Goal: Transaction & Acquisition: Purchase product/service

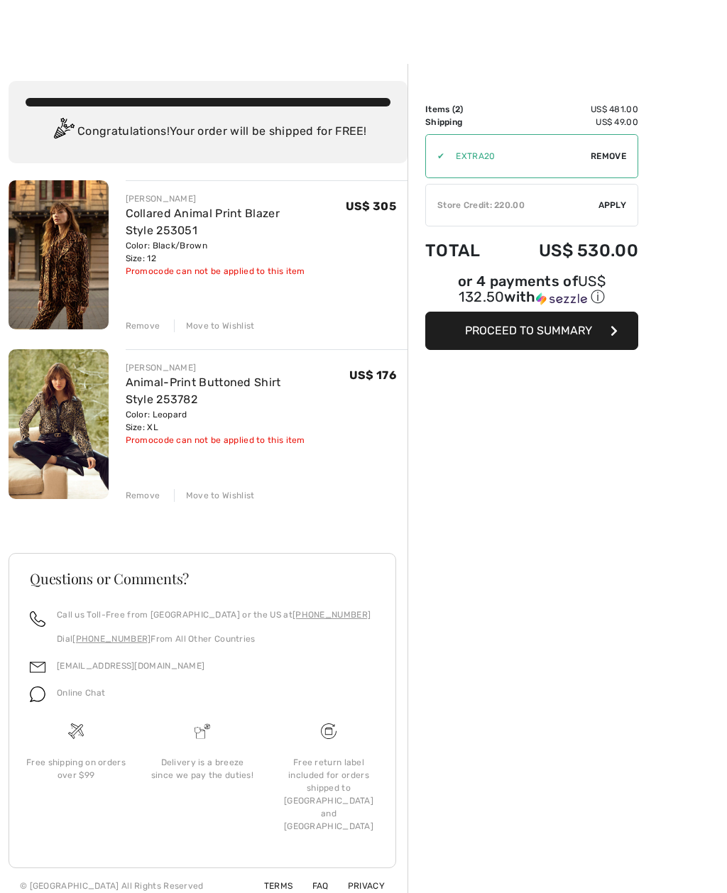
scroll to position [6, 0]
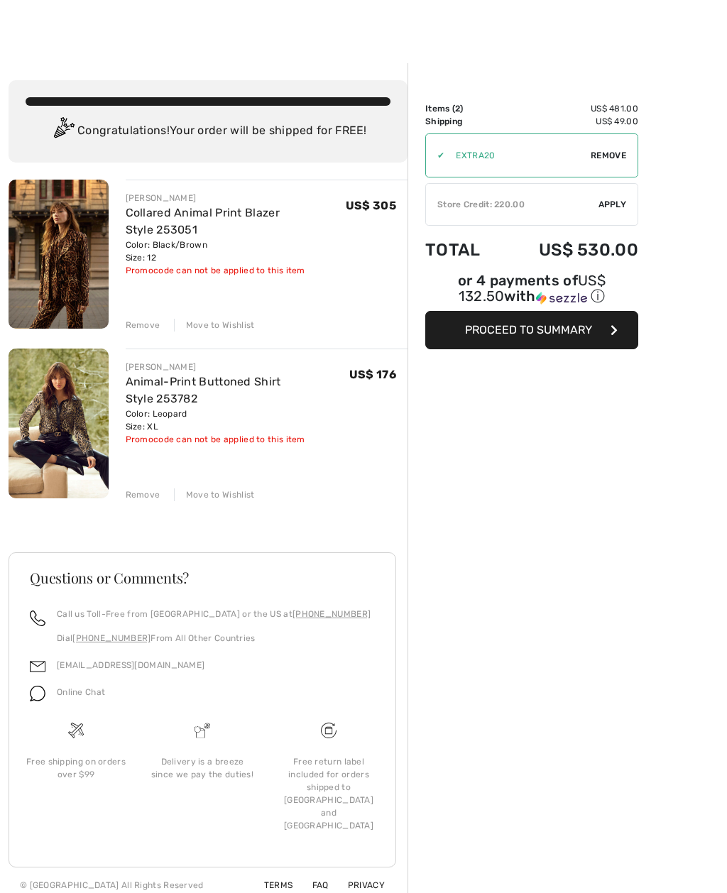
click at [143, 322] on div "Remove" at bounding box center [143, 325] width 35 height 13
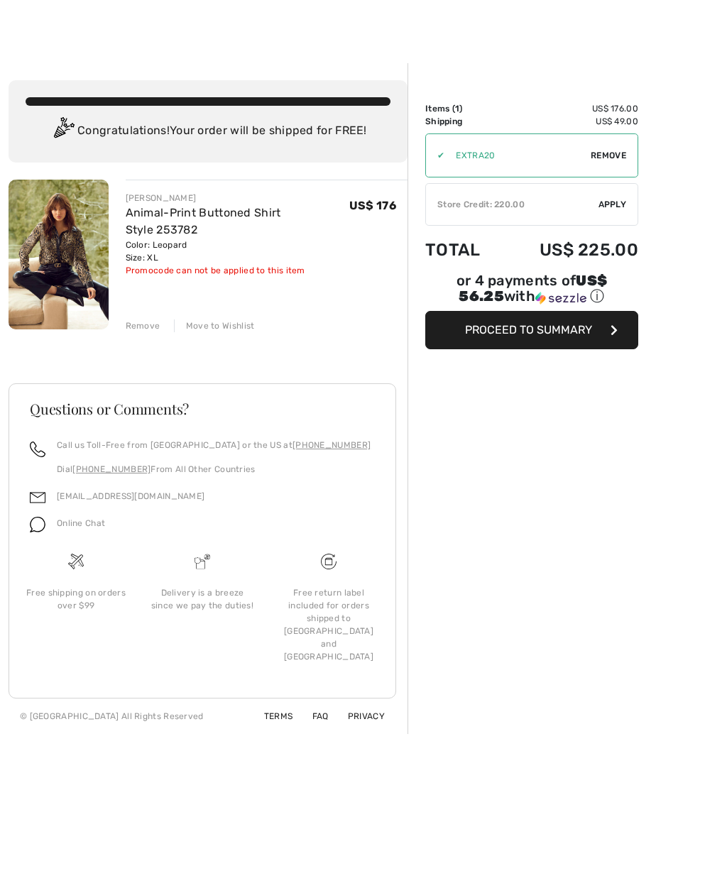
click at [608, 158] on span "Remove" at bounding box center [608, 155] width 35 height 13
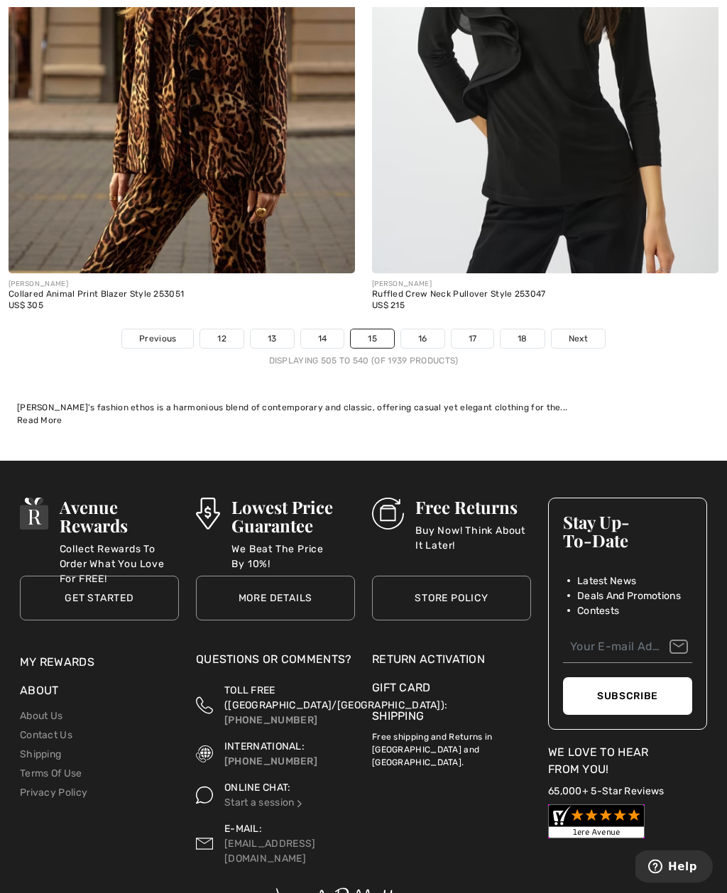
scroll to position [10833, 0]
click at [430, 329] on link "16" at bounding box center [422, 338] width 43 height 18
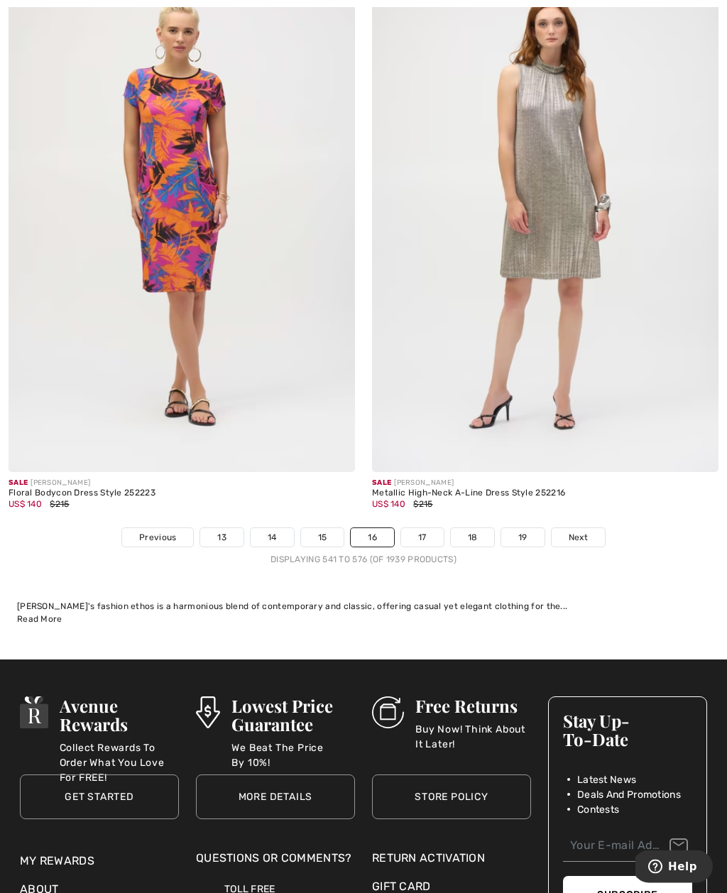
scroll to position [10915, 0]
click at [421, 528] on link "17" at bounding box center [422, 537] width 43 height 18
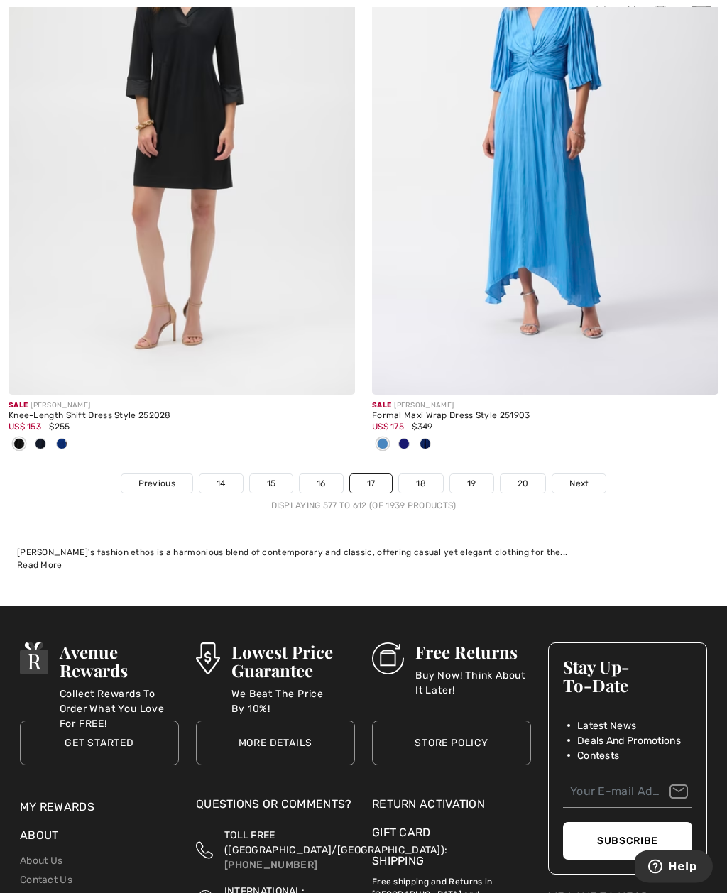
scroll to position [11040, 0]
click at [425, 474] on link "18" at bounding box center [421, 483] width 44 height 18
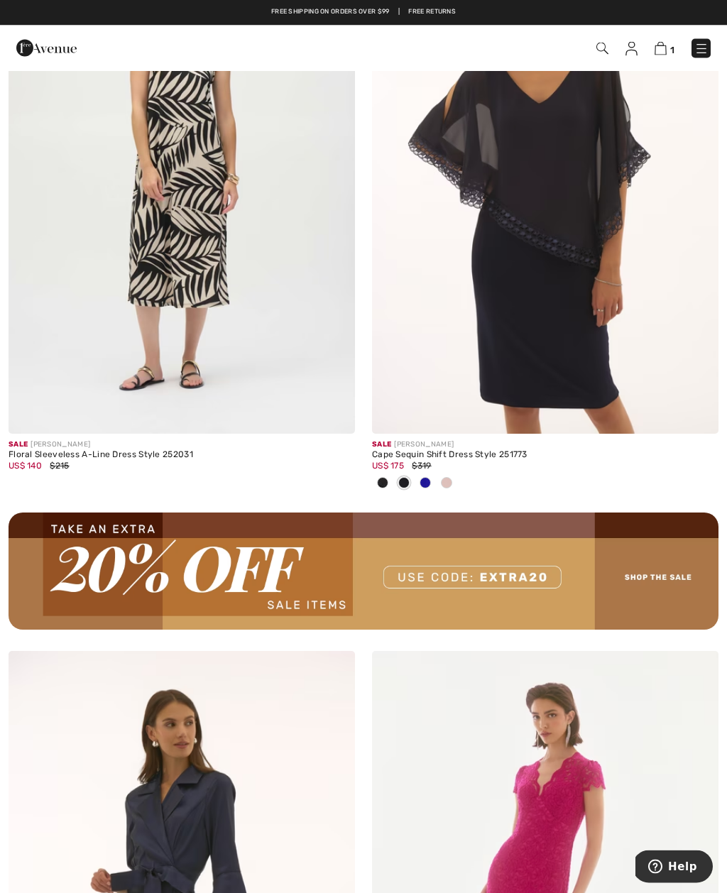
scroll to position [7223, 0]
click at [665, 52] on img at bounding box center [660, 48] width 12 height 13
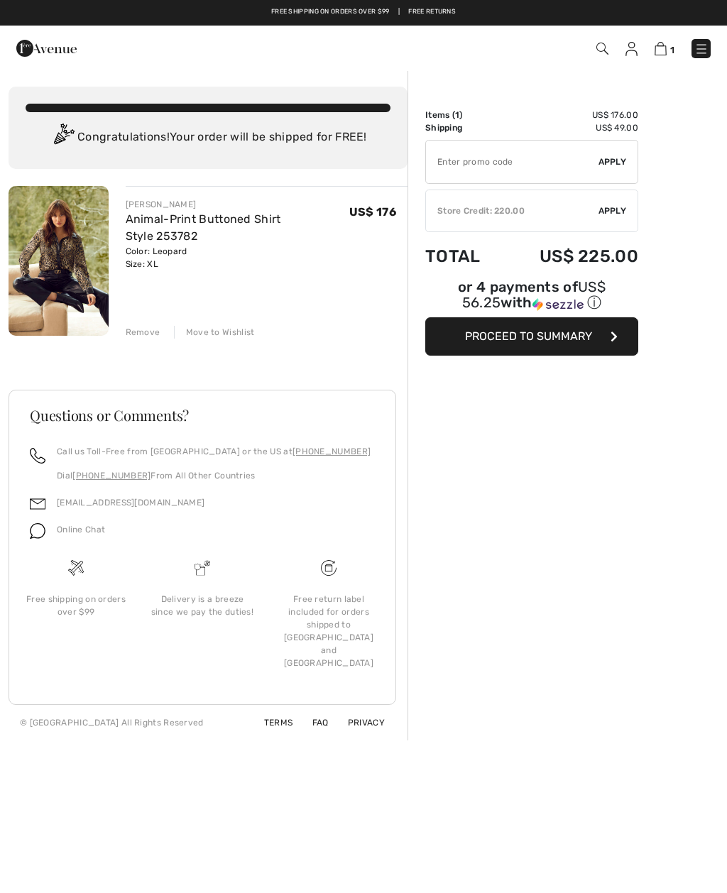
click at [627, 56] on link at bounding box center [631, 48] width 12 height 17
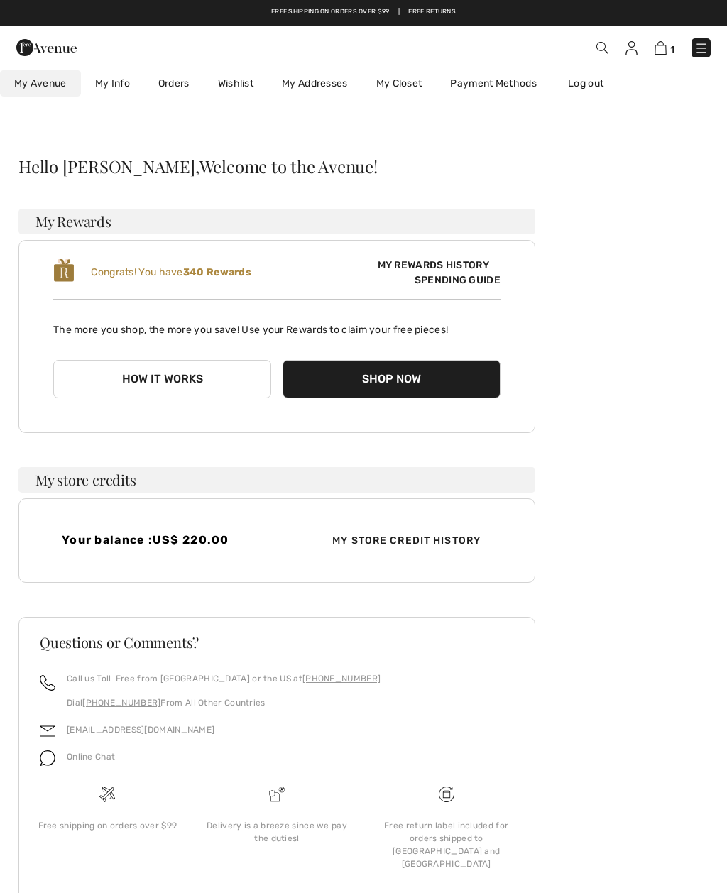
click at [665, 45] on img at bounding box center [660, 47] width 12 height 13
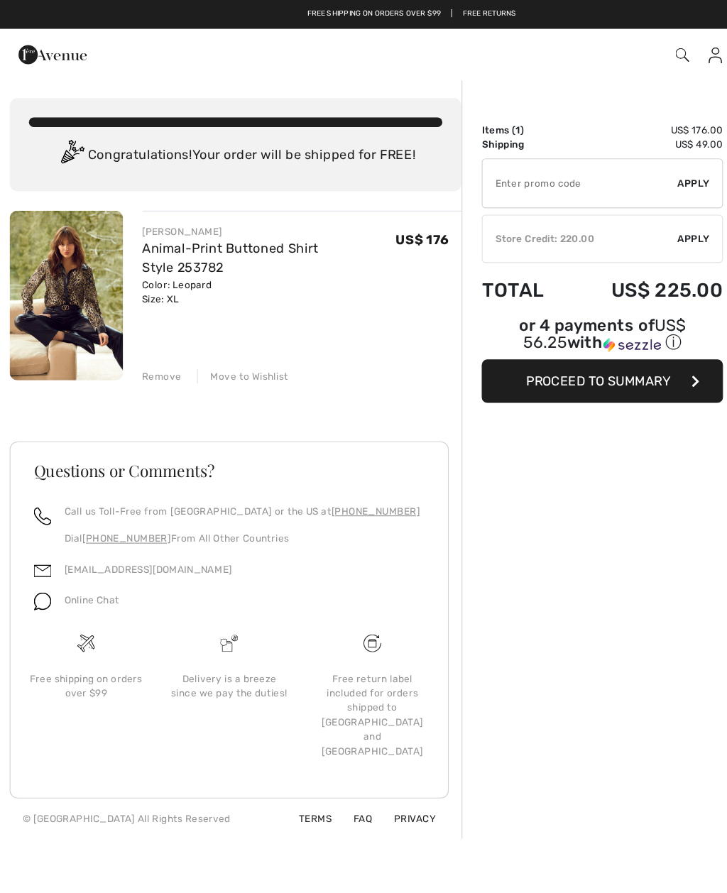
click at [33, 41] on img at bounding box center [46, 48] width 60 height 28
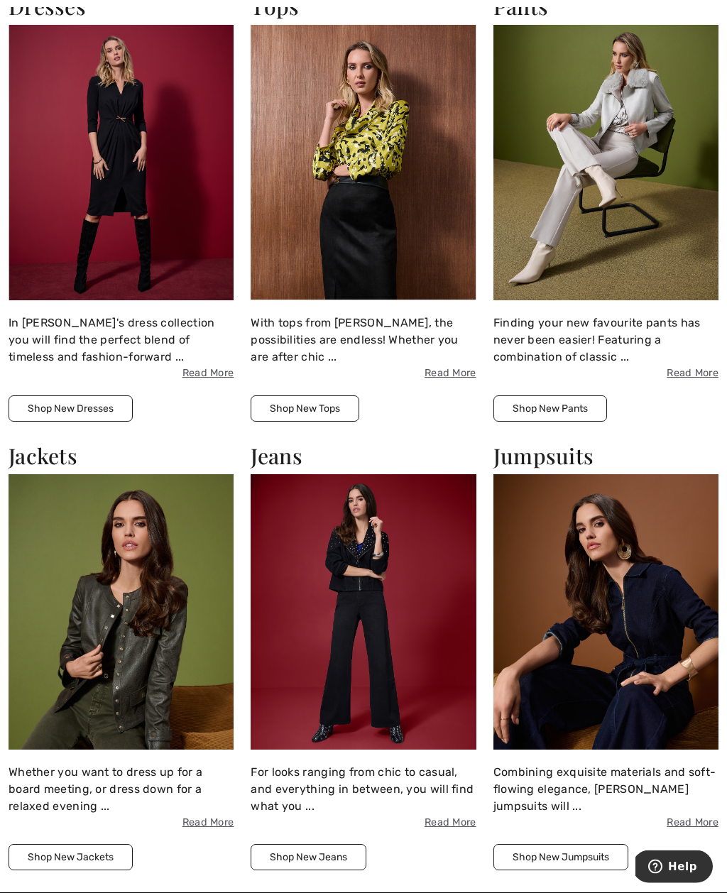
scroll to position [2253, 0]
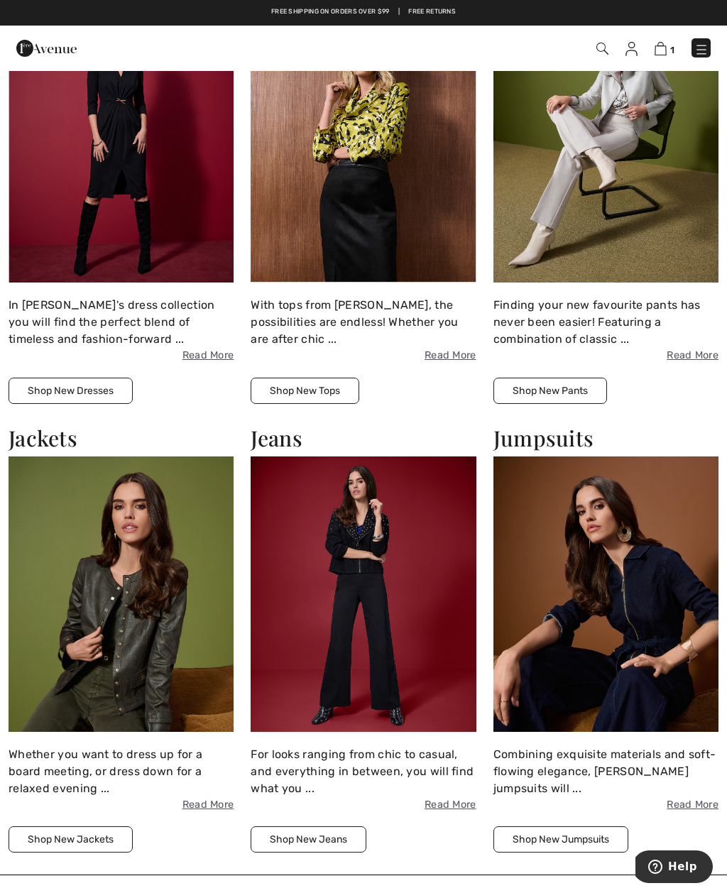
click at [123, 695] on img at bounding box center [121, 593] width 225 height 275
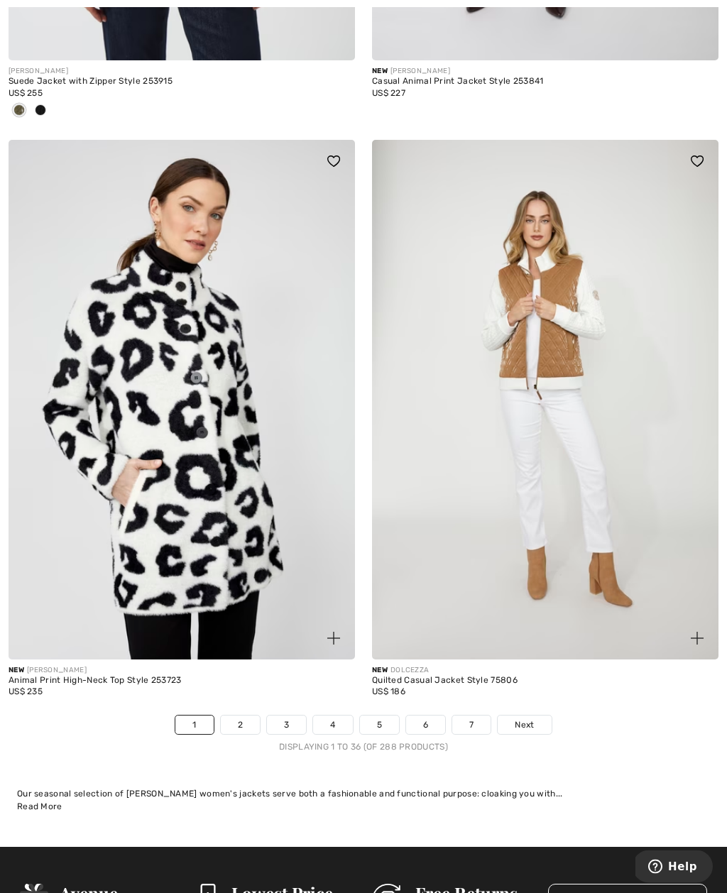
scroll to position [10299, 0]
click at [526, 718] on span "Next" at bounding box center [524, 724] width 19 height 13
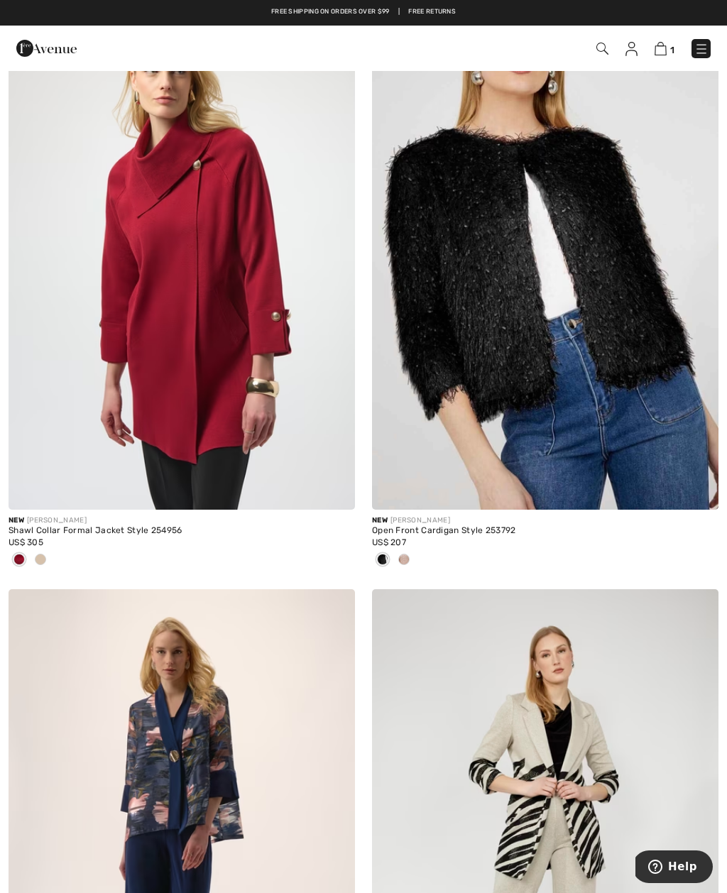
scroll to position [4437, 0]
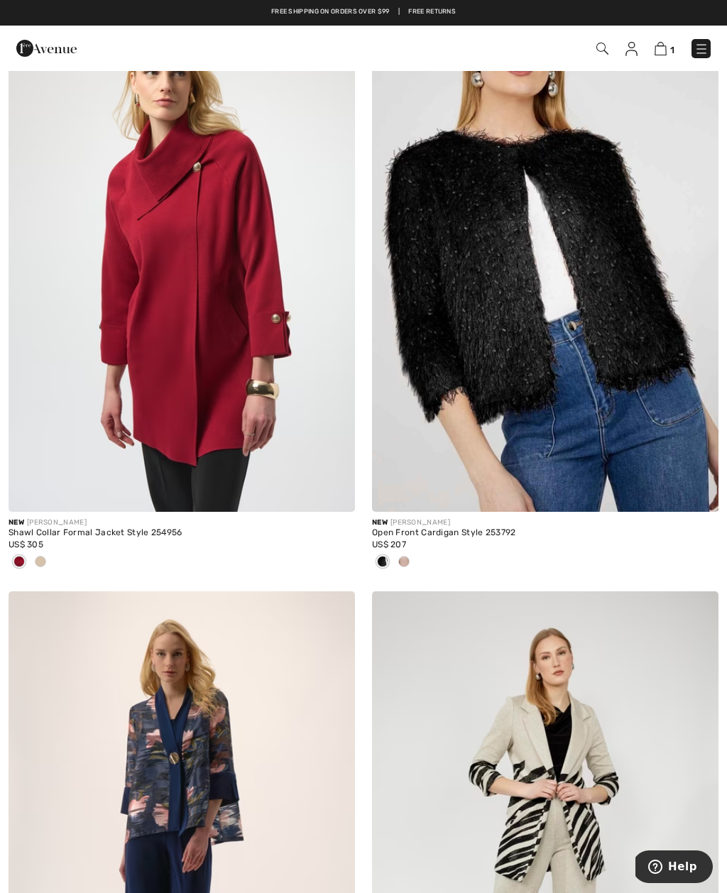
click at [495, 225] on img at bounding box center [545, 252] width 346 height 520
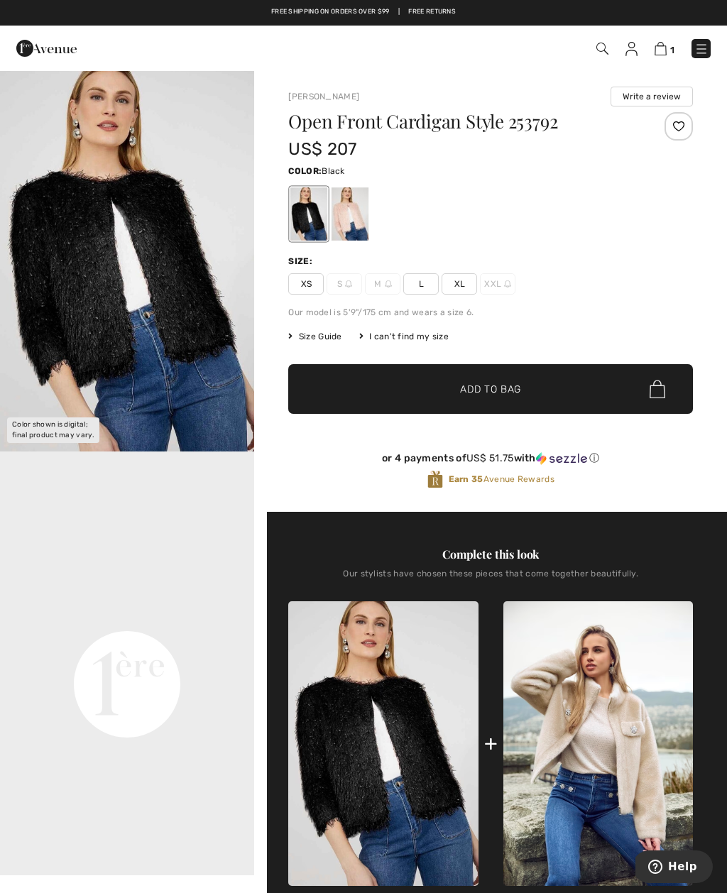
click at [106, 621] on video "Your browser does not support the video tag." at bounding box center [127, 557] width 254 height 127
click at [150, 241] on img "1 / 1" at bounding box center [127, 261] width 254 height 382
click at [348, 218] on div at bounding box center [349, 213] width 37 height 53
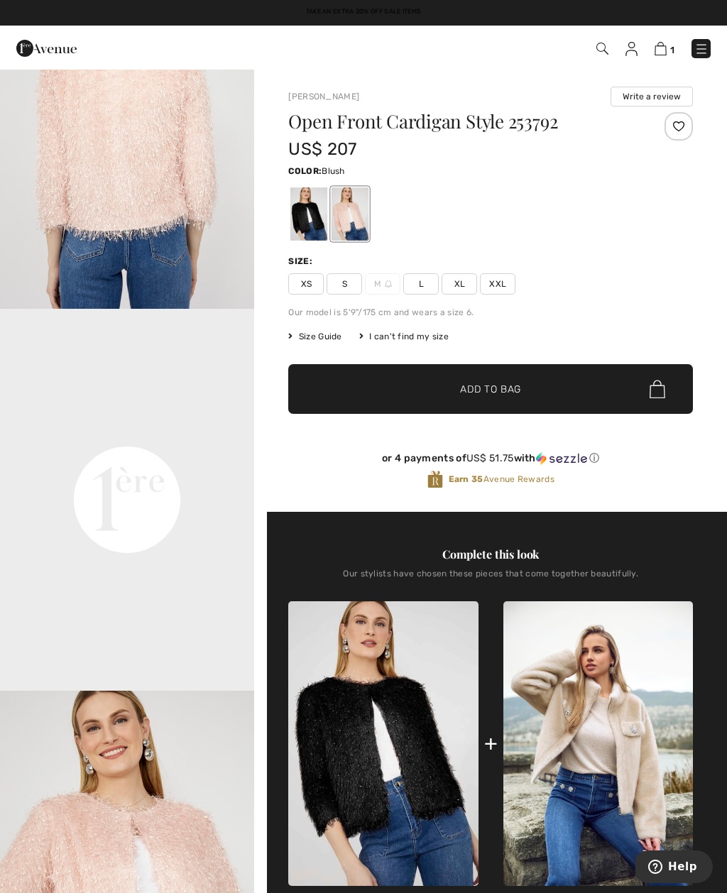
scroll to position [530, 0]
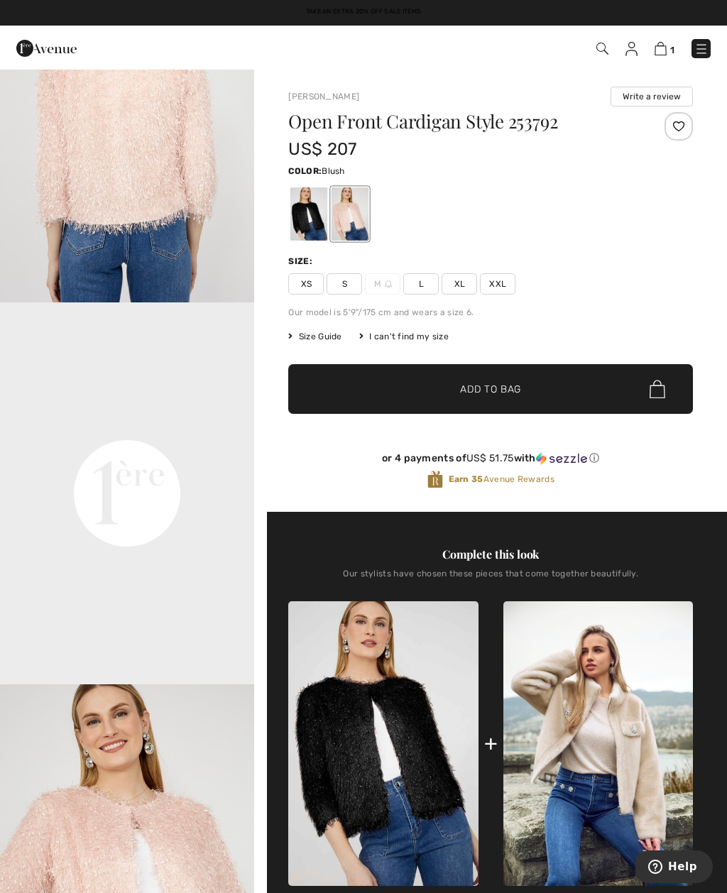
click at [136, 429] on video "Your browser does not support the video tag." at bounding box center [127, 365] width 254 height 127
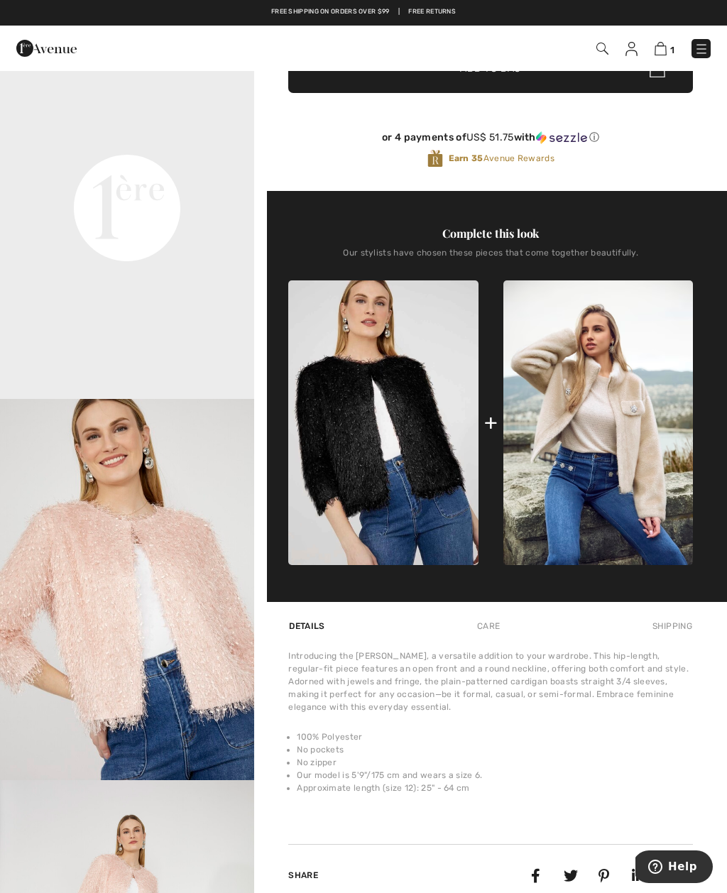
scroll to position [320, 0]
click at [608, 449] on img at bounding box center [598, 423] width 190 height 285
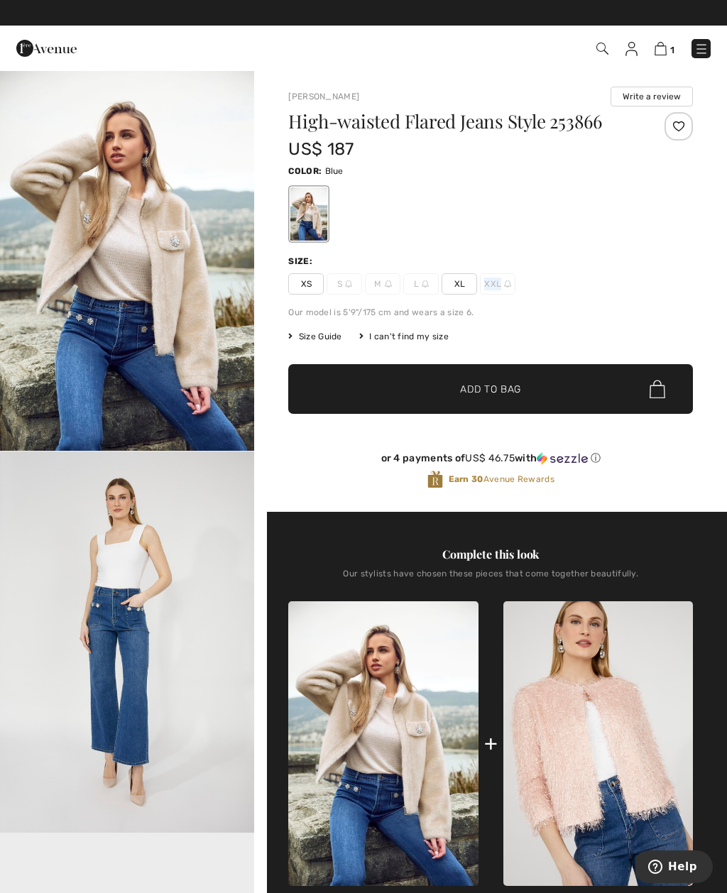
click at [314, 331] on span "Size Guide" at bounding box center [314, 336] width 53 height 13
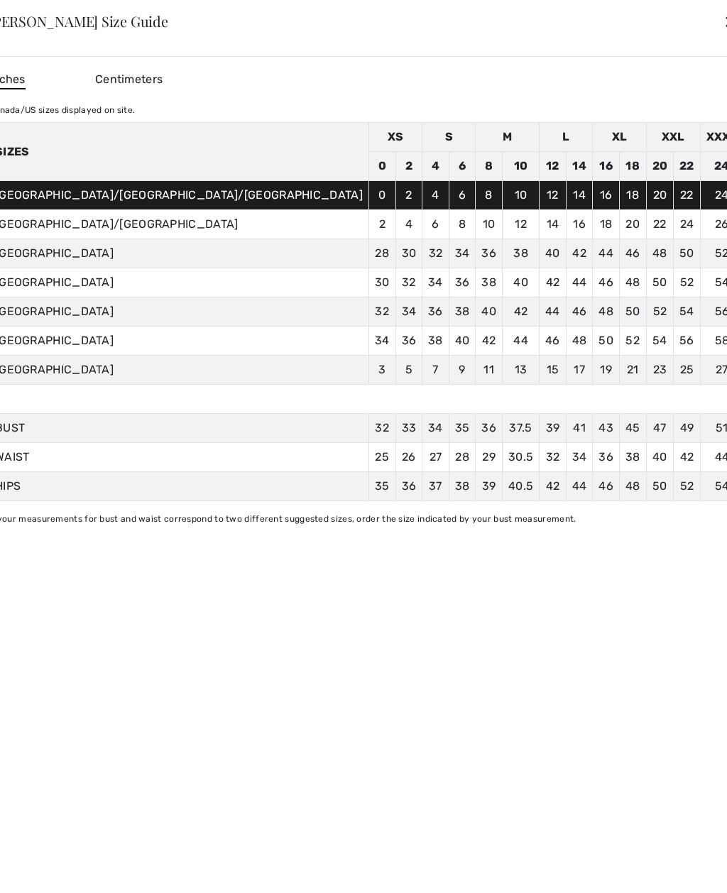
click at [723, 24] on div "✕" at bounding box center [730, 21] width 15 height 30
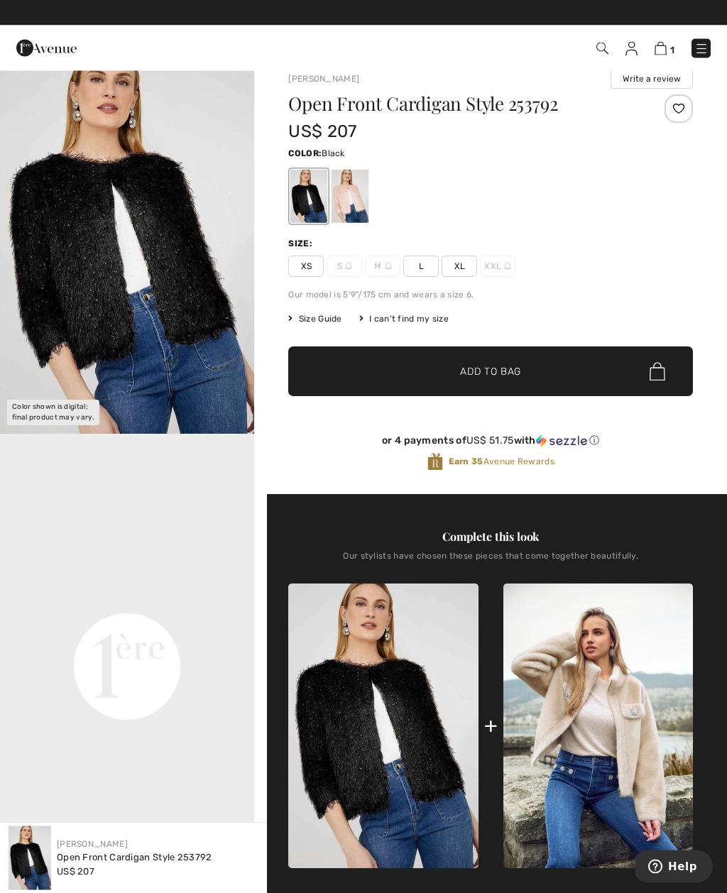
scroll to position [18, 0]
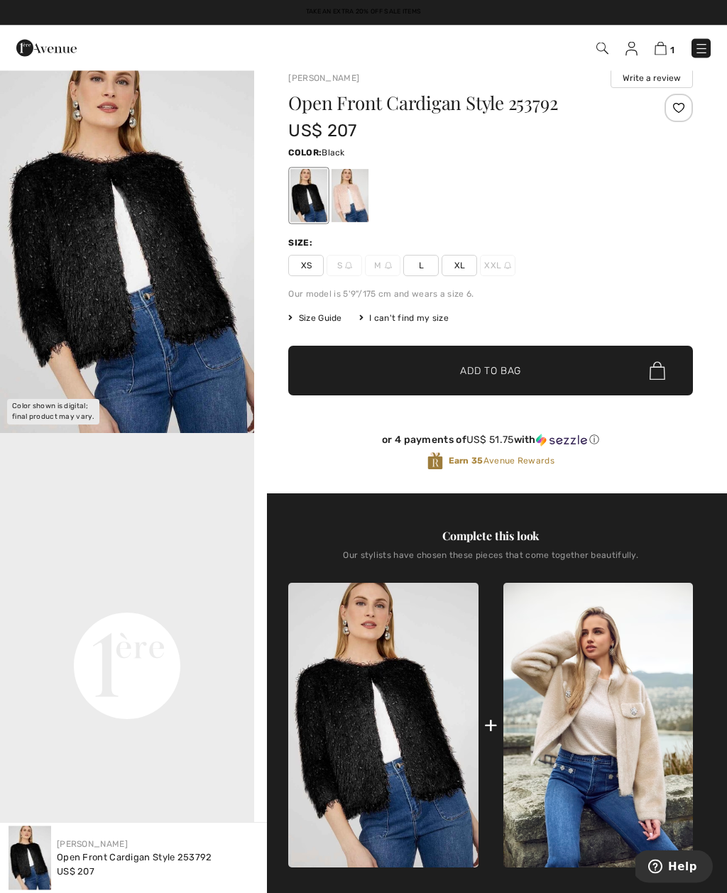
click at [550, 329] on div "Open Front Cardigan Style 253792 US$ 207 Color: Black Size: XS S M L XL XXL Our…" at bounding box center [490, 294] width 405 height 400
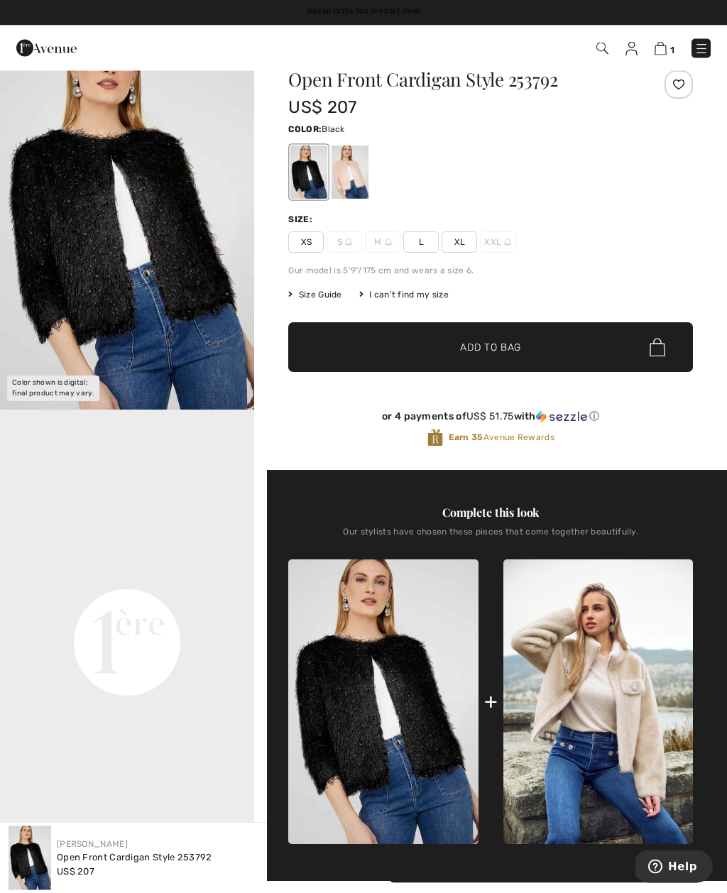
scroll to position [0, 0]
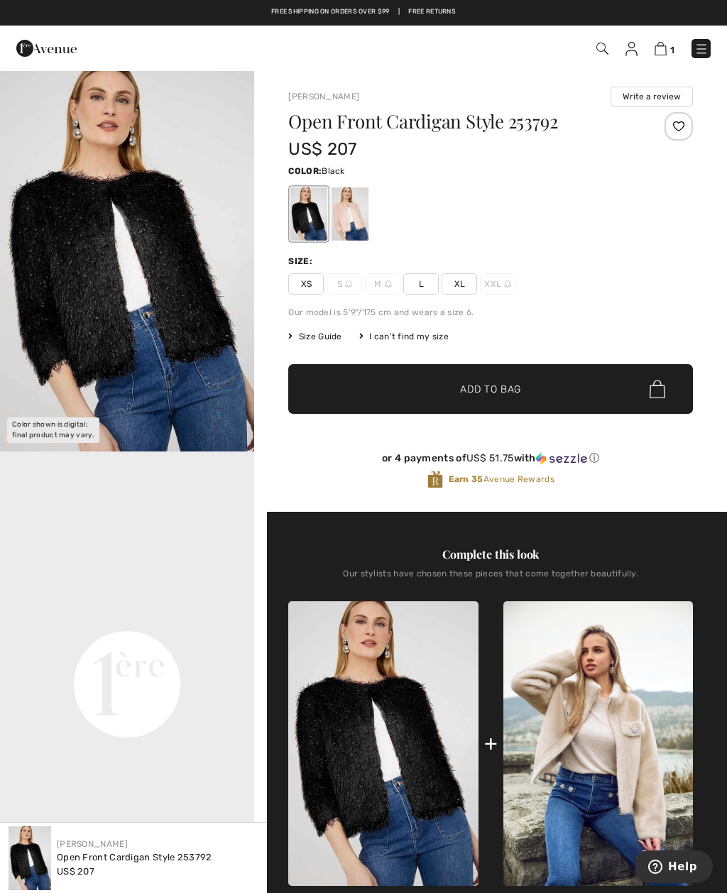
click at [306, 351] on div "Open Front Cardigan Style 253792 US$ 207 Color: Black Size: XS S M L XL XXL Our…" at bounding box center [490, 312] width 405 height 400
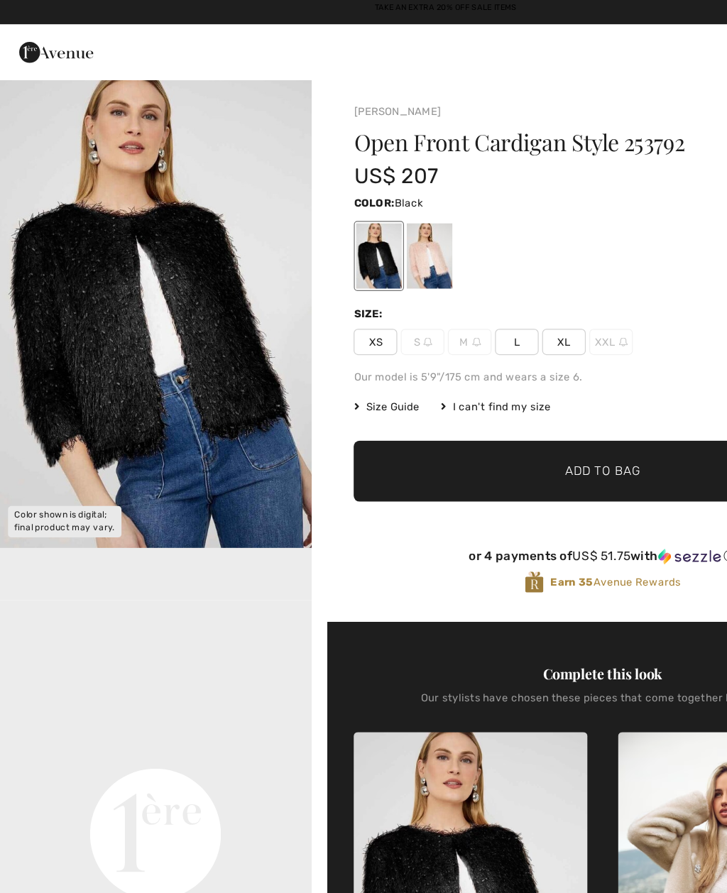
click at [419, 277] on span "L" at bounding box center [420, 283] width 35 height 21
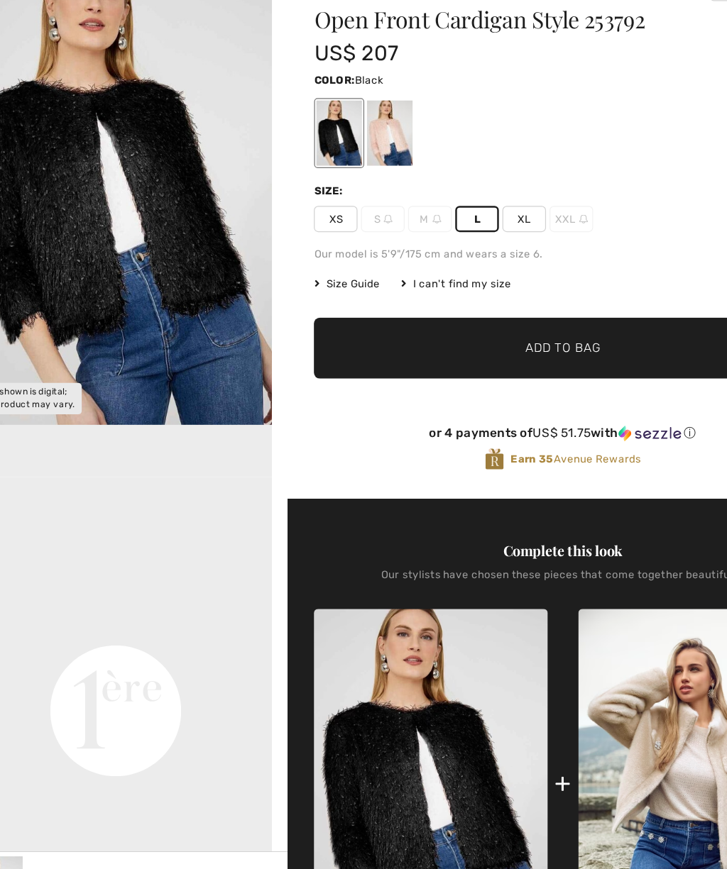
click at [460, 382] on span "Add to Bag" at bounding box center [490, 389] width 61 height 15
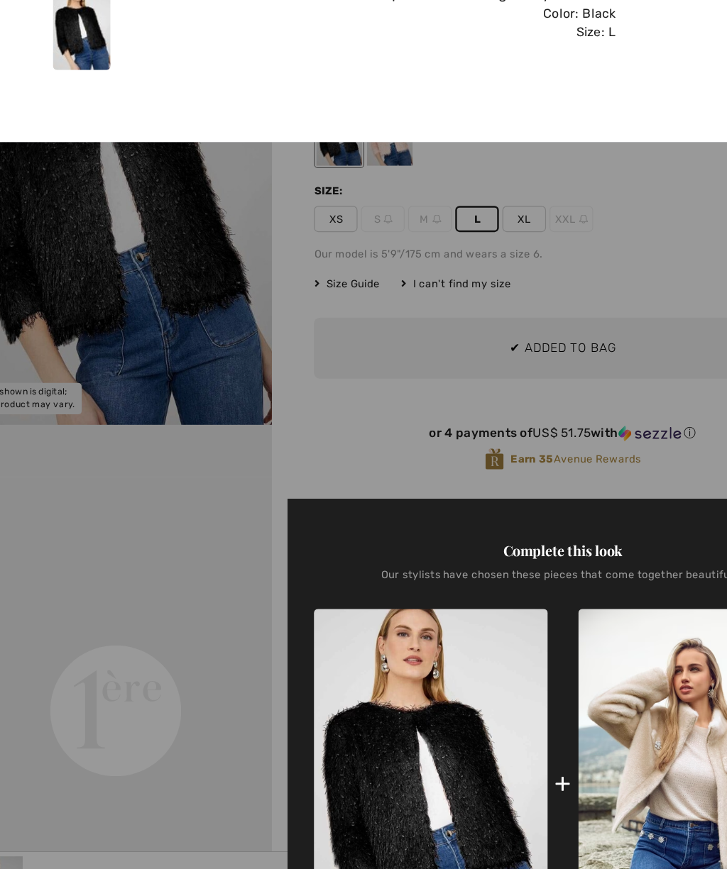
click at [520, 194] on div at bounding box center [363, 434] width 727 height 869
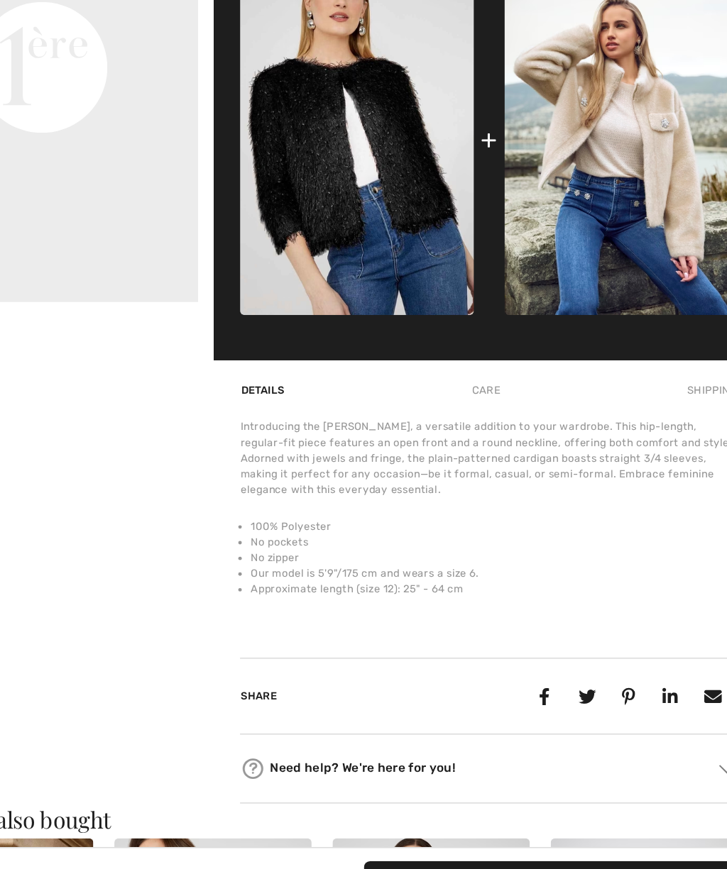
scroll to position [521, 0]
click at [465, 413] on div "Care" at bounding box center [488, 426] width 47 height 26
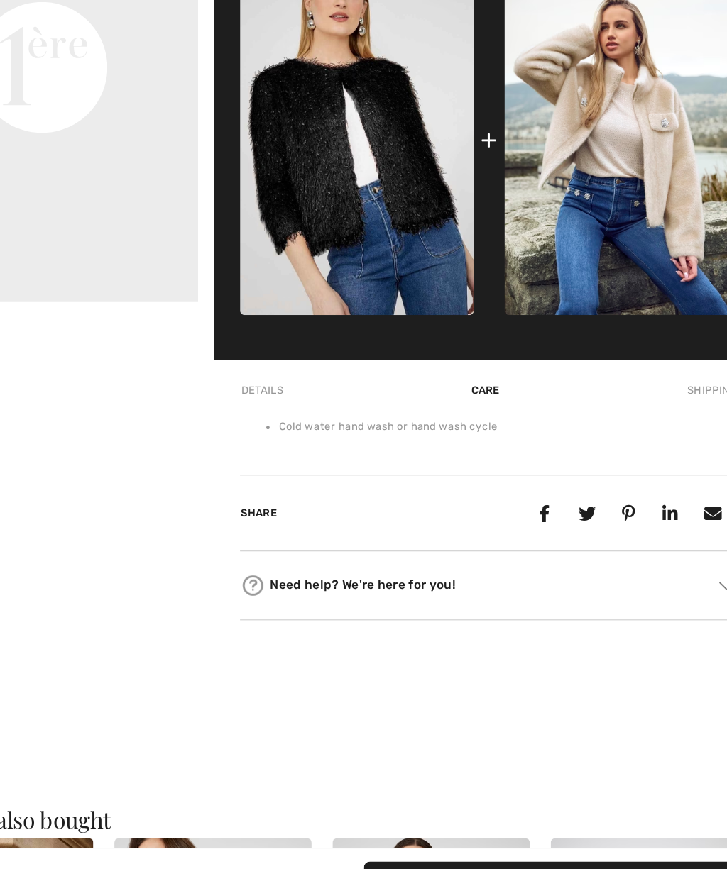
click at [288, 413] on div "Details" at bounding box center [307, 426] width 38 height 26
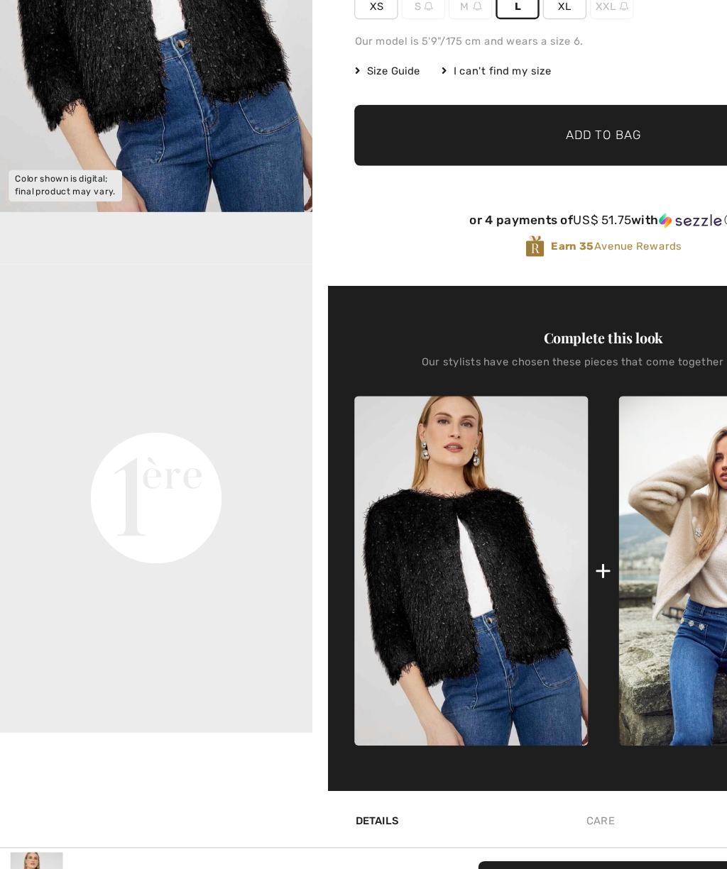
scroll to position [212, 0]
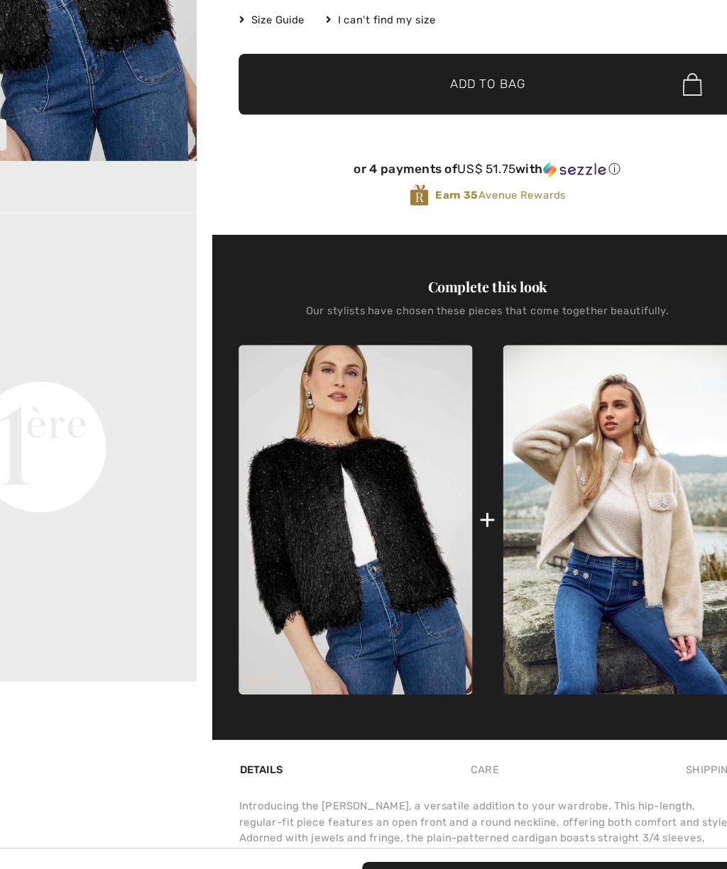
click at [503, 485] on img at bounding box center [598, 531] width 190 height 285
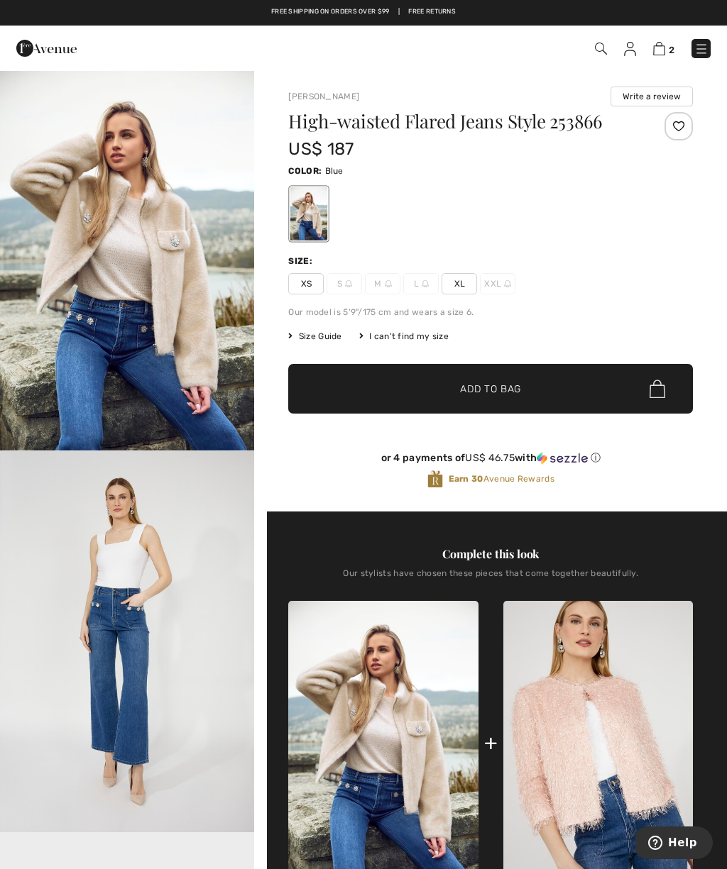
click at [641, 304] on div "High-waisted Flared Jeans Style 253866 US$ 187 Color: Blue Size: XS S M L XL XX…" at bounding box center [490, 312] width 405 height 400
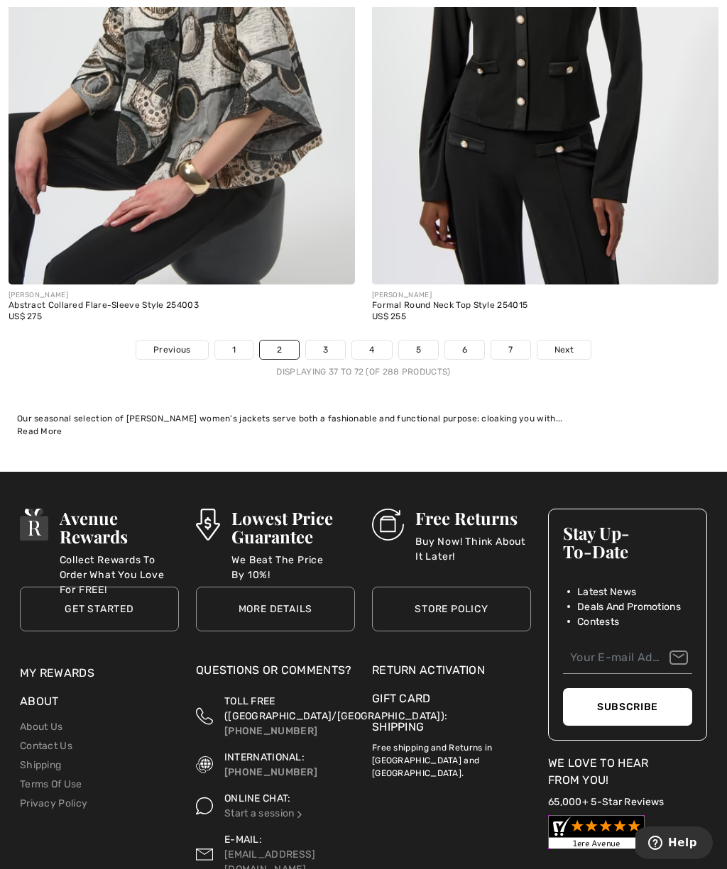
scroll to position [10680, 0]
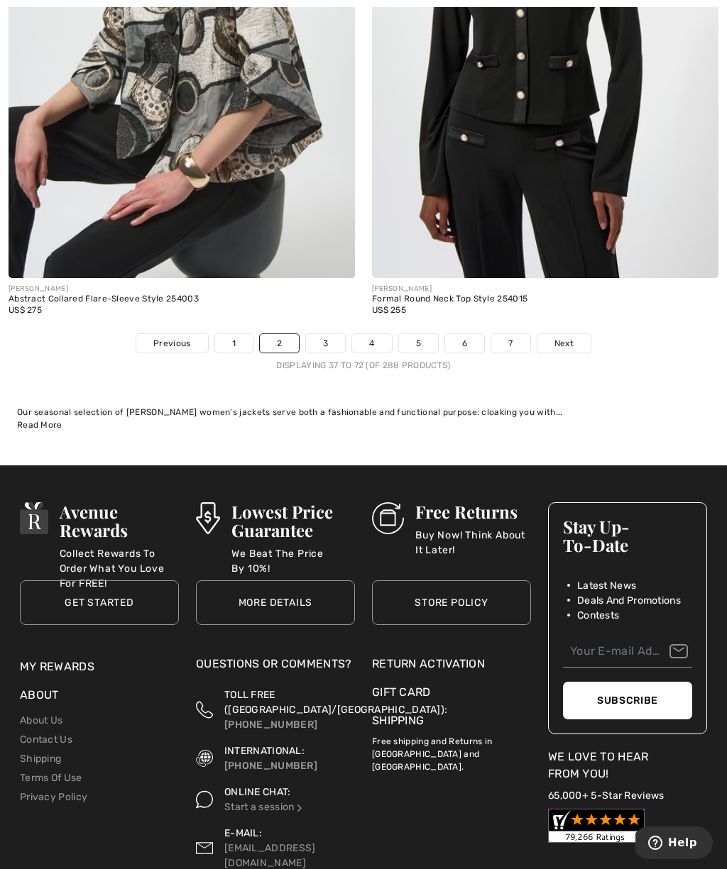
click at [565, 337] on span "Next" at bounding box center [563, 343] width 19 height 13
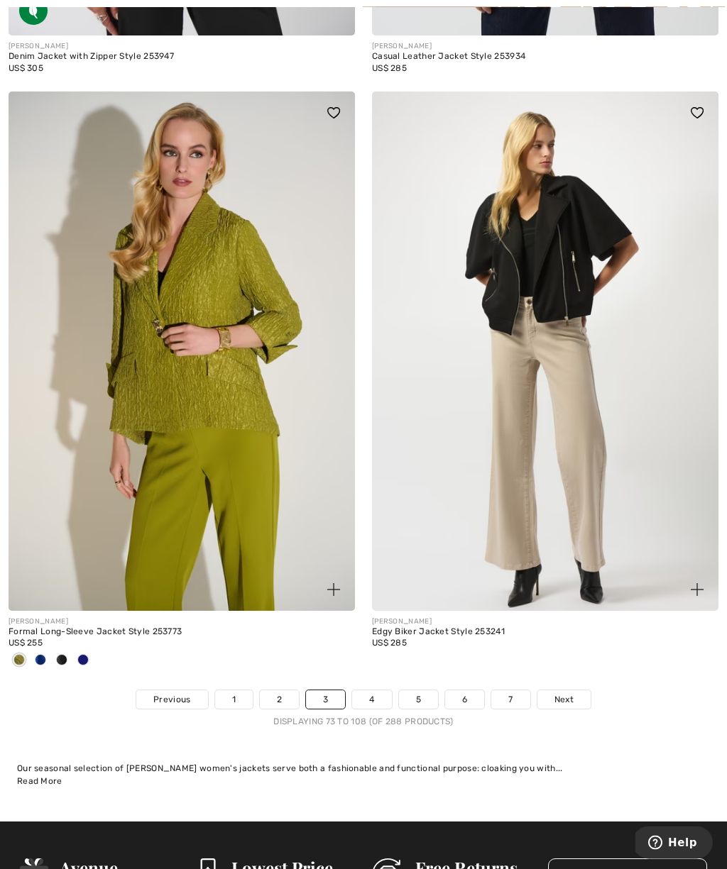
scroll to position [10348, 0]
click at [576, 691] on link "Next" at bounding box center [563, 700] width 53 height 18
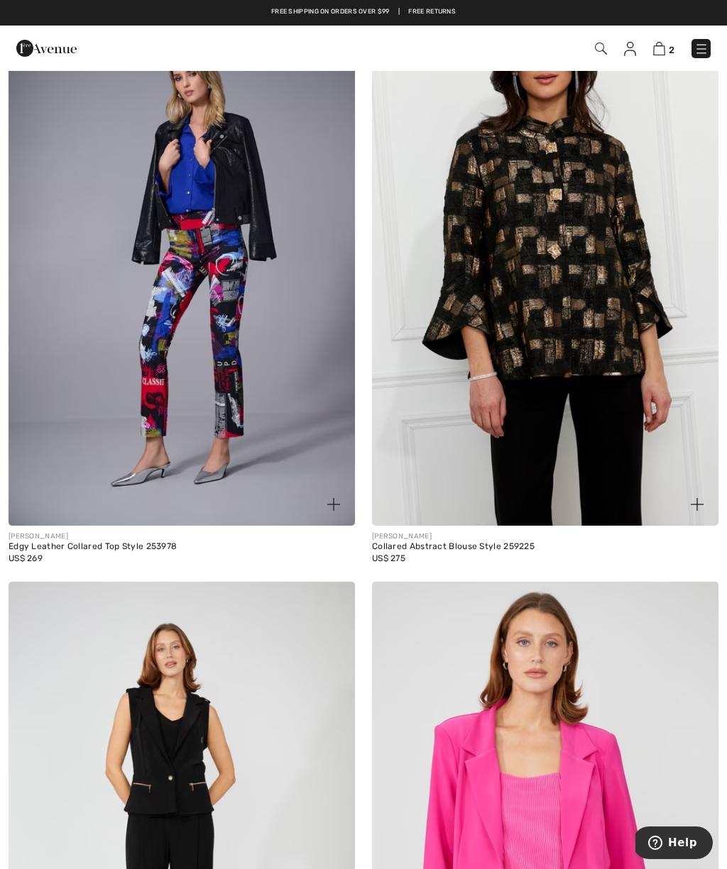
scroll to position [2002, 0]
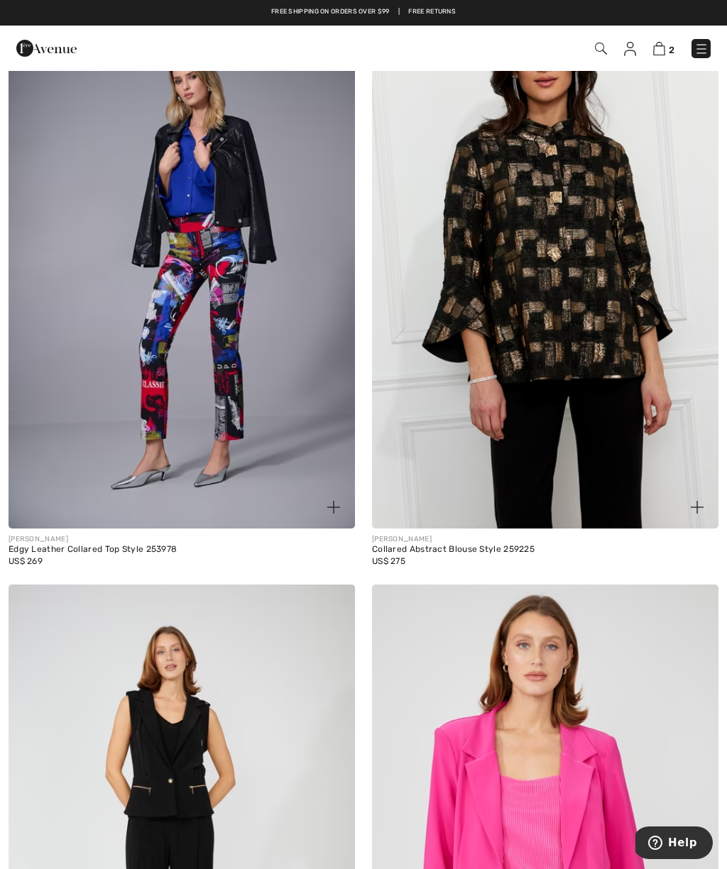
click at [213, 189] on img at bounding box center [182, 269] width 346 height 520
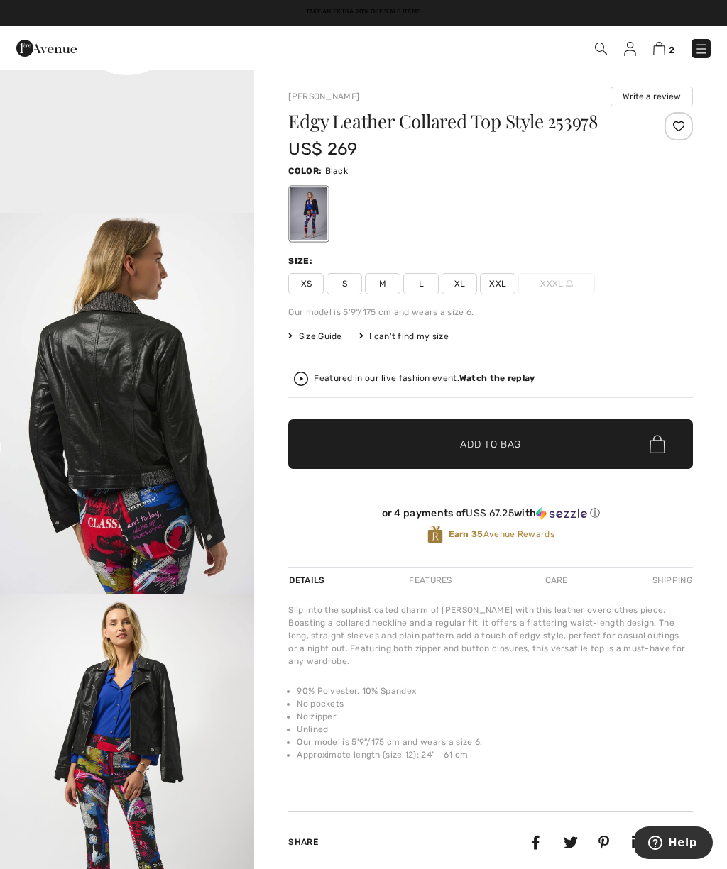
scroll to position [977, 0]
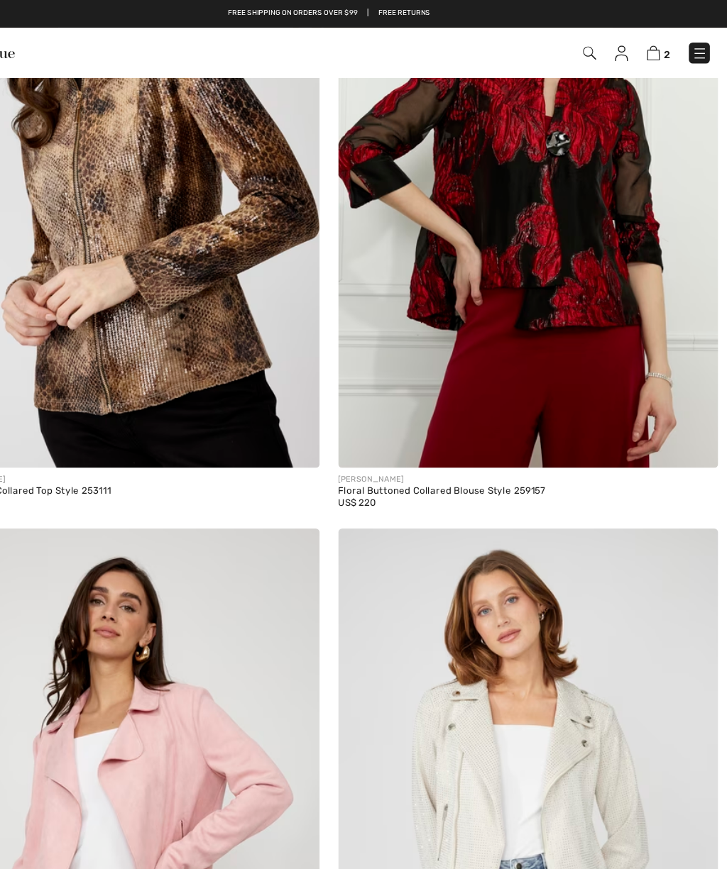
scroll to position [7944, 0]
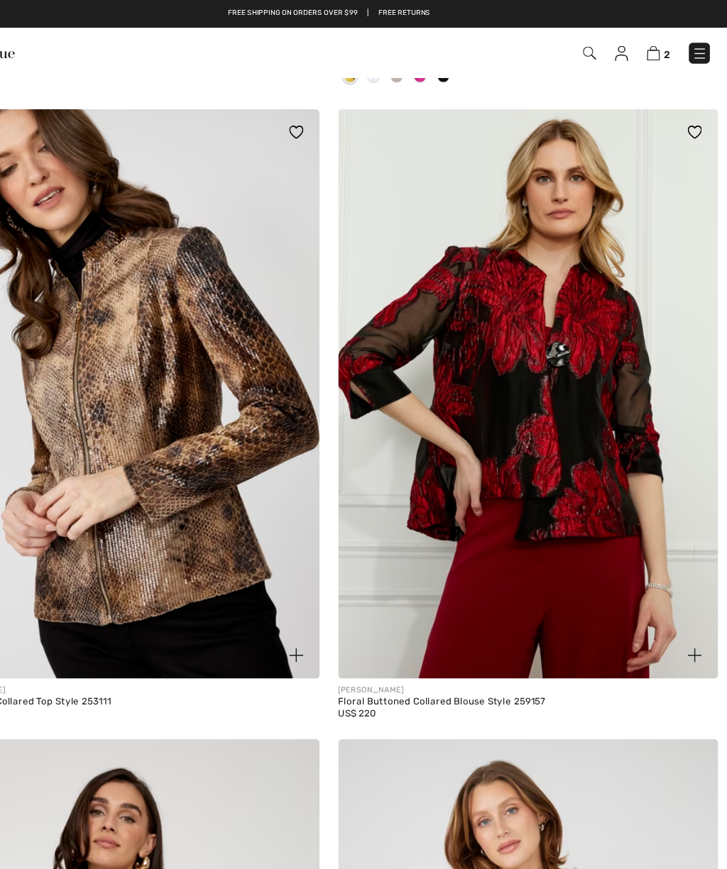
click at [525, 336] on img at bounding box center [545, 360] width 346 height 520
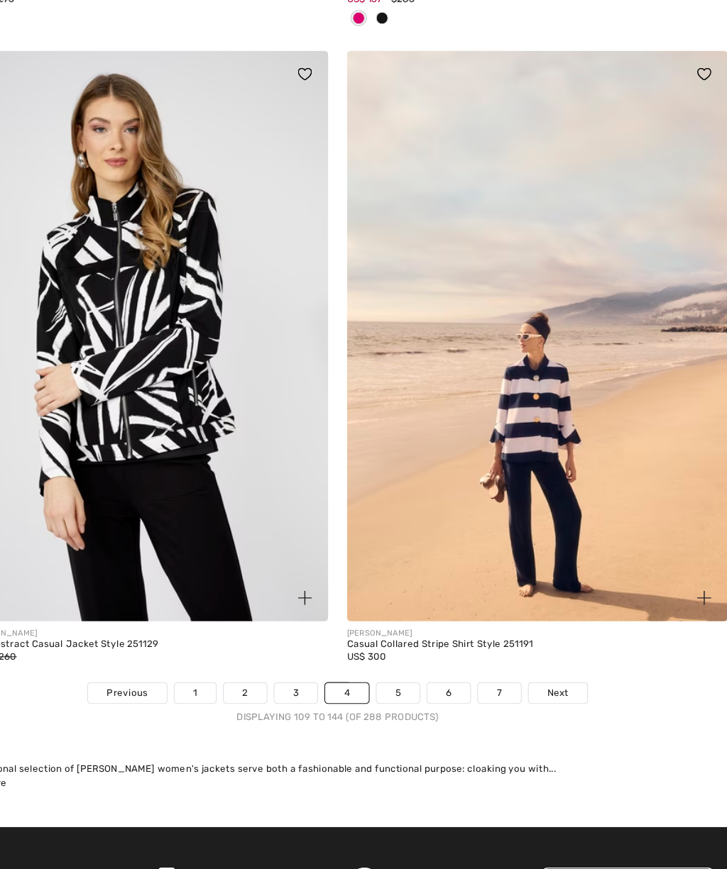
scroll to position [10352, 0]
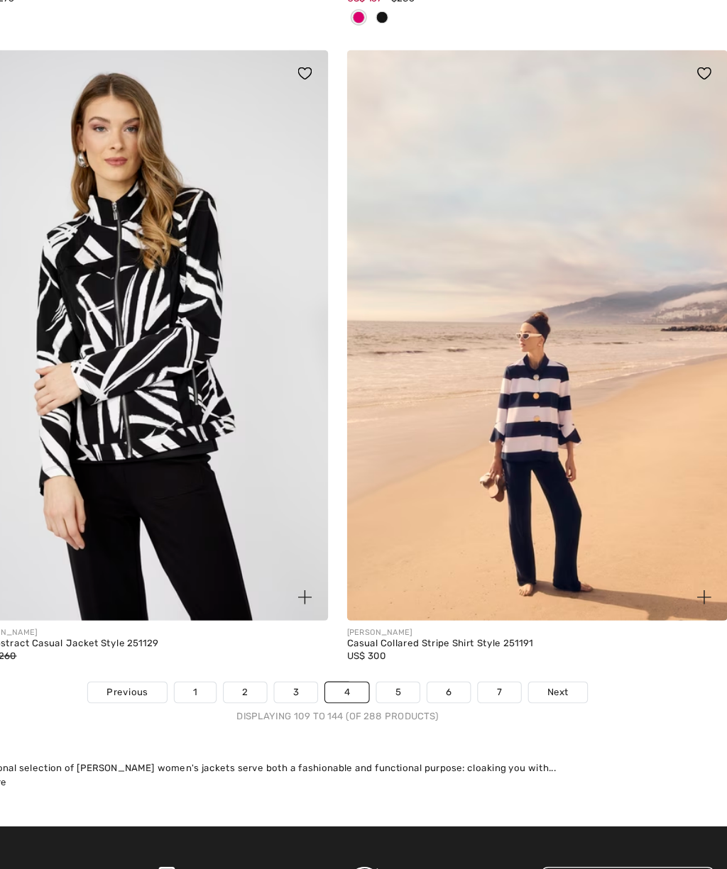
click at [554, 642] on span "Next" at bounding box center [563, 648] width 19 height 13
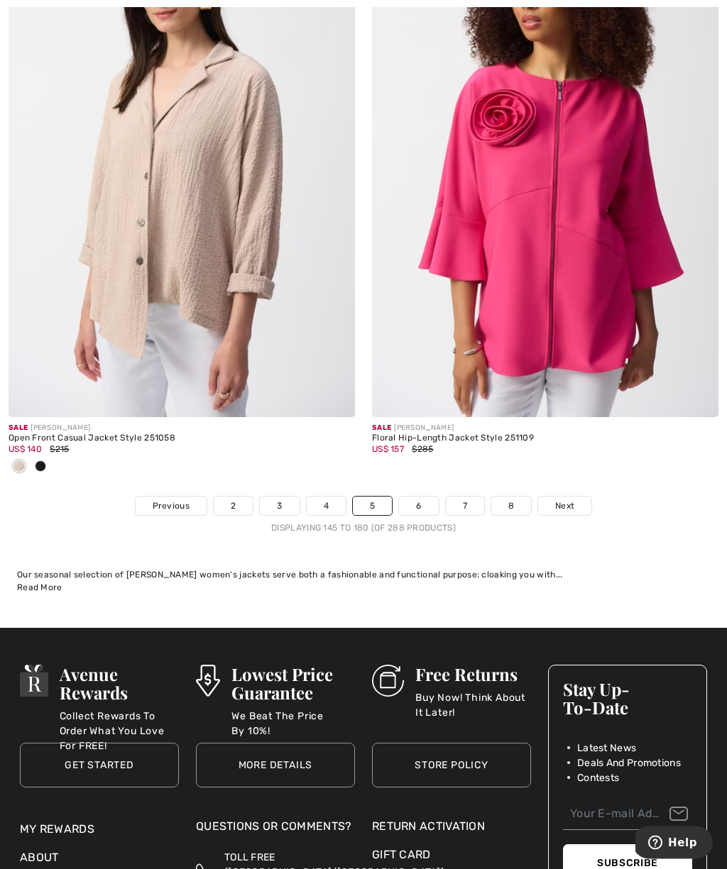
scroll to position [10541, 0]
click at [572, 500] on span "Next" at bounding box center [564, 506] width 19 height 13
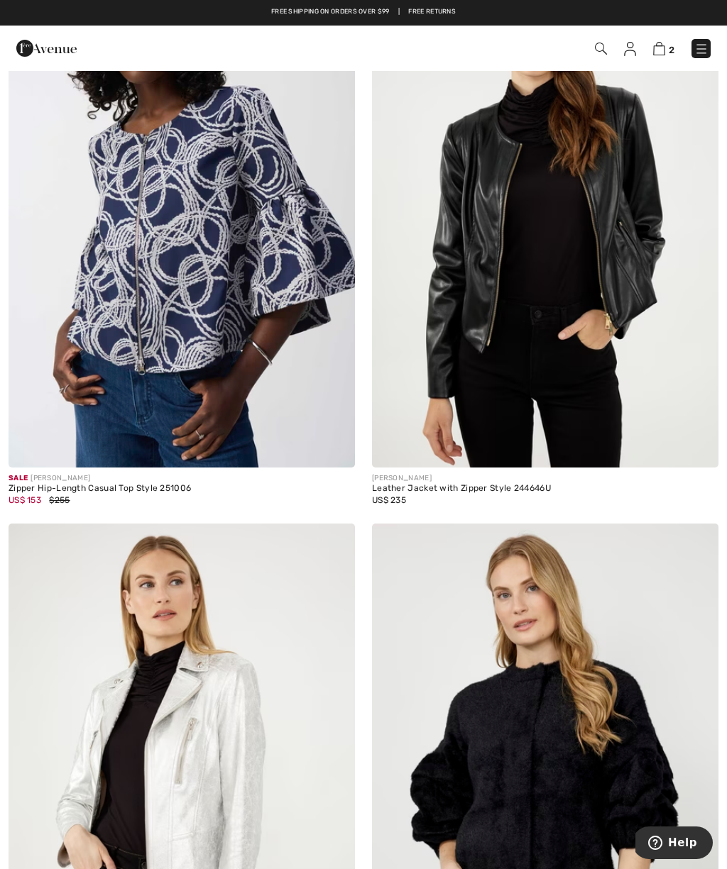
scroll to position [9936, 0]
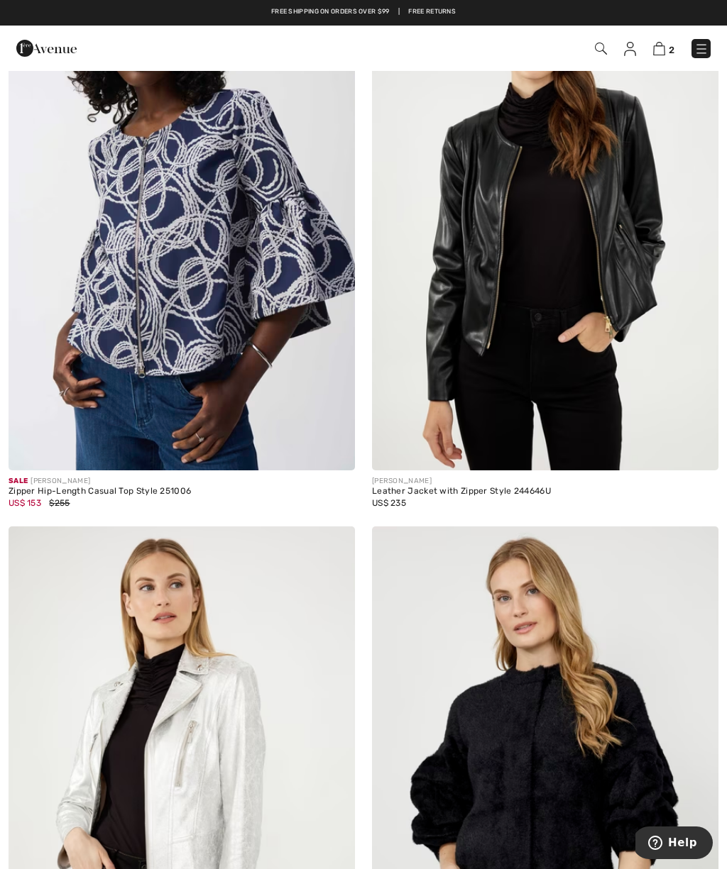
click at [610, 221] on img at bounding box center [545, 211] width 346 height 520
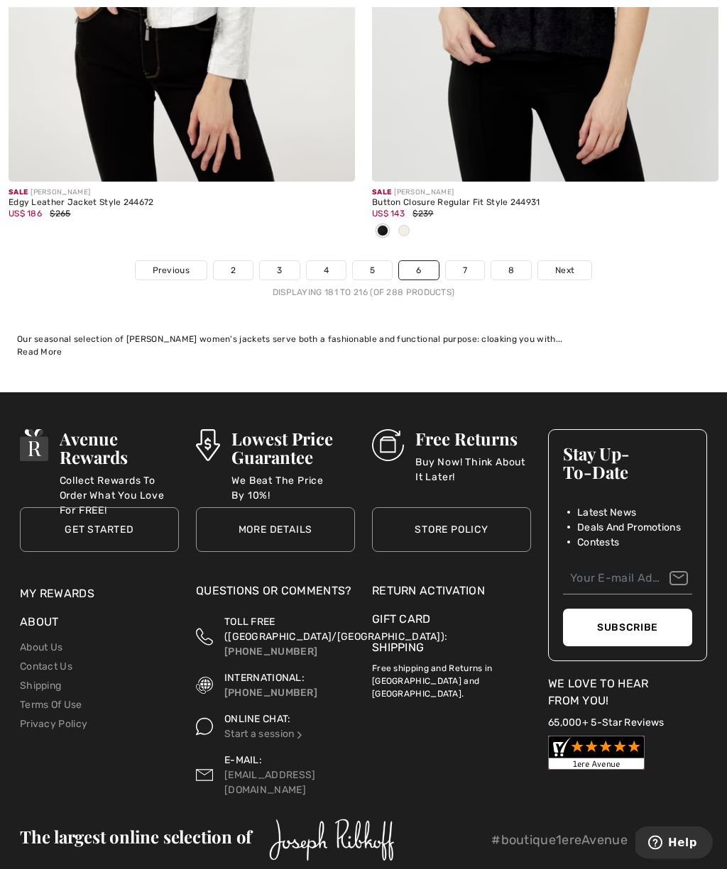
scroll to position [10804, 0]
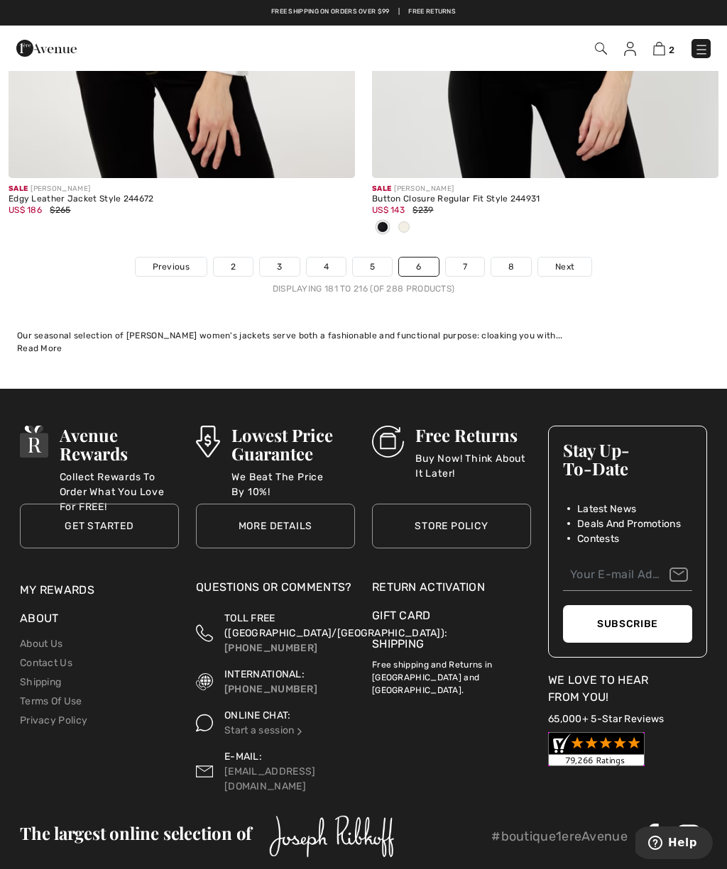
click at [562, 258] on link "Next" at bounding box center [564, 267] width 53 height 18
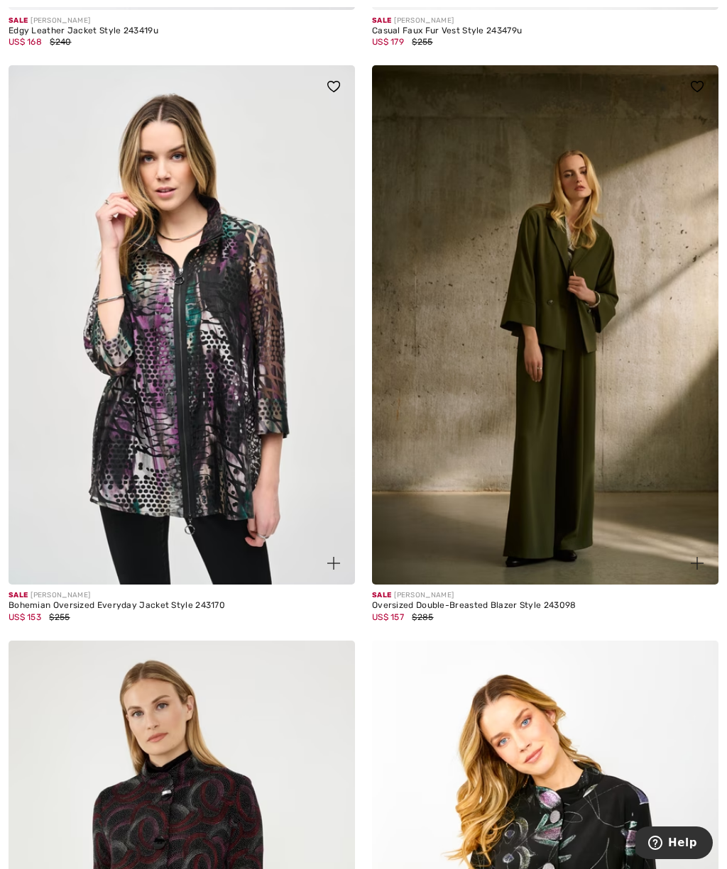
scroll to position [1347, 0]
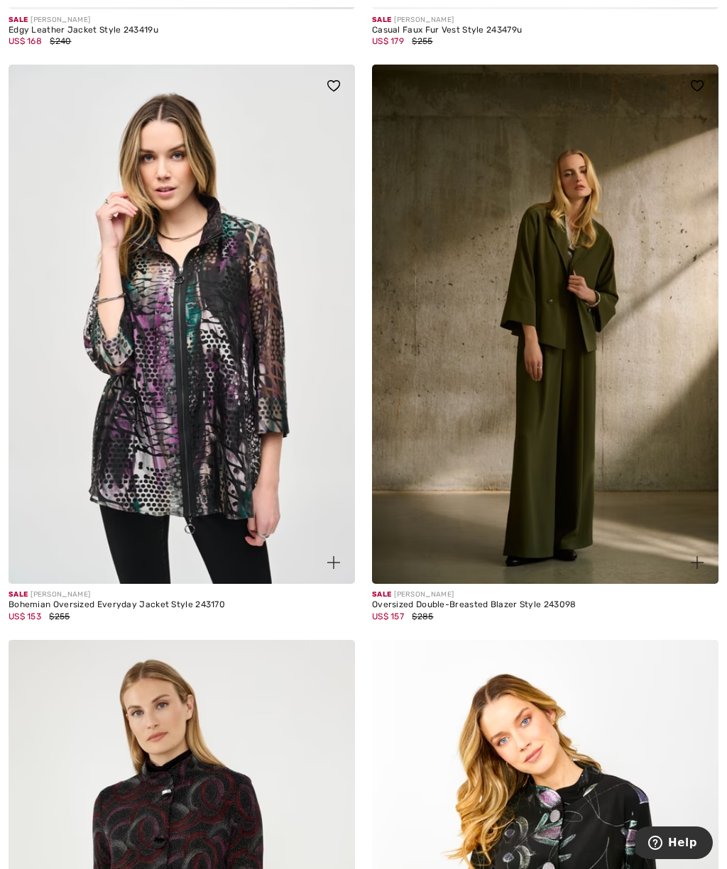
click at [559, 282] on img at bounding box center [545, 325] width 346 height 520
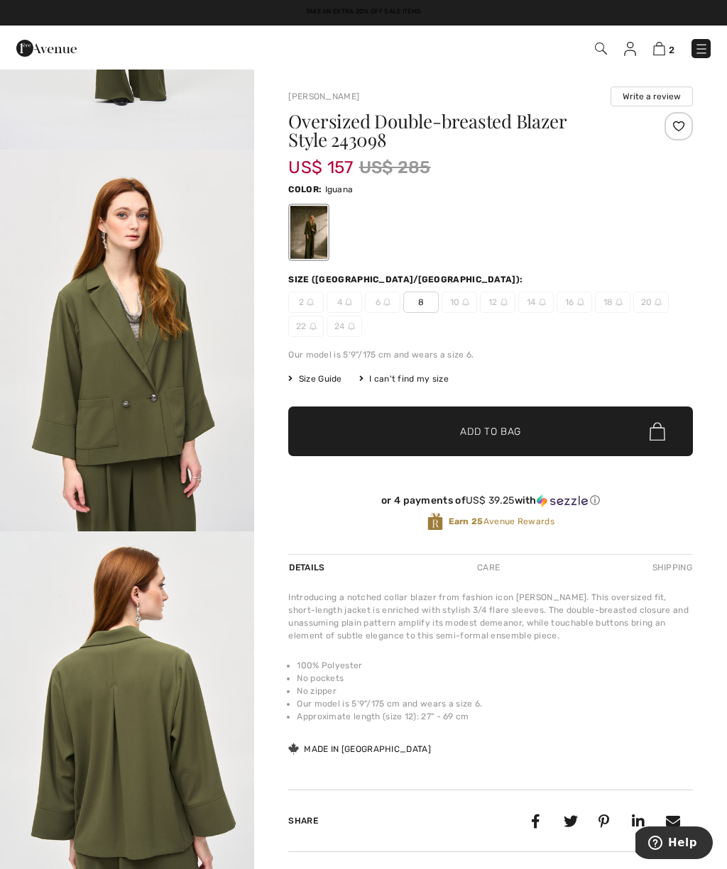
scroll to position [1070, 0]
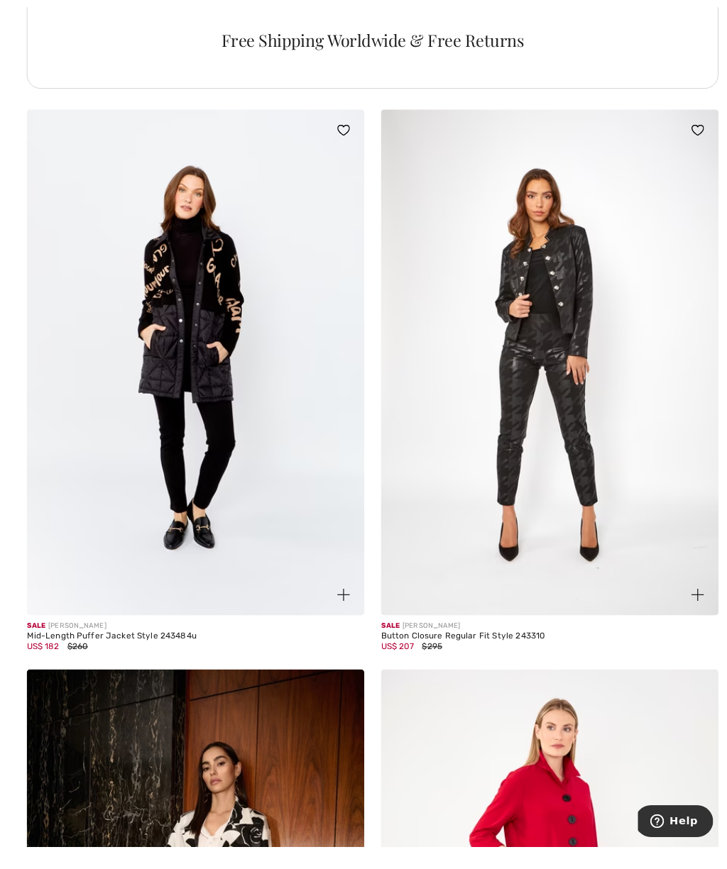
scroll to position [3761, 0]
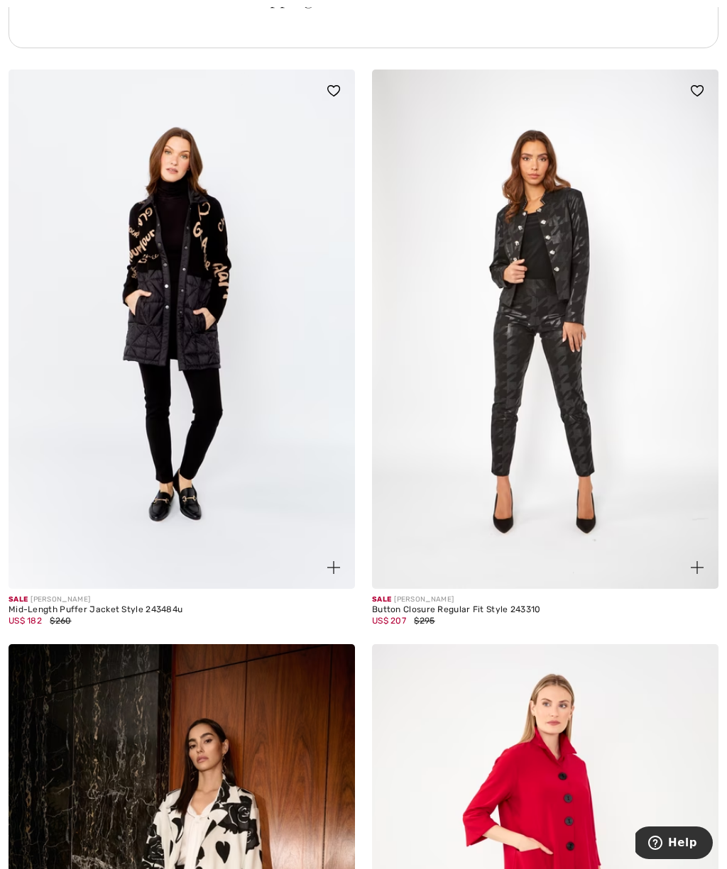
click at [564, 225] on img at bounding box center [545, 330] width 346 height 520
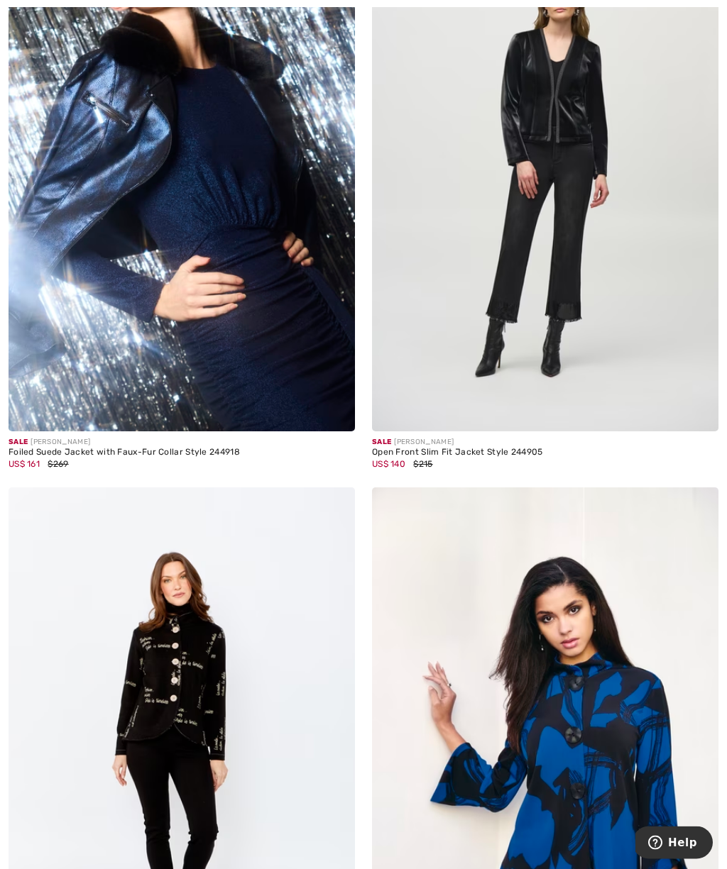
scroll to position [6267, 0]
click at [159, 128] on img at bounding box center [182, 172] width 346 height 520
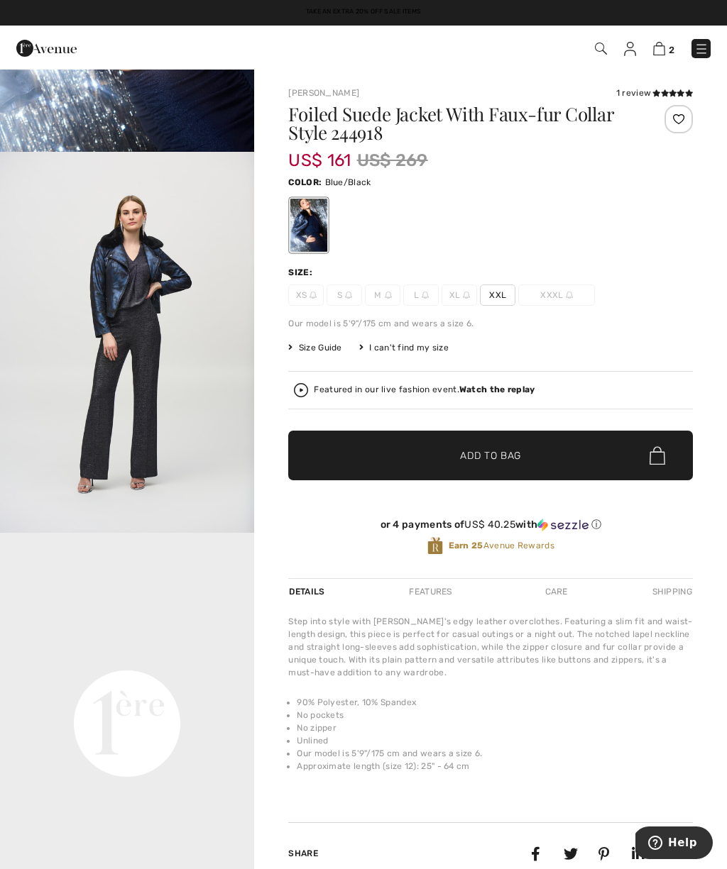
scroll to position [265, 0]
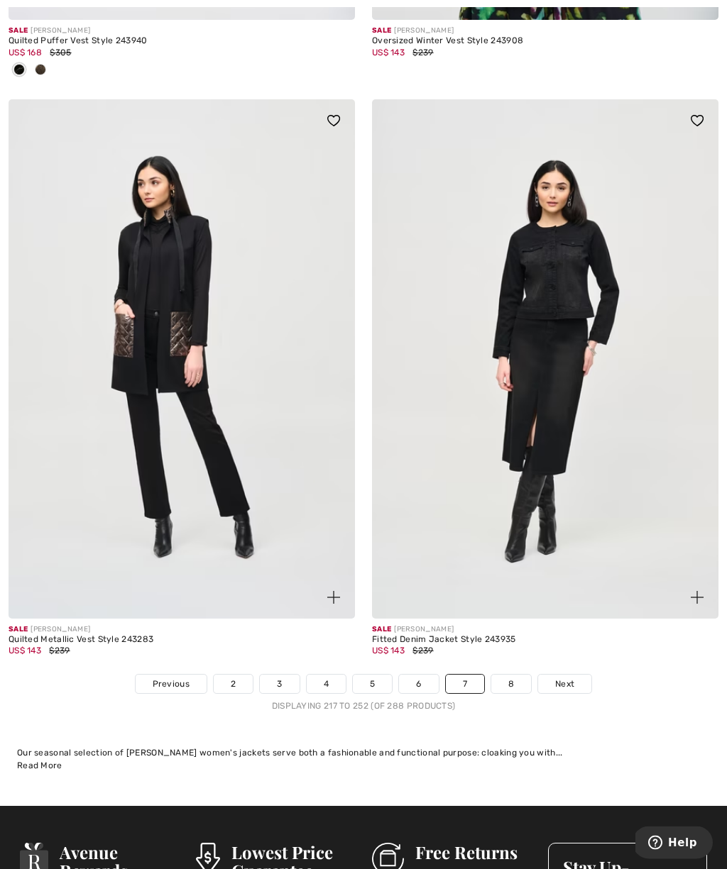
scroll to position [10293, 0]
click at [565, 675] on link "Next" at bounding box center [564, 684] width 53 height 18
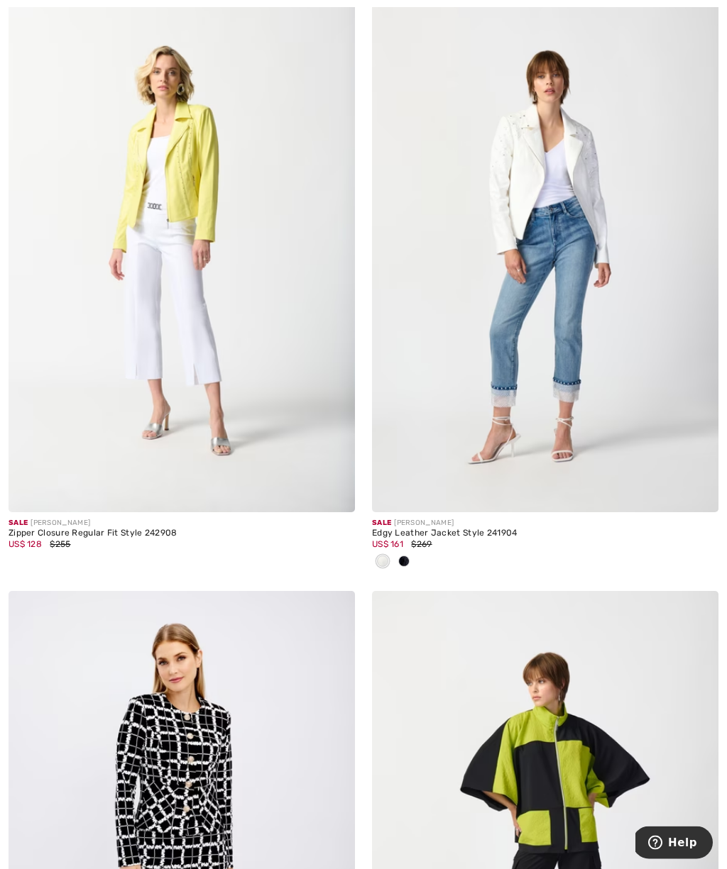
scroll to position [3933, 0]
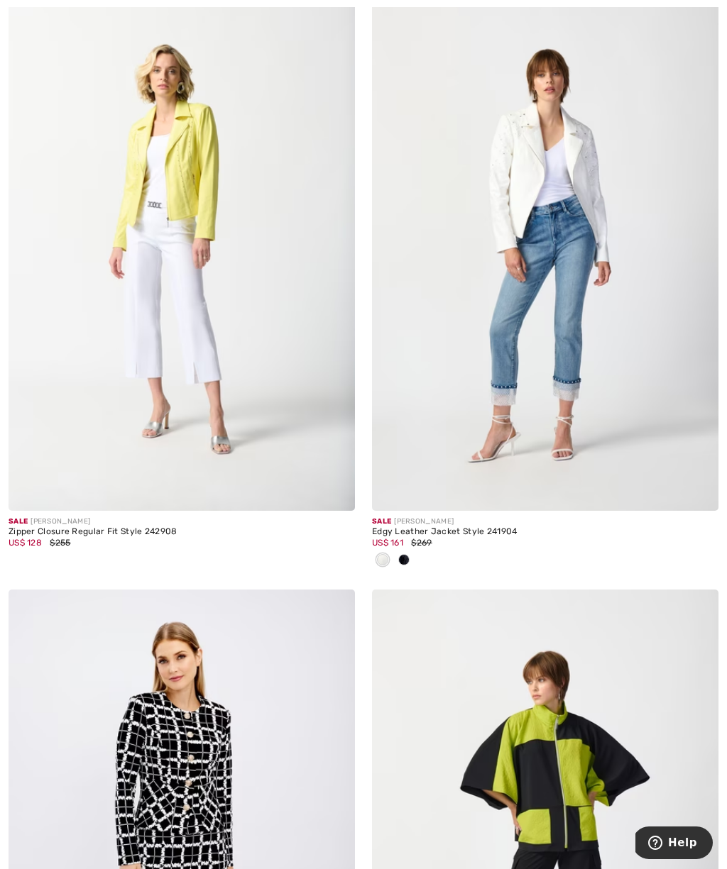
click at [532, 148] on img at bounding box center [545, 251] width 346 height 520
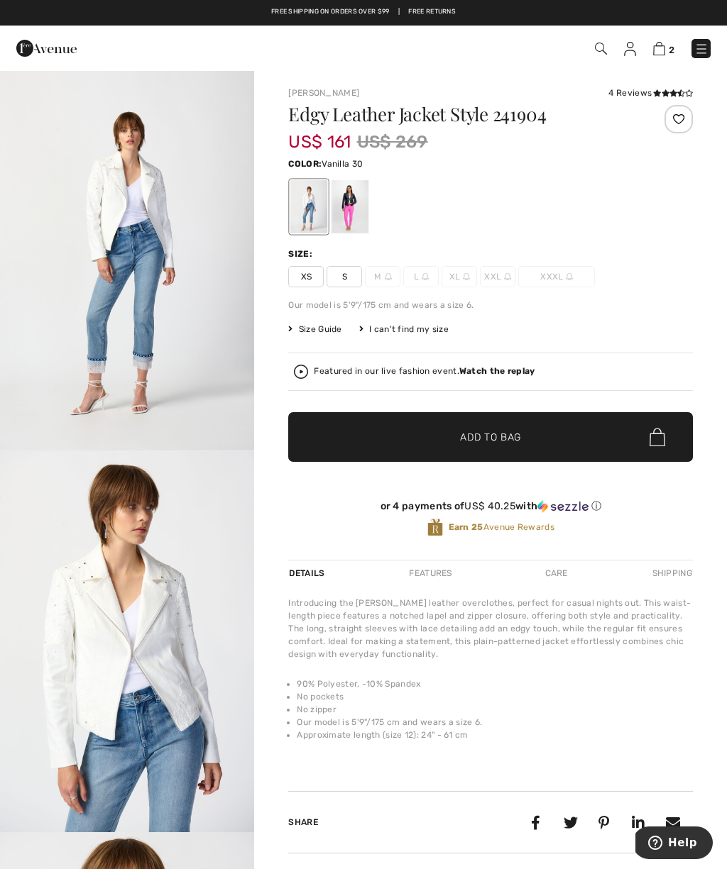
click at [356, 196] on div at bounding box center [349, 206] width 37 height 53
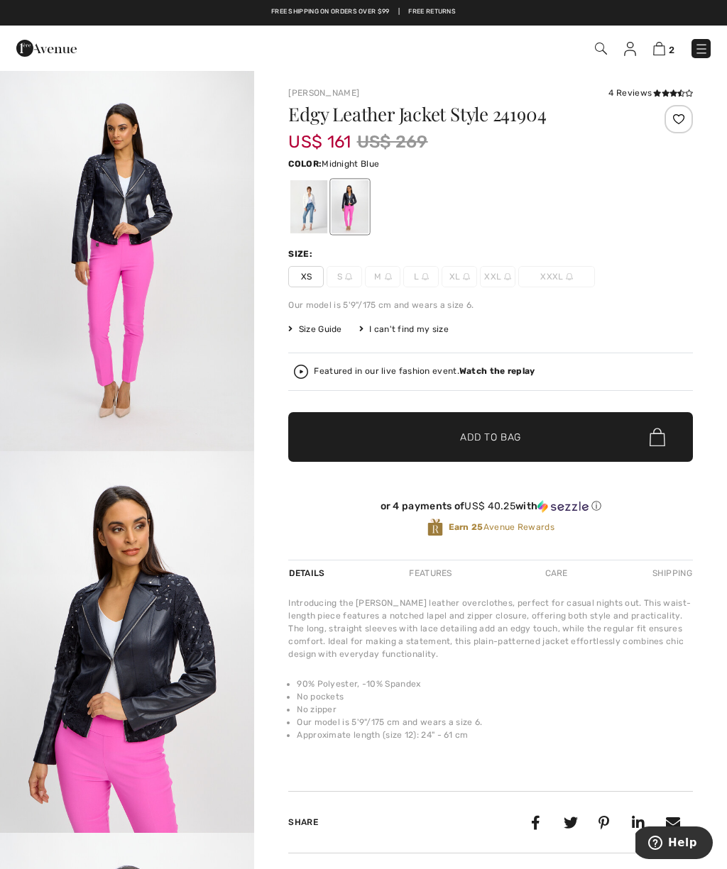
click at [307, 202] on div at bounding box center [308, 206] width 37 height 53
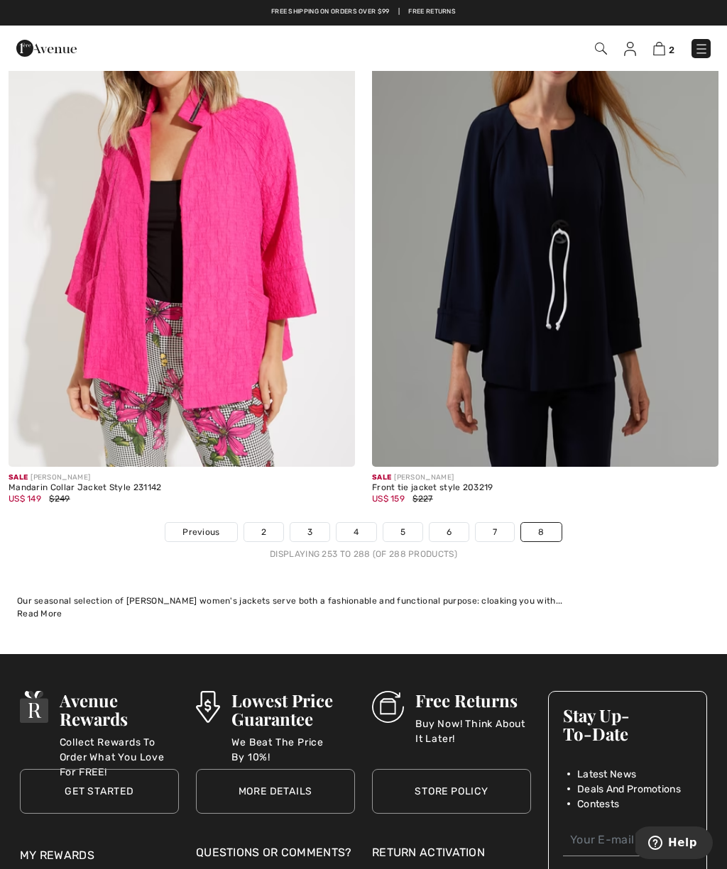
scroll to position [10485, 0]
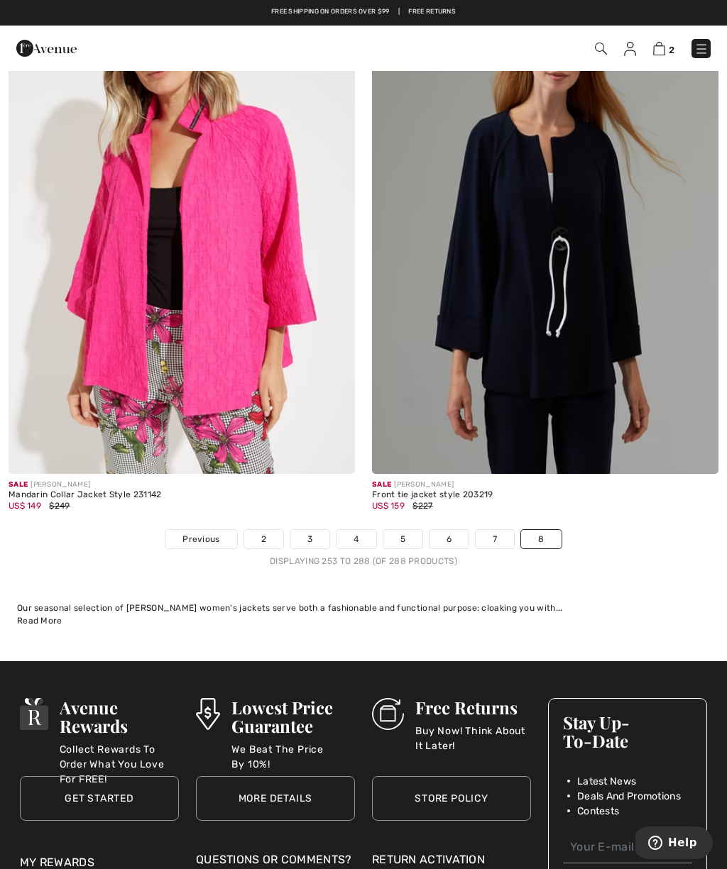
click at [253, 532] on link "2" at bounding box center [263, 539] width 39 height 18
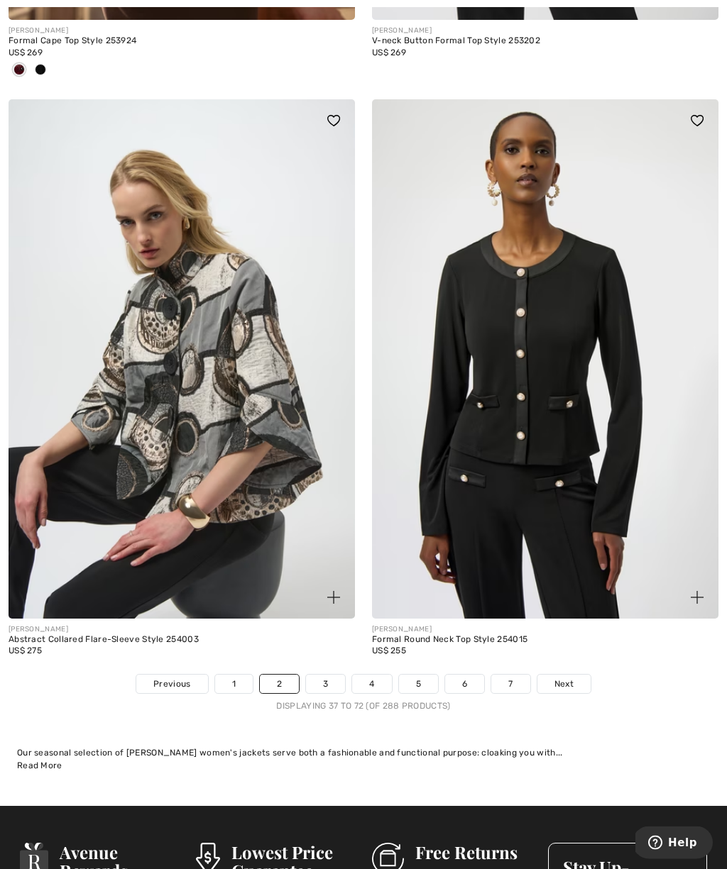
scroll to position [10355, 0]
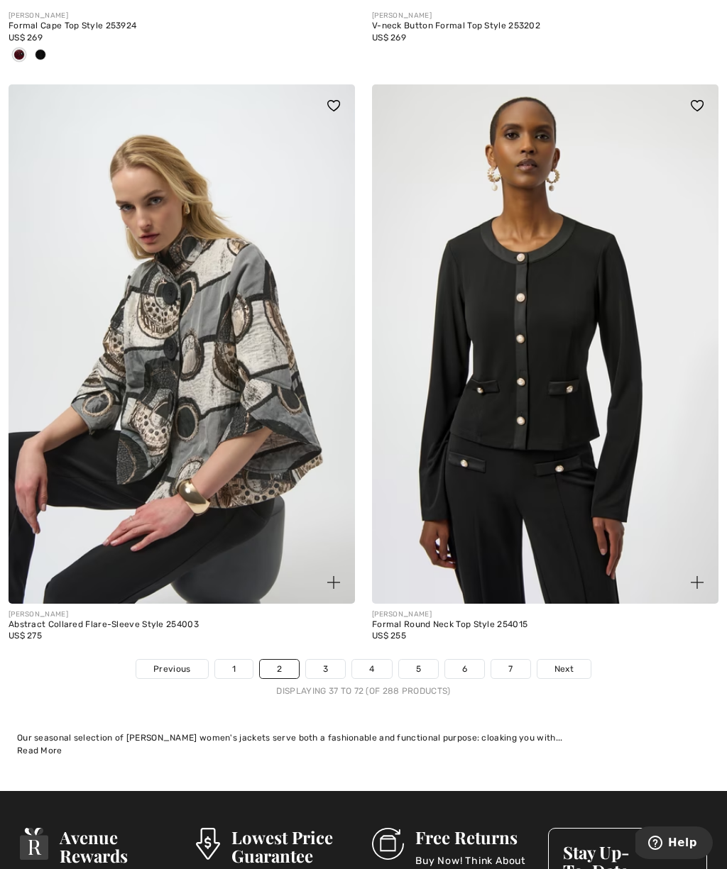
click at [237, 660] on link "1" at bounding box center [234, 669] width 38 height 18
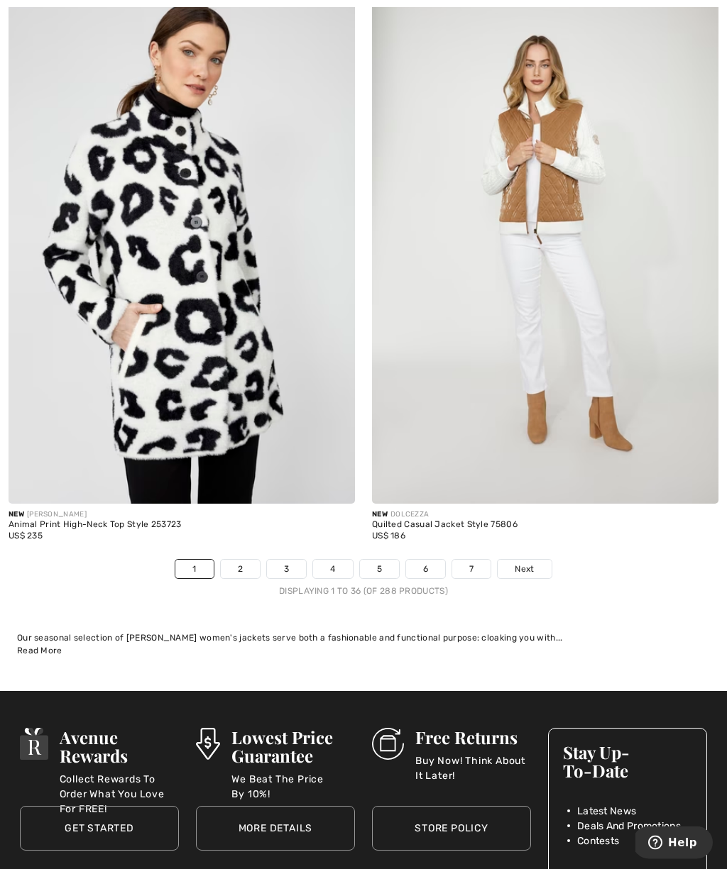
scroll to position [10455, 0]
click at [246, 561] on link "2" at bounding box center [240, 569] width 39 height 18
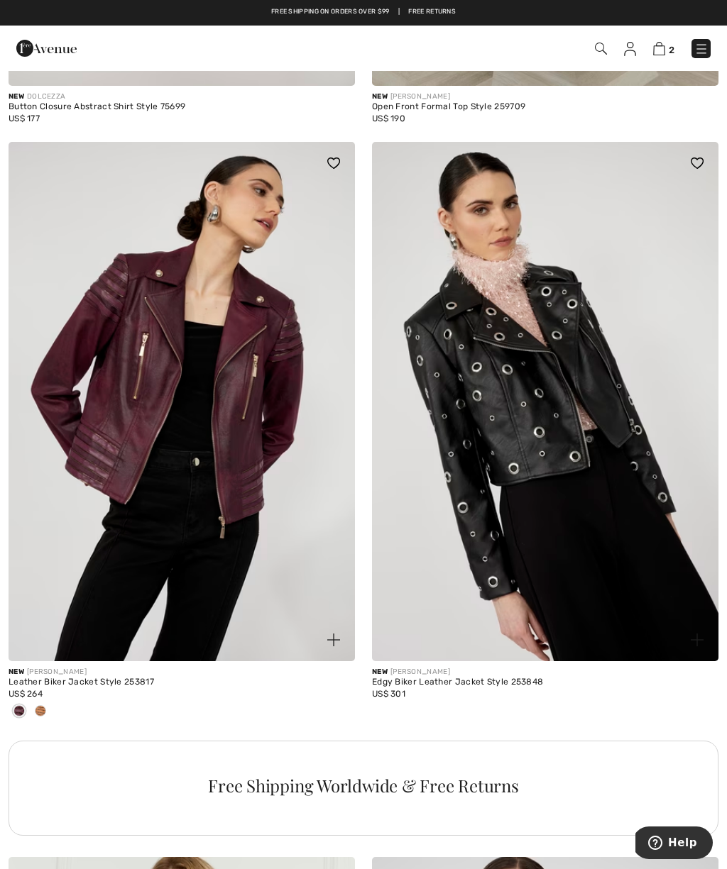
scroll to position [2994, 0]
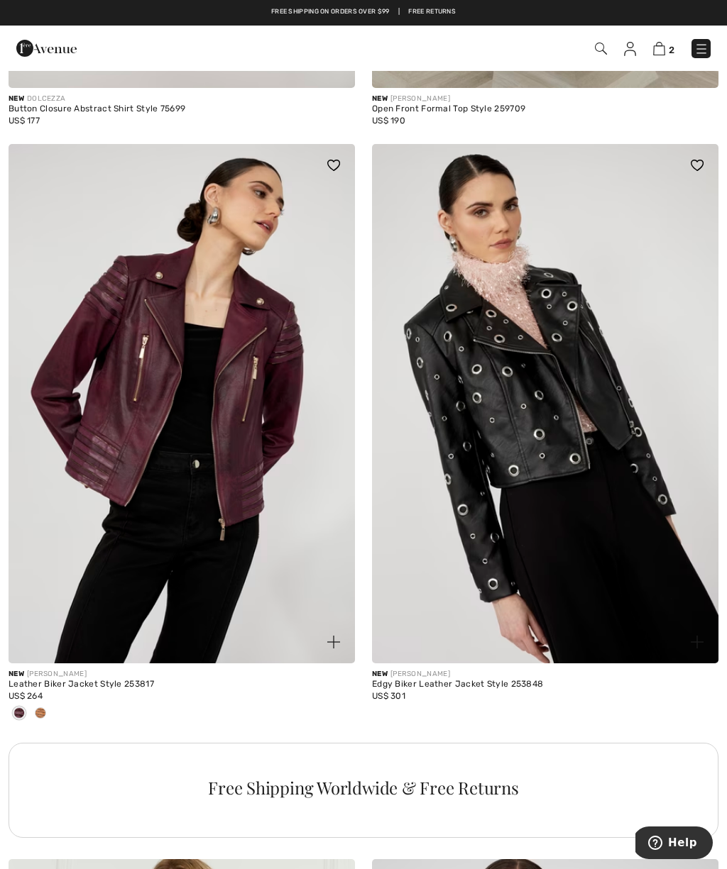
click at [138, 376] on img at bounding box center [182, 404] width 346 height 520
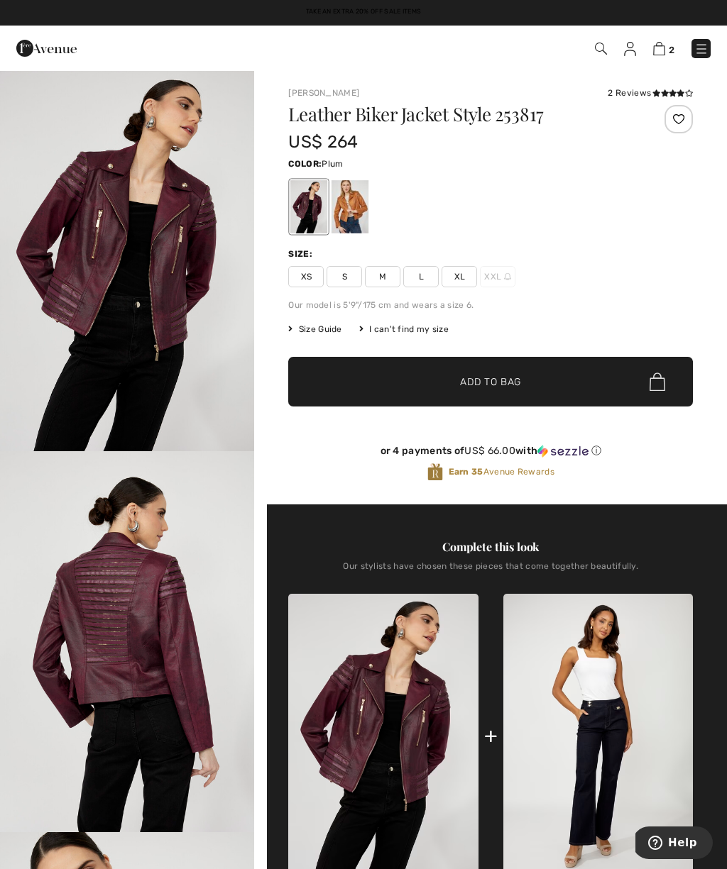
click at [139, 620] on img "2 / 4" at bounding box center [127, 642] width 254 height 382
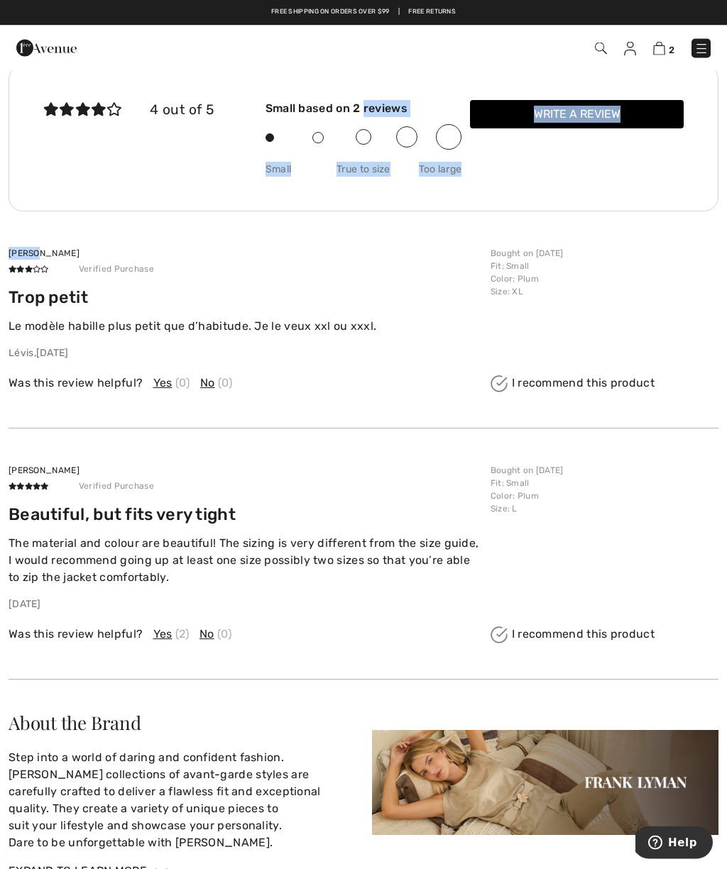
scroll to position [2245, 0]
click at [161, 644] on div "Tina Verified Purchase Beautiful, but fits very tight The material and colour a…" at bounding box center [364, 554] width 710 height 251
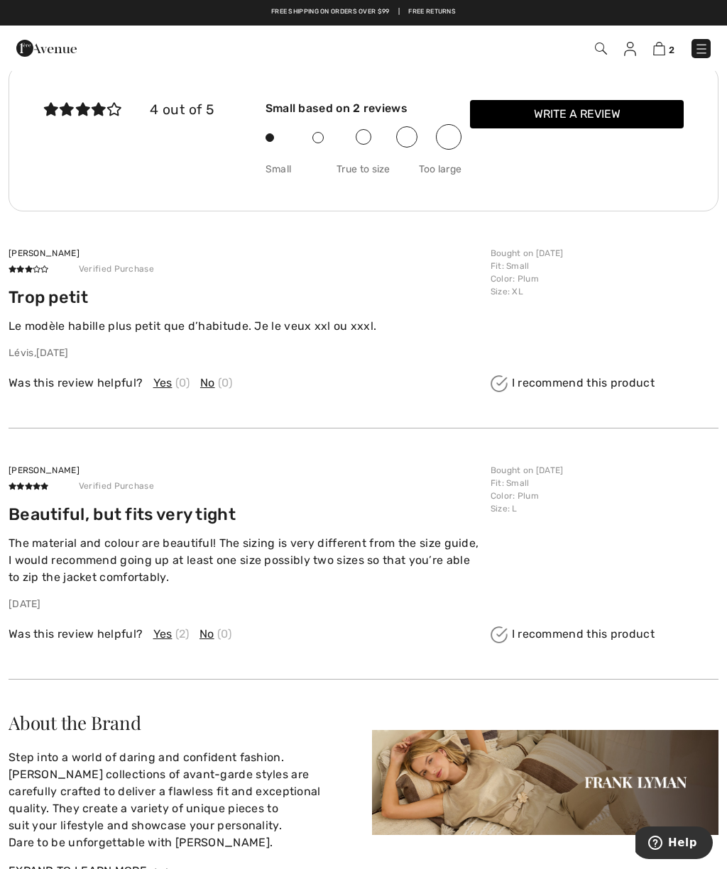
click at [165, 637] on span "Yes" at bounding box center [162, 634] width 19 height 17
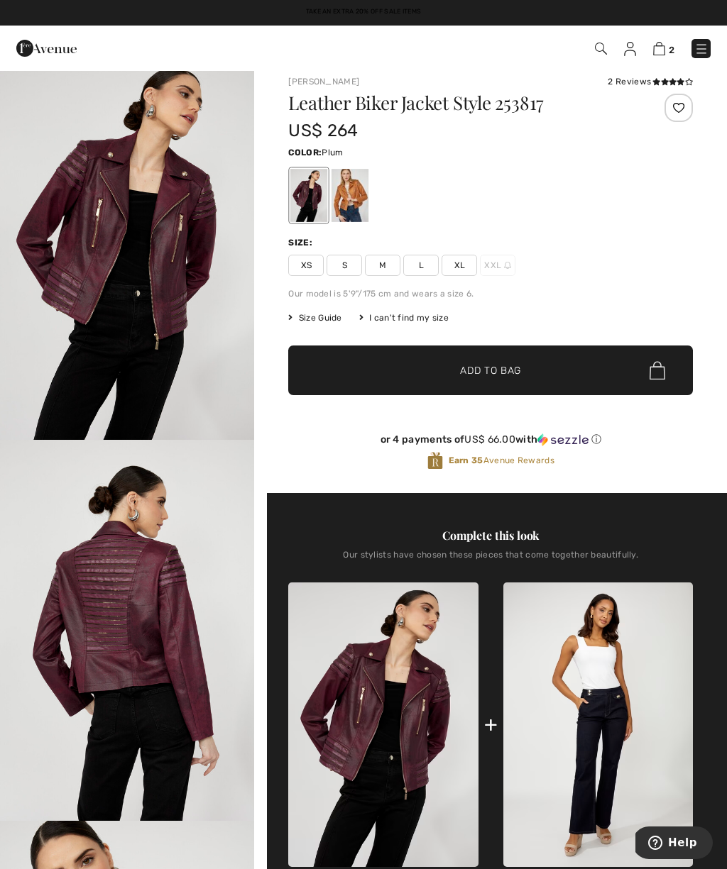
scroll to position [0, 0]
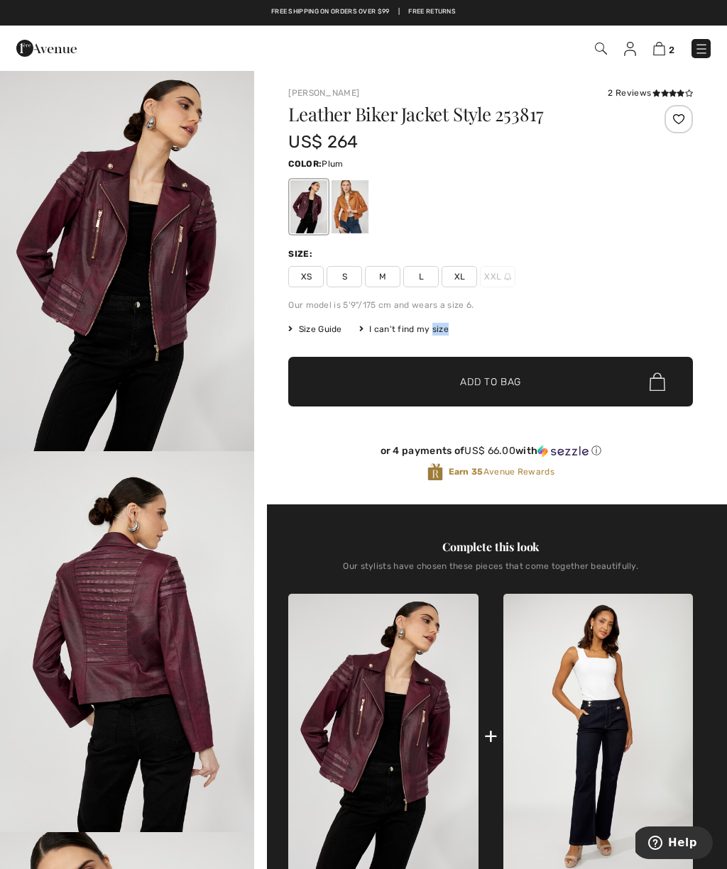
click at [427, 576] on div "Our stylists have chosen these pieces that come together beautifully." at bounding box center [490, 571] width 405 height 21
click at [461, 277] on span "XL" at bounding box center [458, 276] width 35 height 21
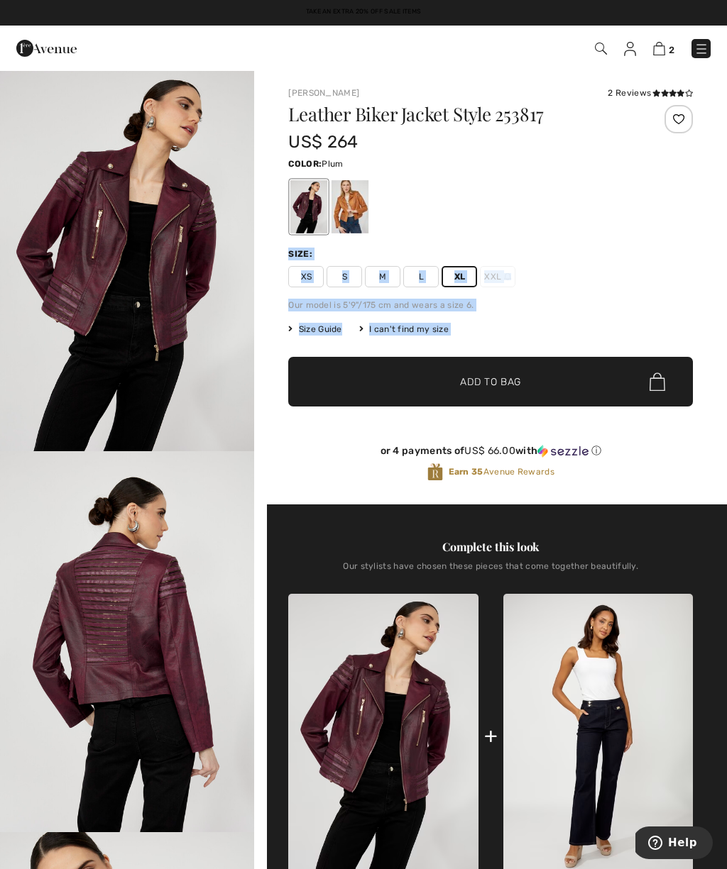
click at [125, 586] on img "2 / 4" at bounding box center [127, 642] width 254 height 382
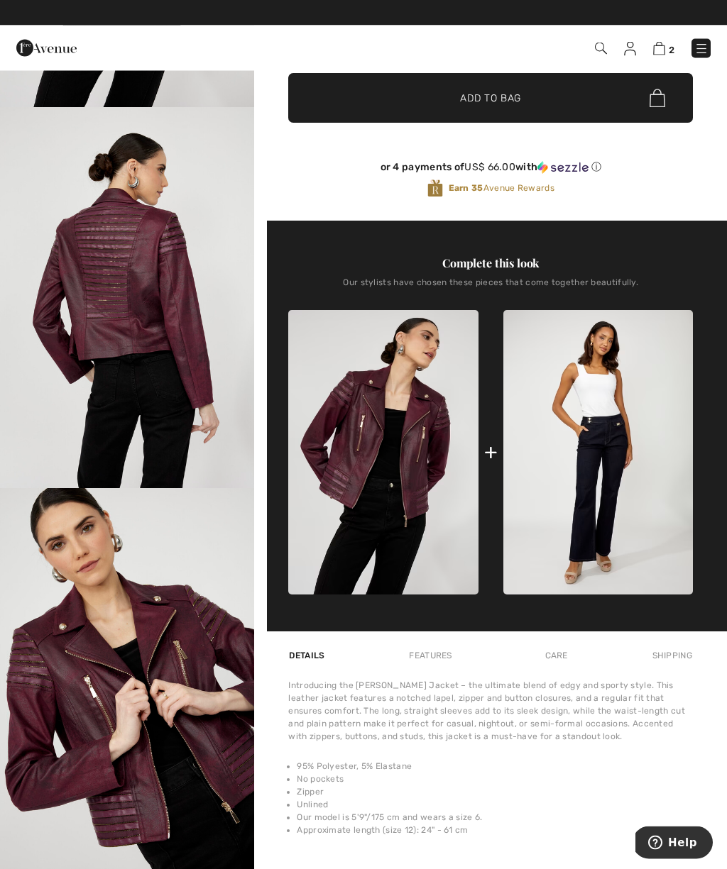
scroll to position [284, 0]
click at [155, 632] on img "3 / 4" at bounding box center [127, 679] width 254 height 382
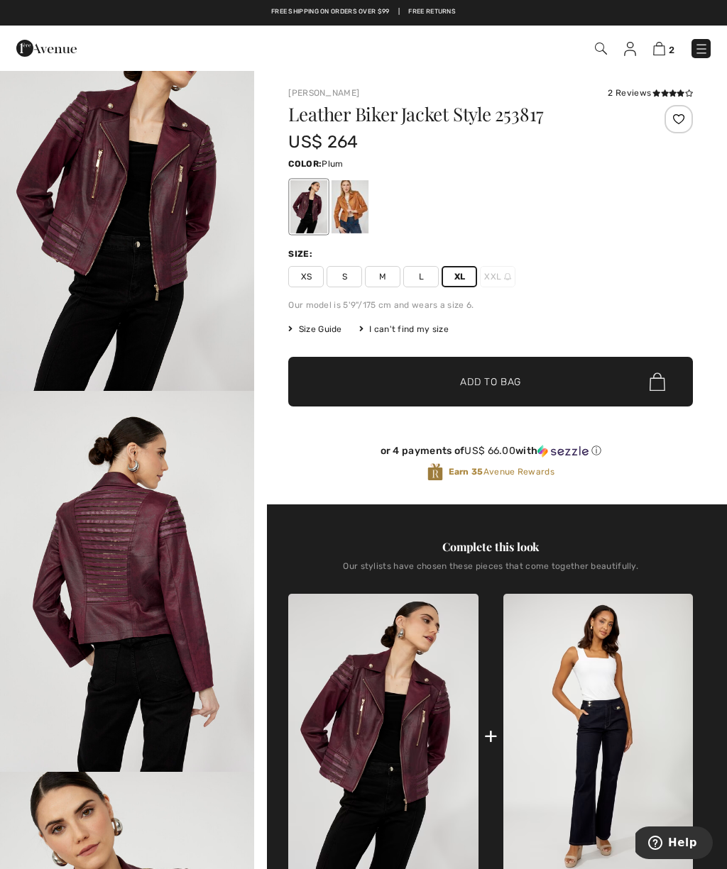
click at [489, 373] on span "✔ Added to Bag Add to Bag" at bounding box center [490, 382] width 405 height 50
click at [664, 48] on img at bounding box center [659, 48] width 12 height 13
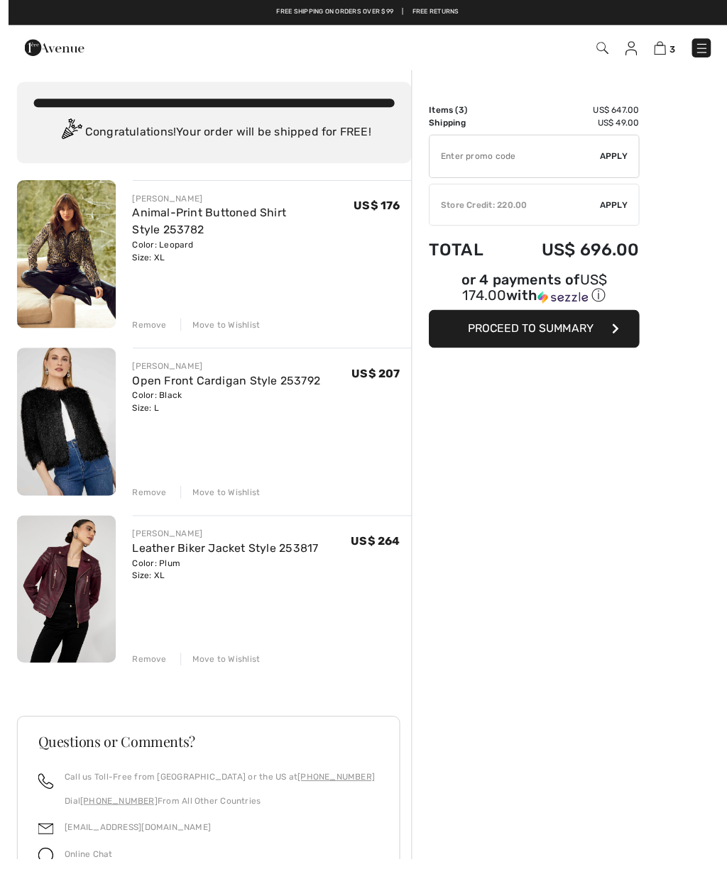
scroll to position [20, 0]
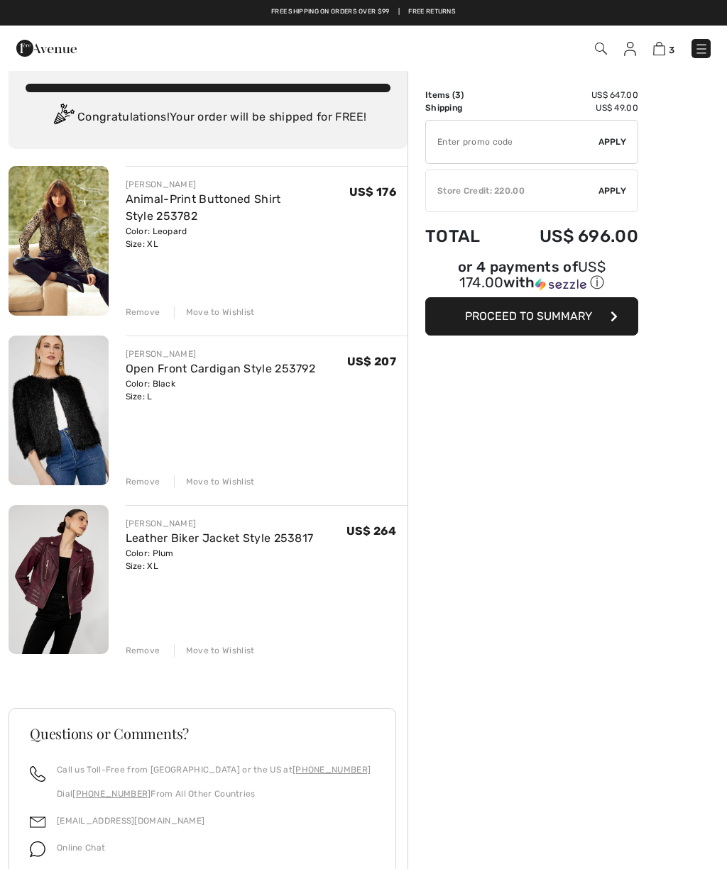
click at [152, 205] on link "Animal-Print Buttoned Shirt Style 253782" at bounding box center [203, 207] width 155 height 31
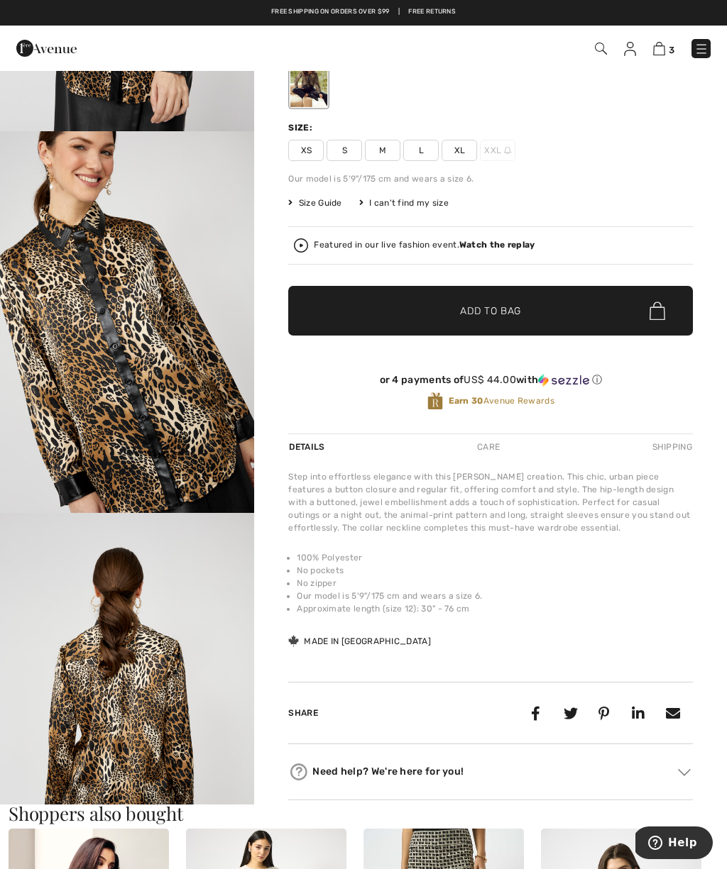
scroll to position [1046, 0]
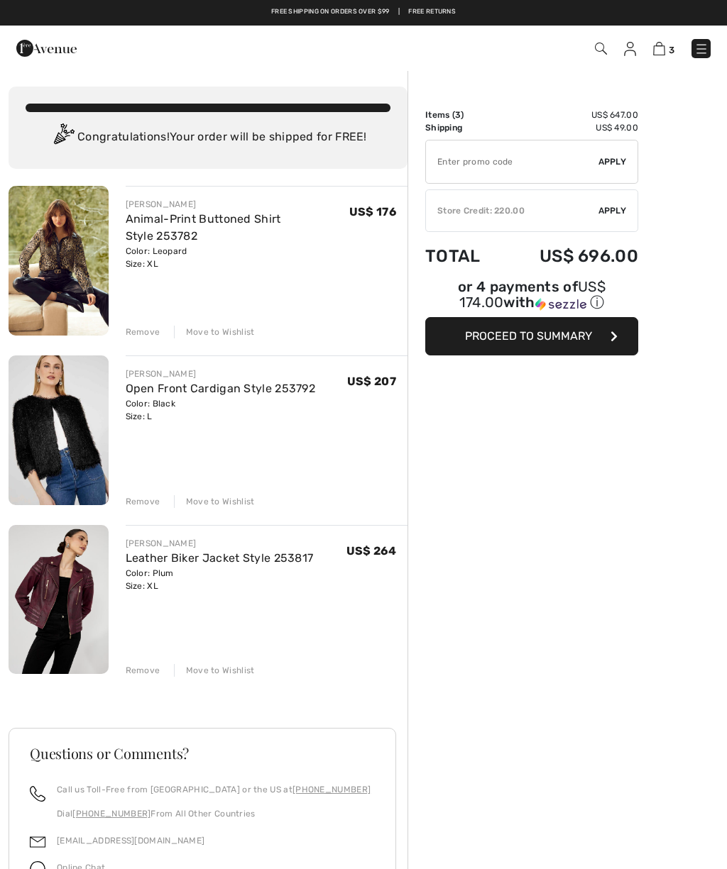
click at [619, 57] on span "3" at bounding box center [512, 48] width 396 height 19
click at [631, 53] on img at bounding box center [630, 49] width 12 height 14
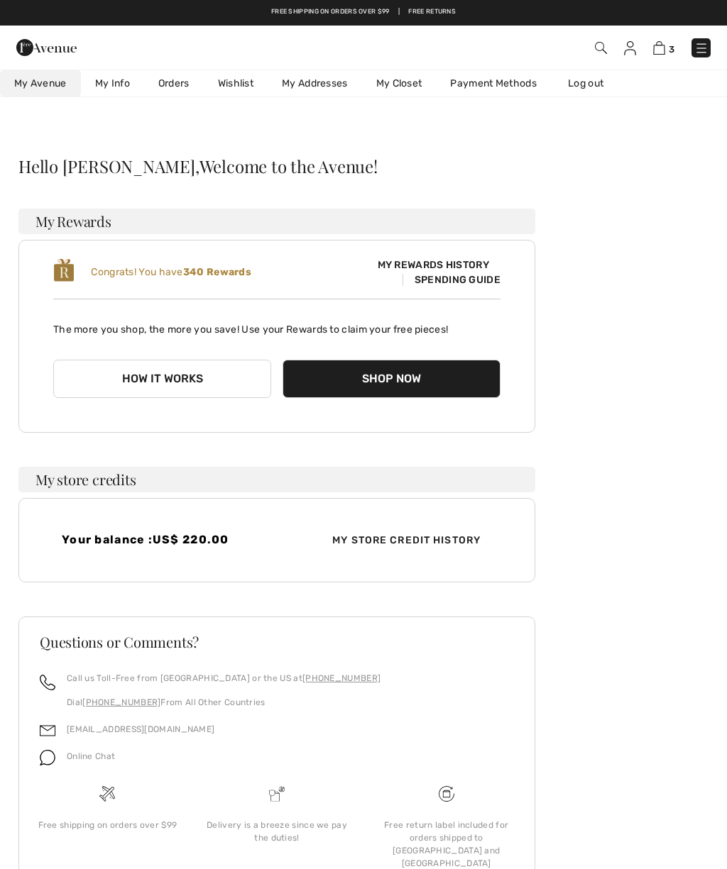
click at [169, 79] on link "Orders" at bounding box center [174, 83] width 60 height 26
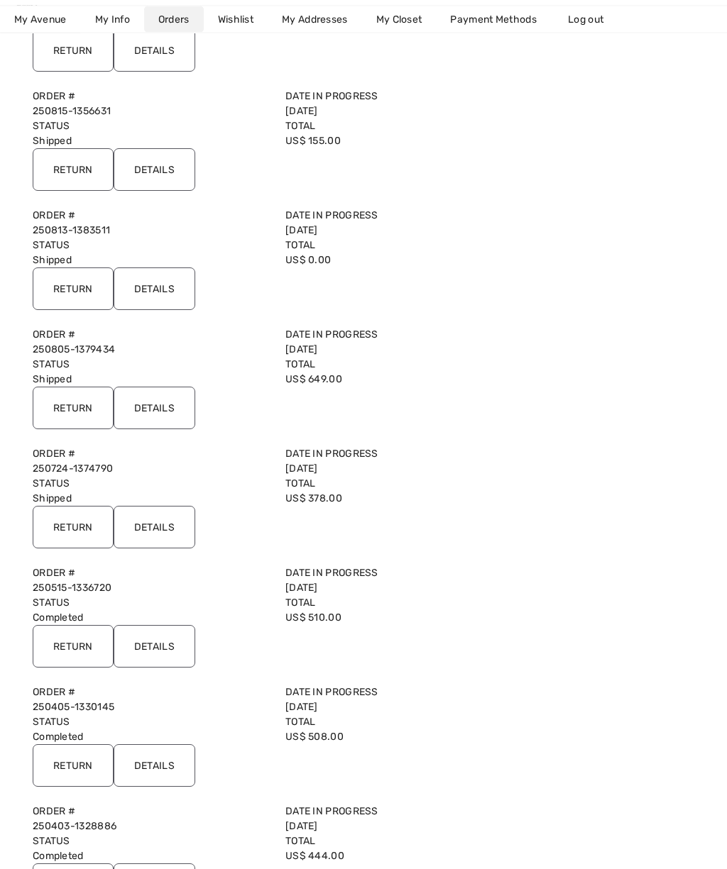
scroll to position [246, 0]
click at [150, 400] on input "Details" at bounding box center [155, 407] width 82 height 43
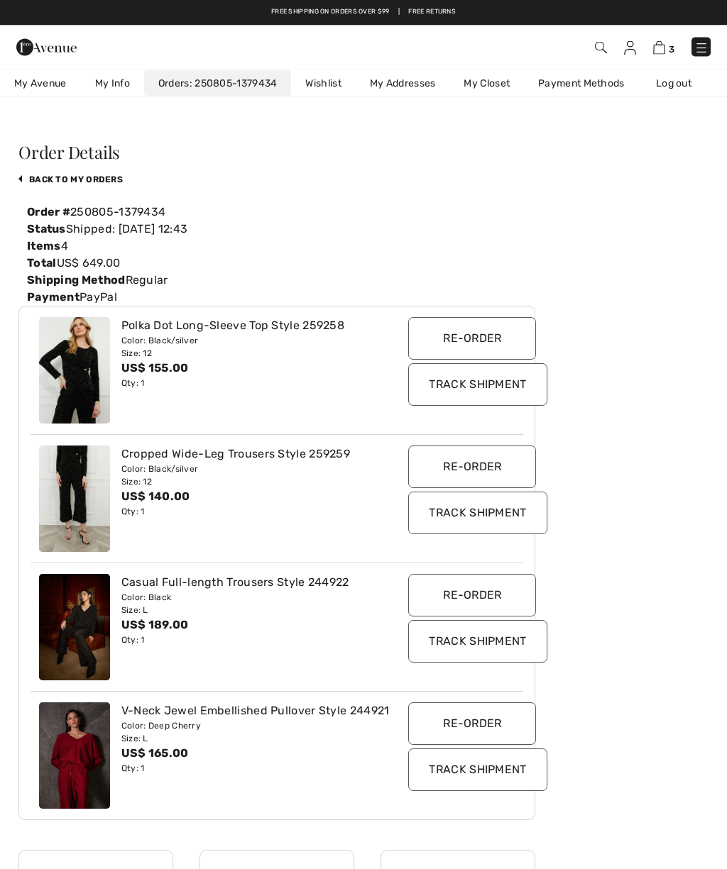
scroll to position [0, 0]
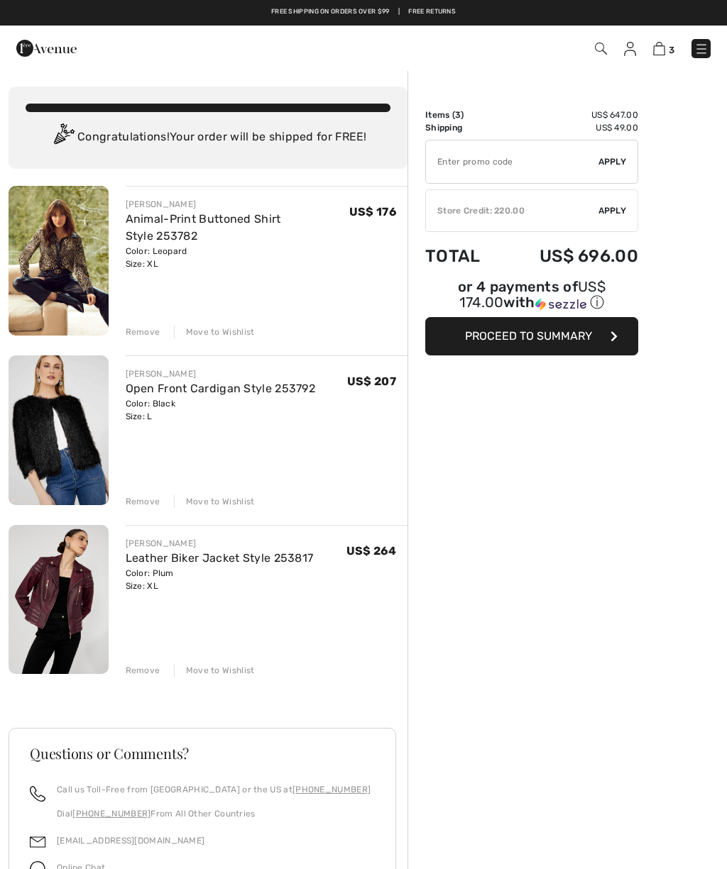
click at [630, 48] on img at bounding box center [630, 49] width 12 height 14
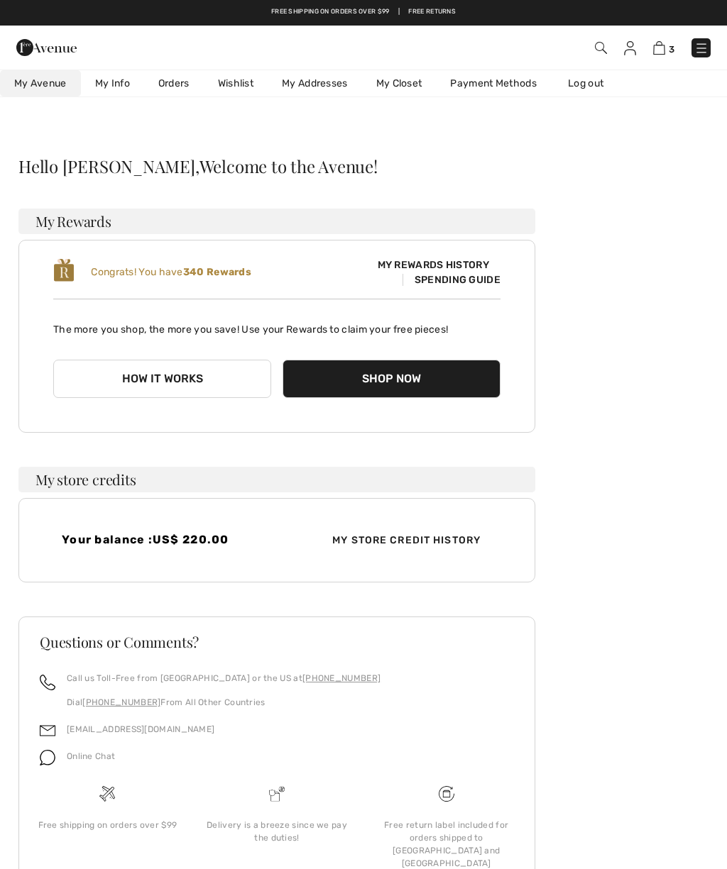
click at [177, 92] on link "Orders" at bounding box center [174, 83] width 60 height 26
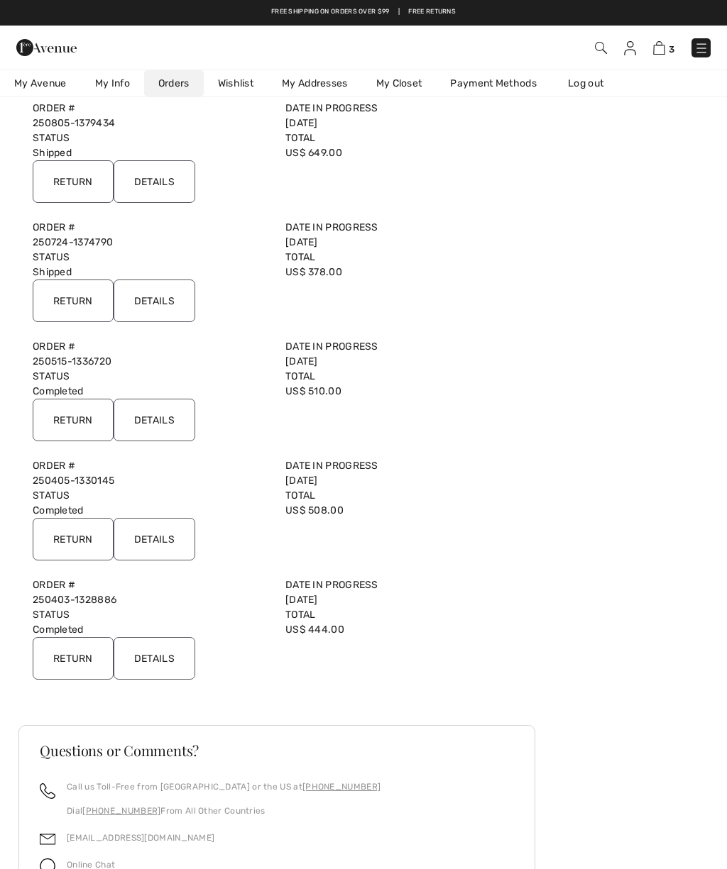
scroll to position [468, 0]
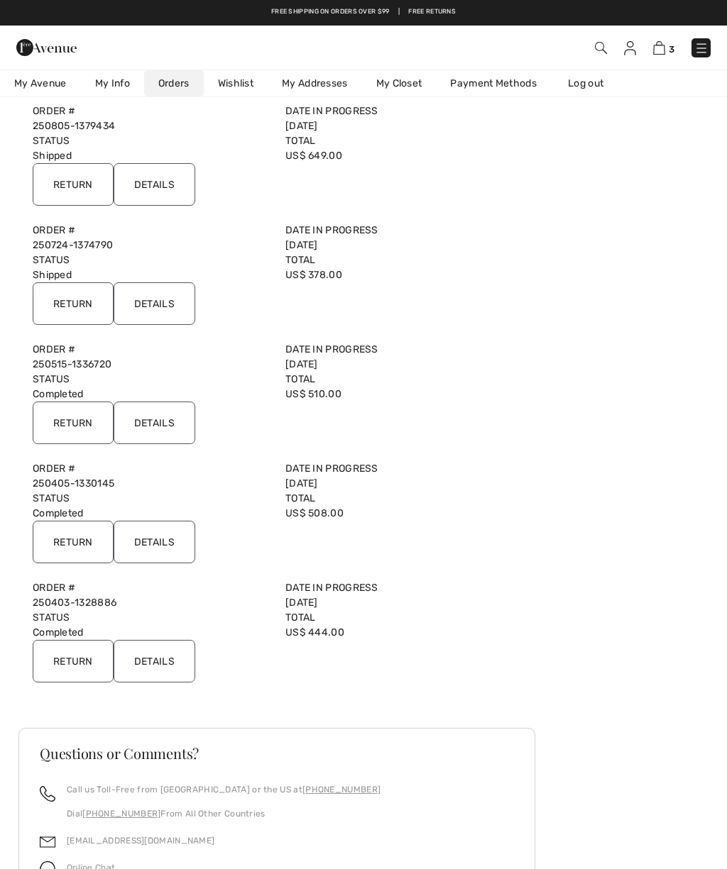
click at [164, 417] on input "Details" at bounding box center [155, 423] width 82 height 43
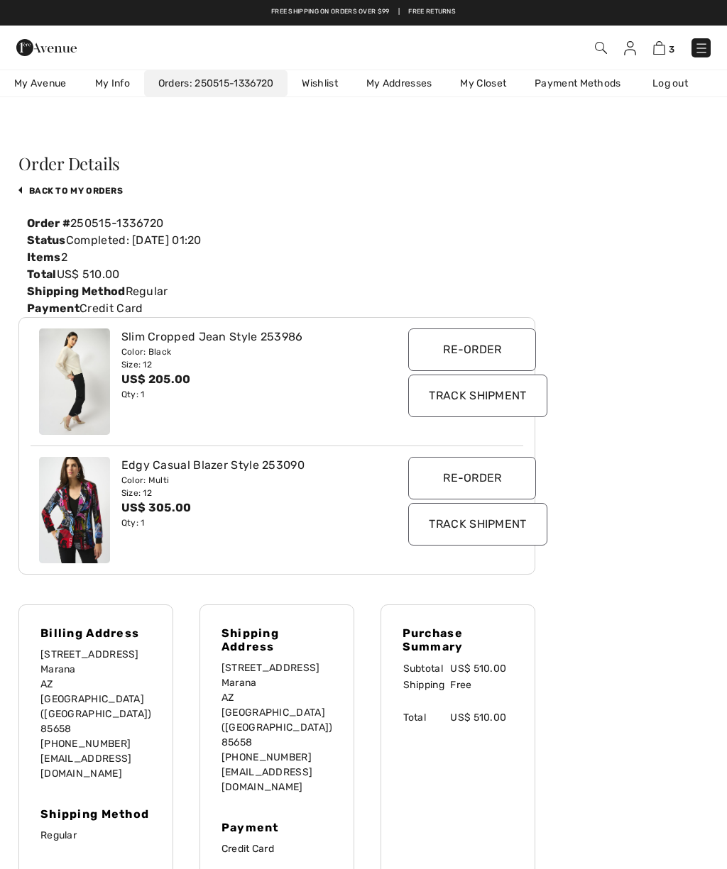
scroll to position [0, 0]
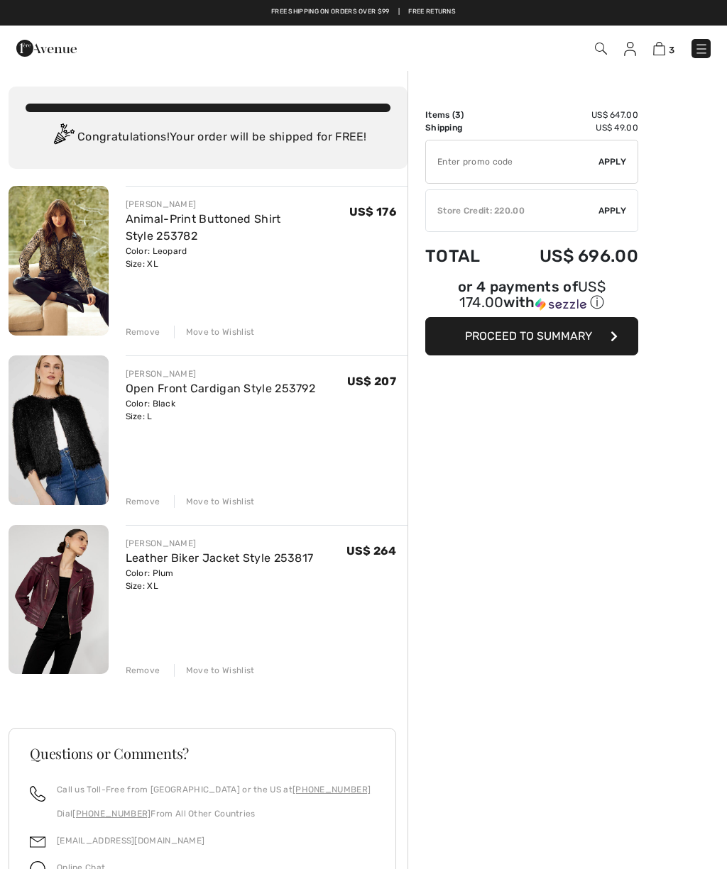
click at [632, 49] on img at bounding box center [630, 49] width 12 height 14
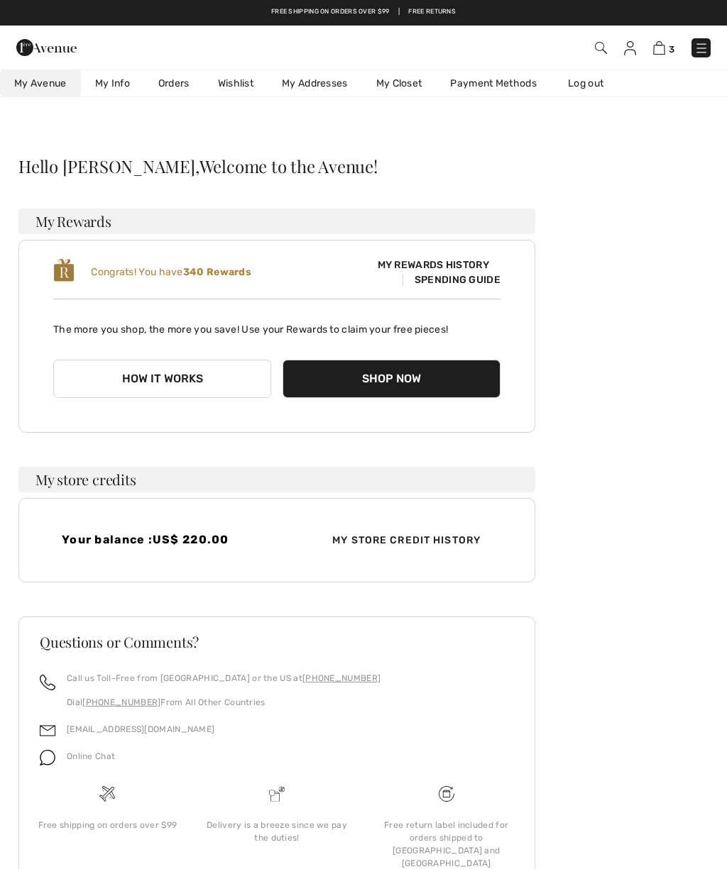
click at [168, 79] on link "Orders" at bounding box center [174, 83] width 60 height 26
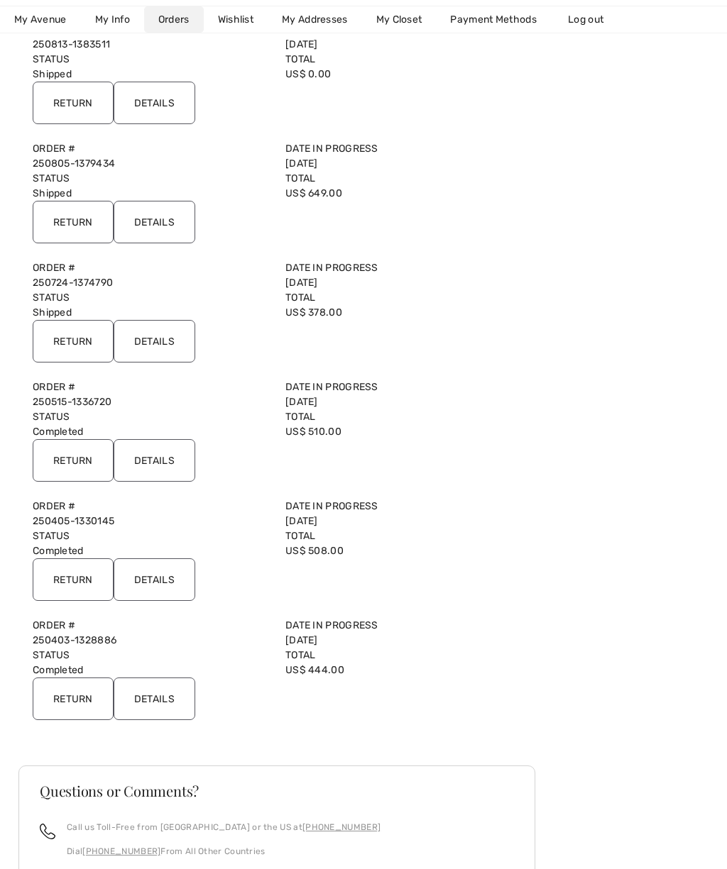
click at [168, 710] on input "Details" at bounding box center [155, 699] width 82 height 43
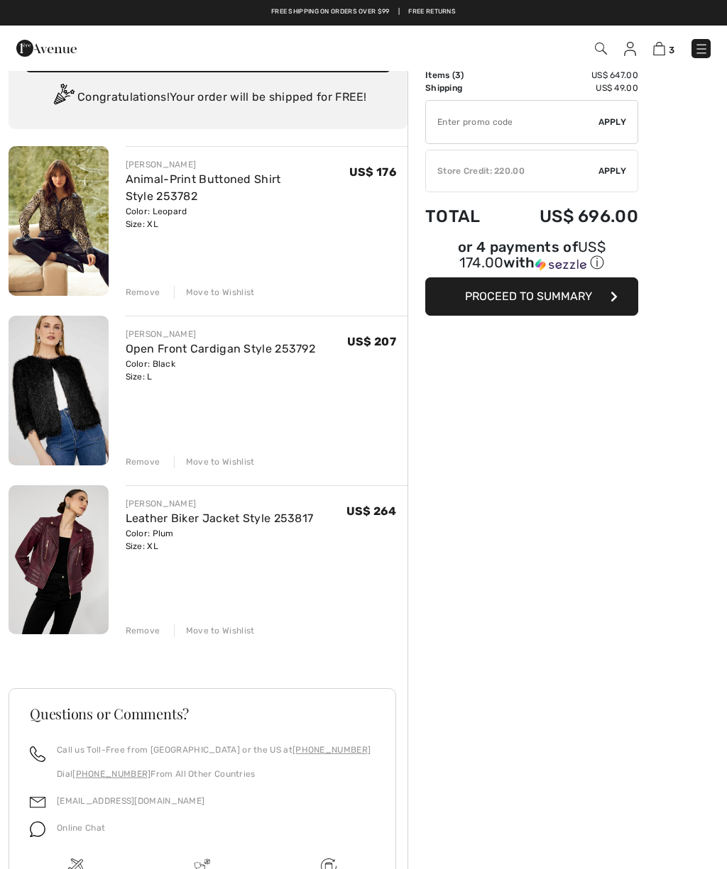
scroll to position [43, 0]
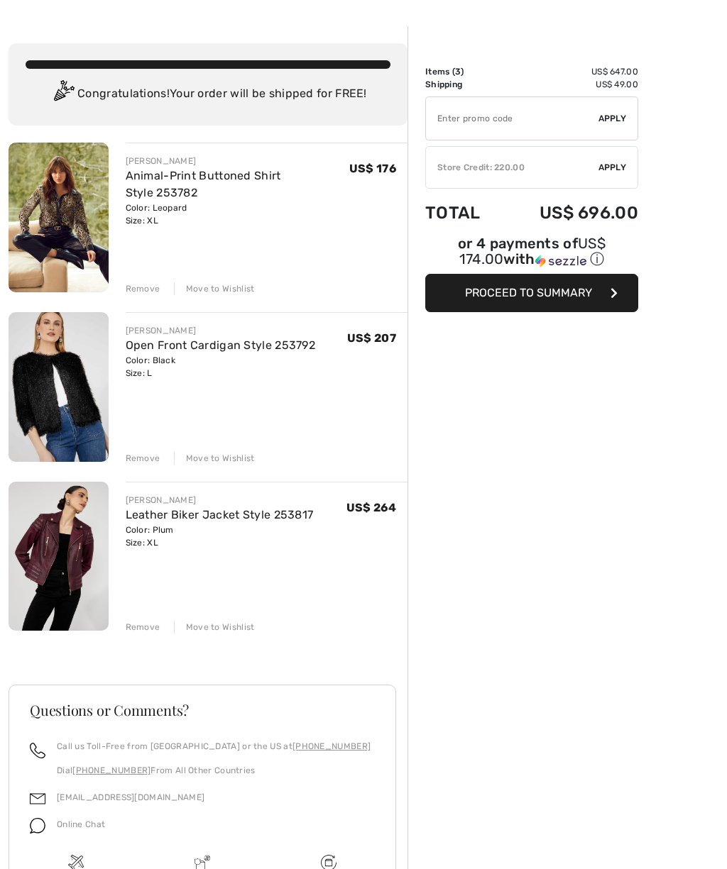
click at [194, 514] on link "Leather Biker Jacket Style 253817" at bounding box center [220, 514] width 188 height 13
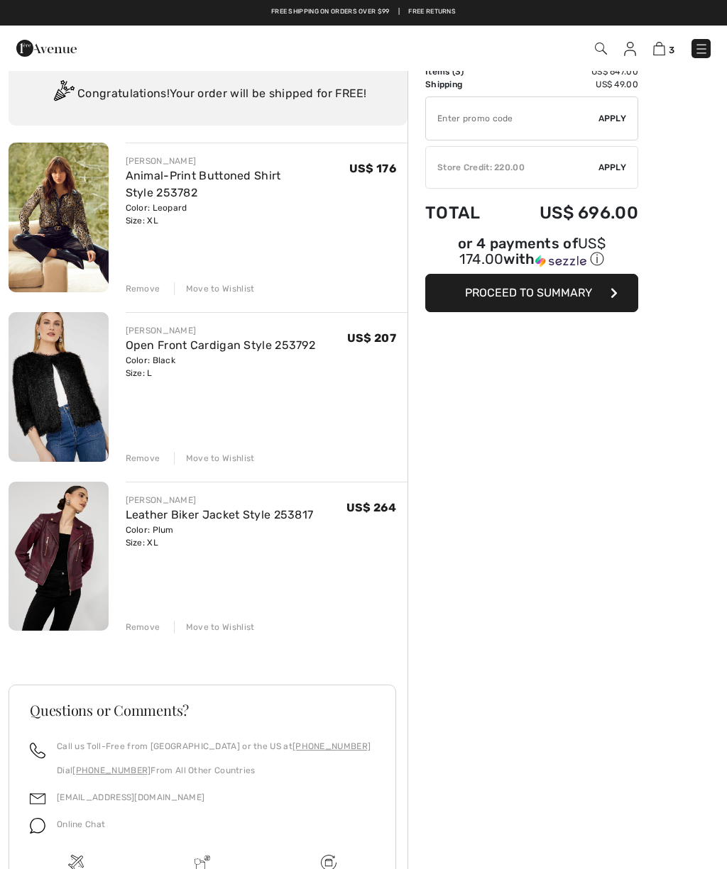
click at [184, 351] on link "Open Front Cardigan Style 253792" at bounding box center [221, 345] width 190 height 13
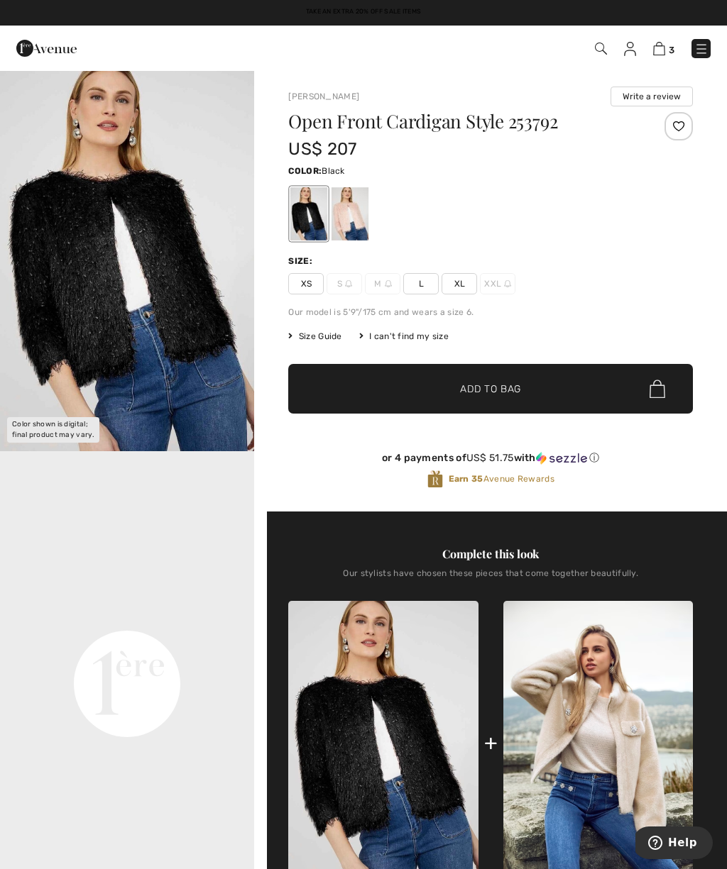
click at [671, 45] on span "3" at bounding box center [672, 50] width 6 height 11
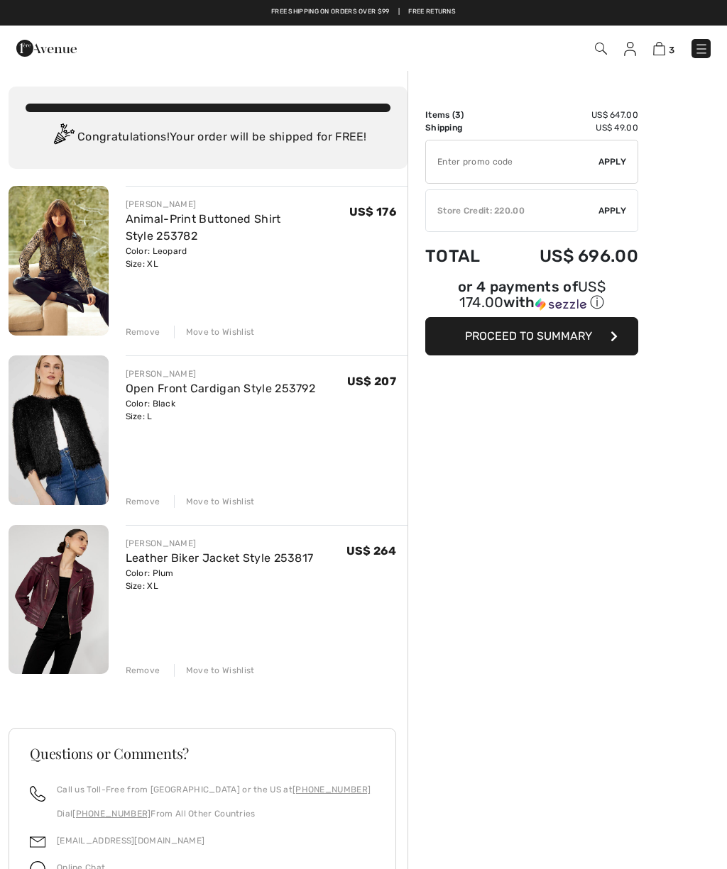
click at [225, 500] on div "Move to Wishlist" at bounding box center [214, 501] width 81 height 13
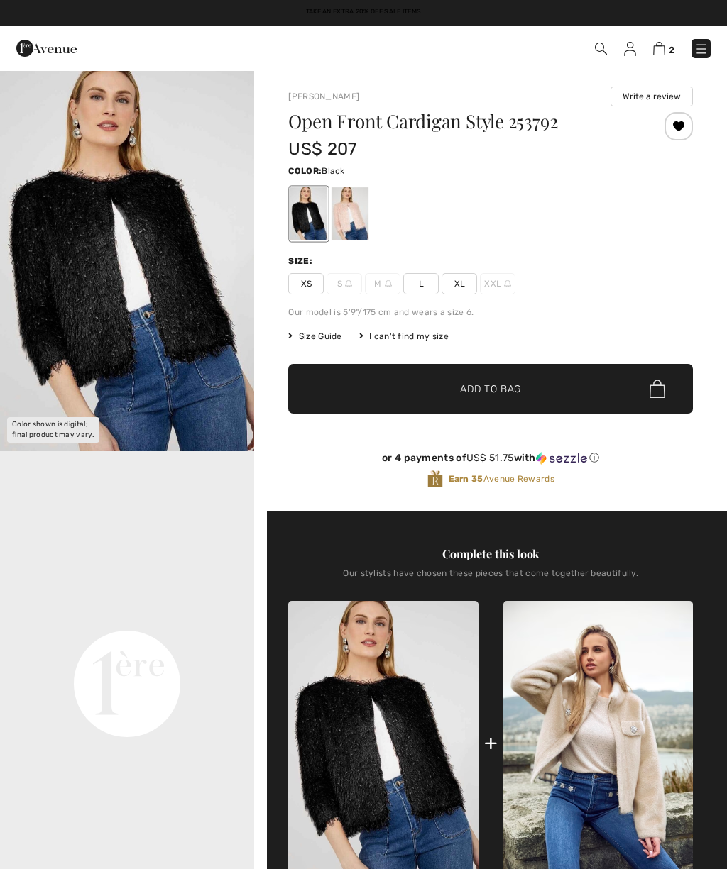
checkbox input "true"
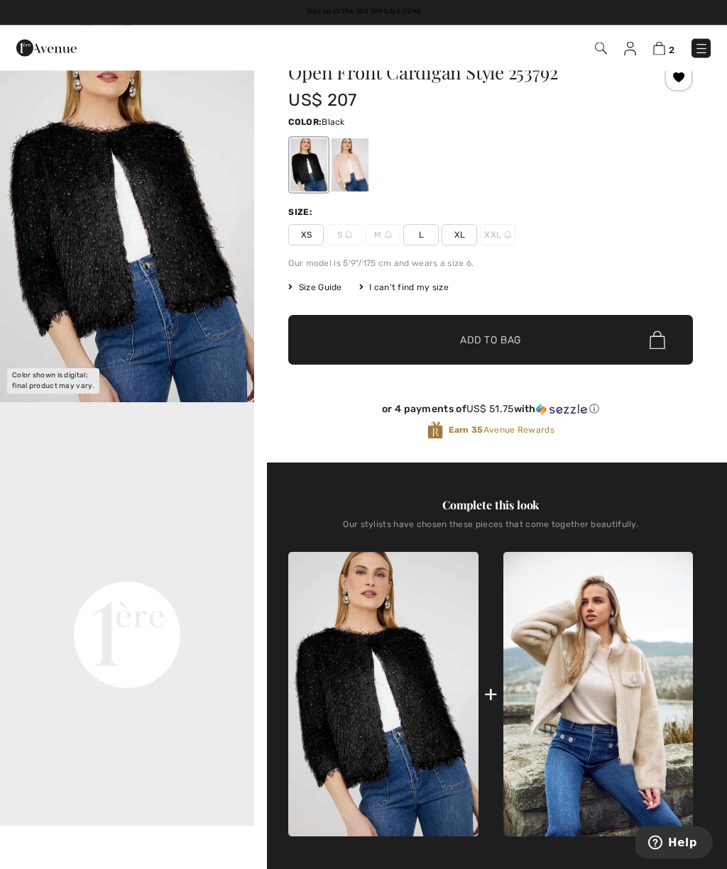
scroll to position [248, 0]
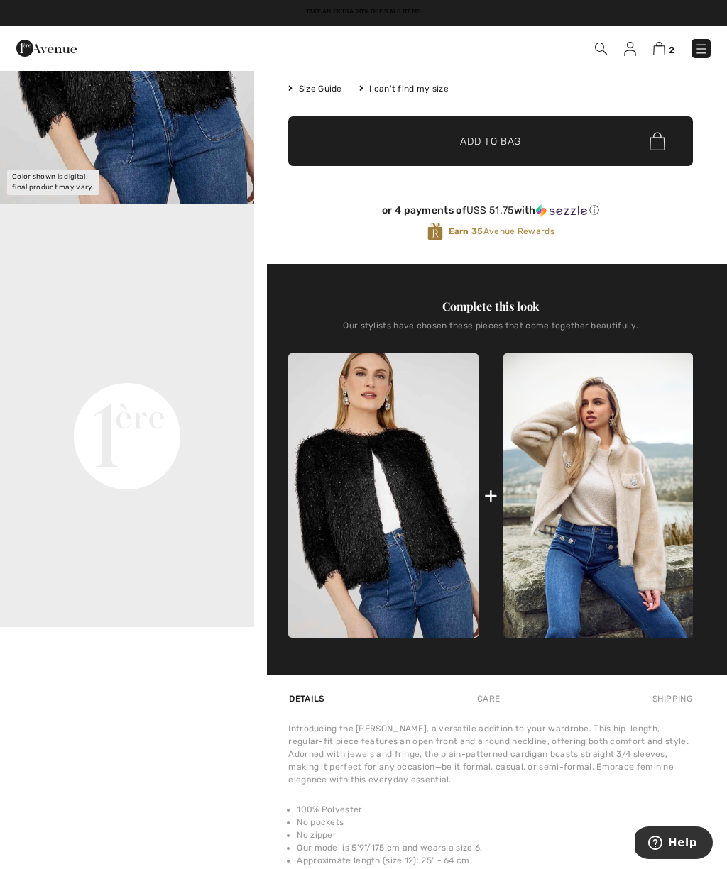
click at [598, 484] on img at bounding box center [598, 495] width 190 height 285
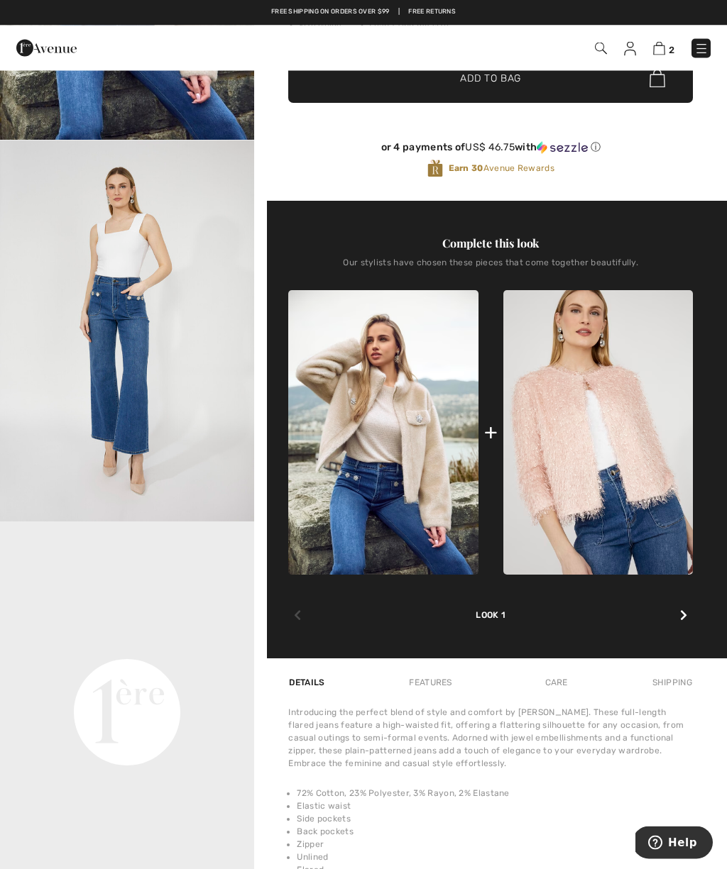
scroll to position [311, 0]
click at [683, 610] on div at bounding box center [683, 616] width 18 height 28
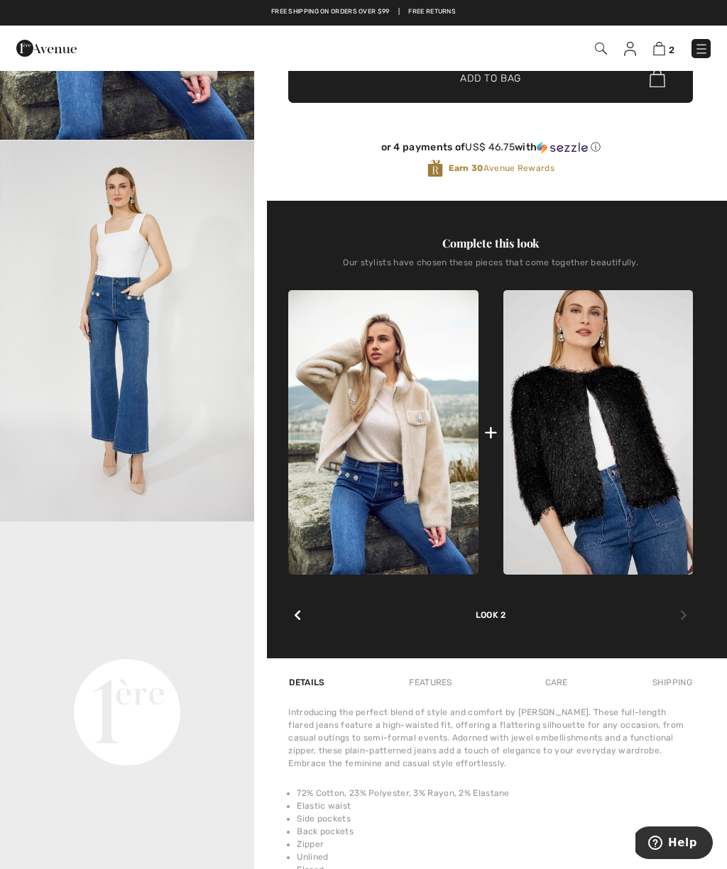
click at [689, 615] on div at bounding box center [683, 616] width 18 height 28
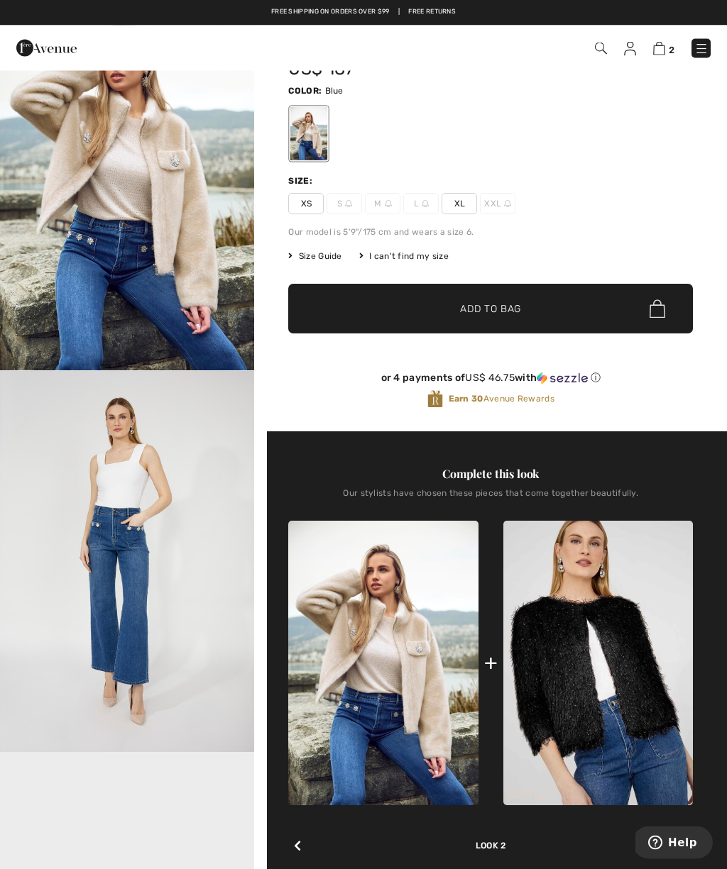
scroll to position [0, 0]
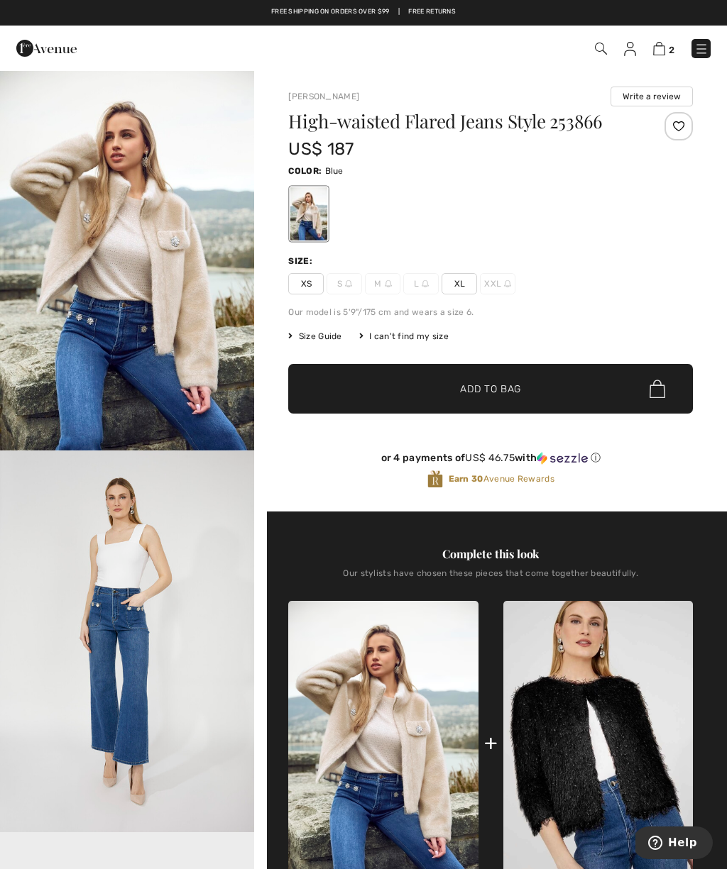
click at [703, 39] on link at bounding box center [700, 48] width 19 height 19
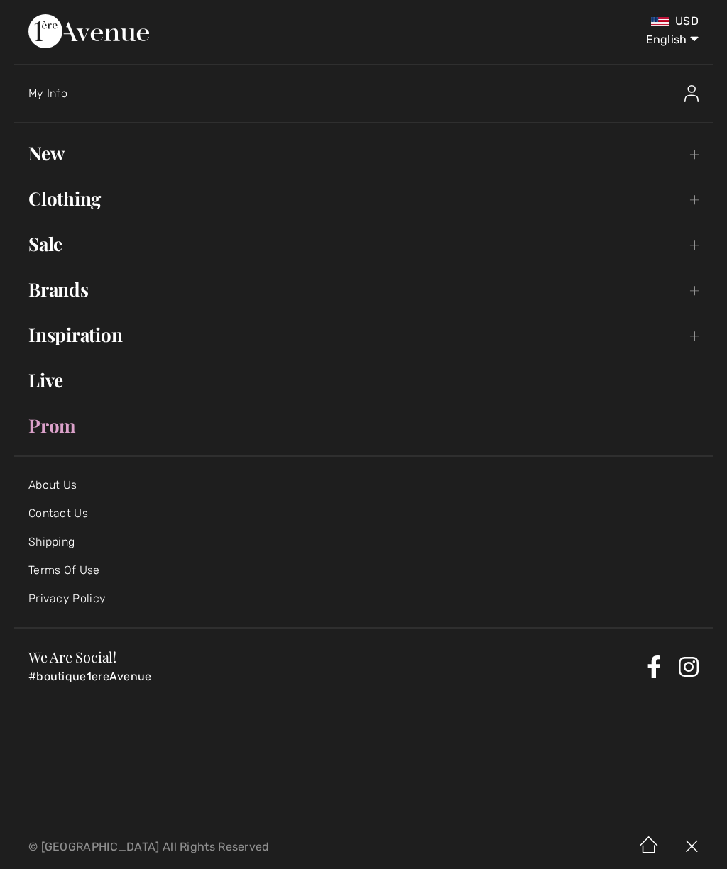
click at [97, 188] on link "Clothing Toggle submenu" at bounding box center [363, 198] width 698 height 31
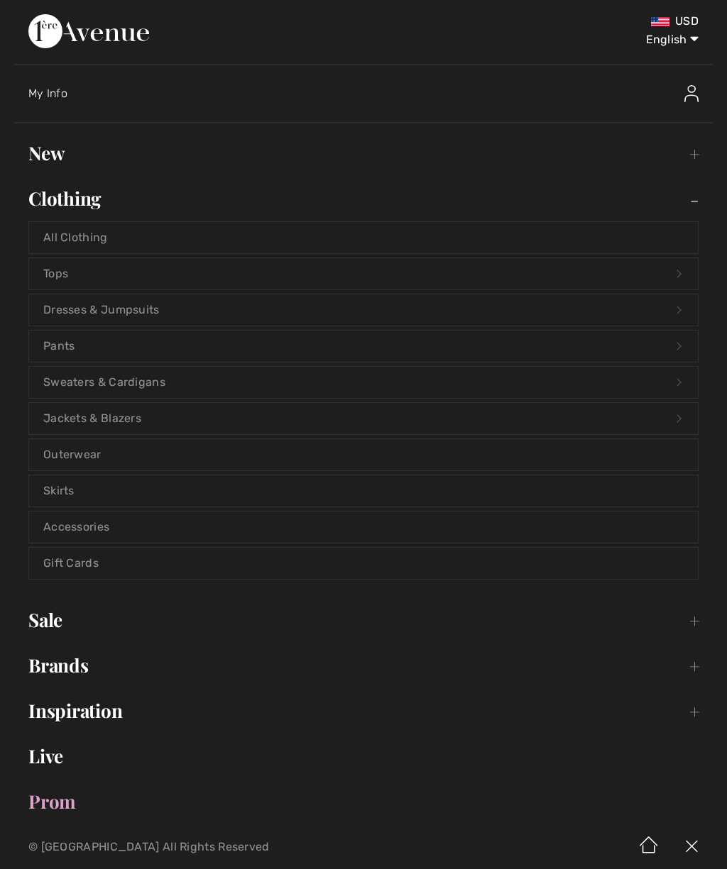
click at [100, 339] on link "Pants Open submenu" at bounding box center [363, 346] width 669 height 31
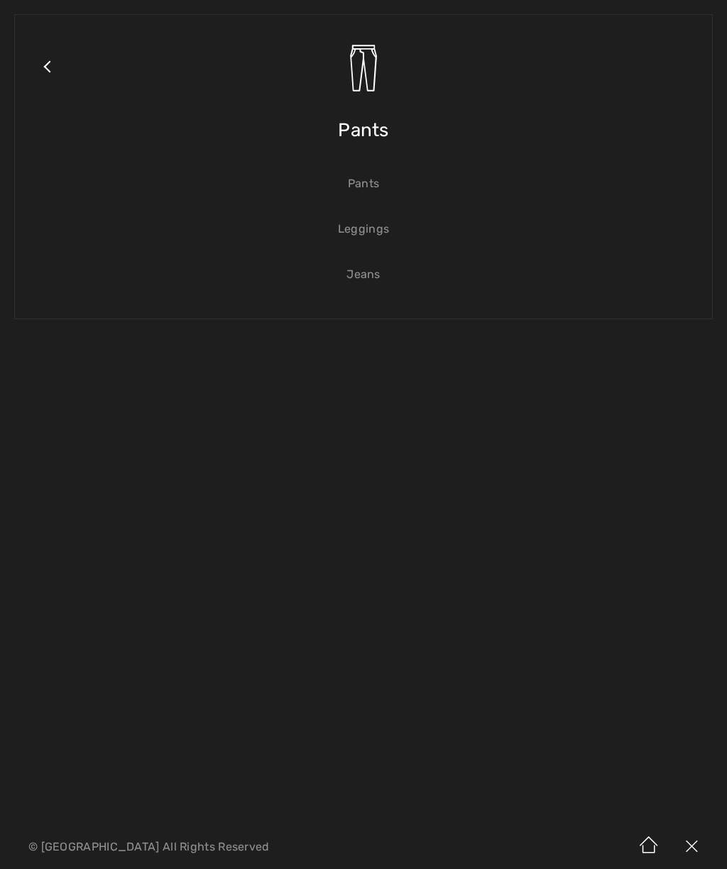
click at [361, 276] on link "Jeans" at bounding box center [363, 274] width 669 height 31
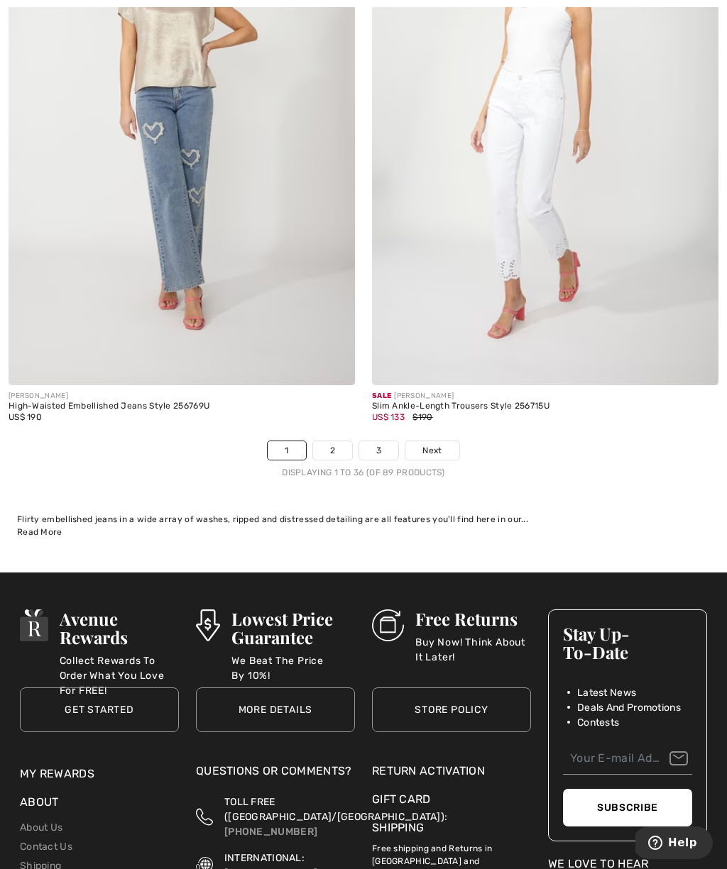
scroll to position [10571, 0]
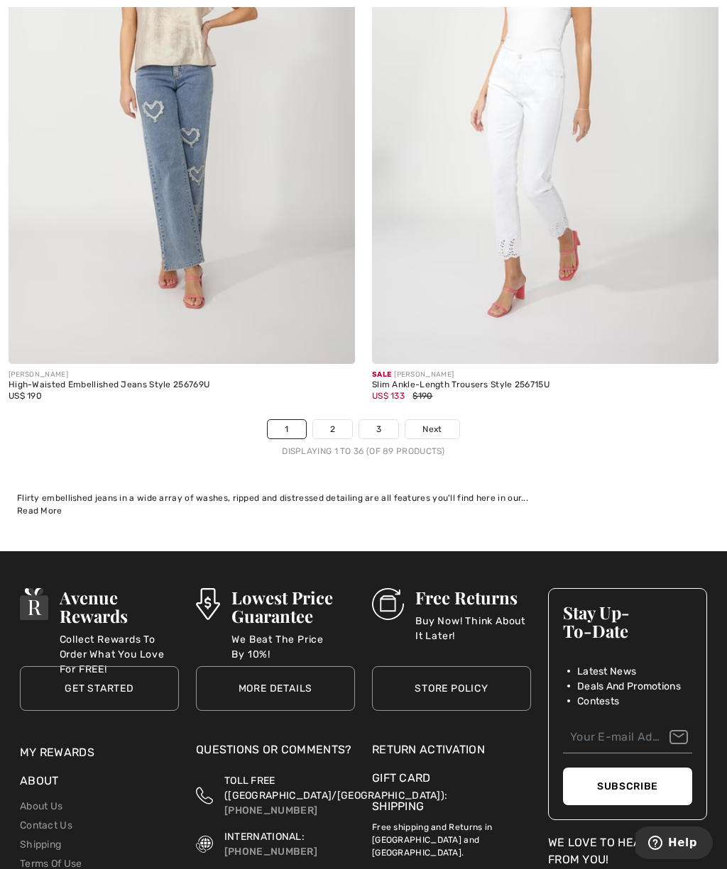
click at [434, 424] on span "Next" at bounding box center [431, 429] width 19 height 13
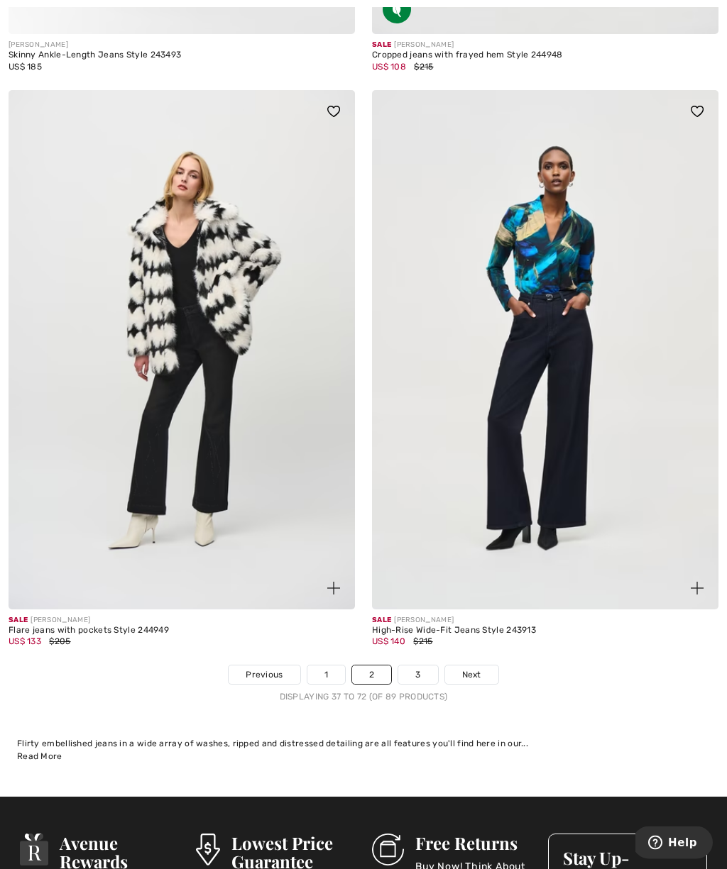
scroll to position [10349, 0]
click at [476, 669] on span "Next" at bounding box center [471, 675] width 19 height 13
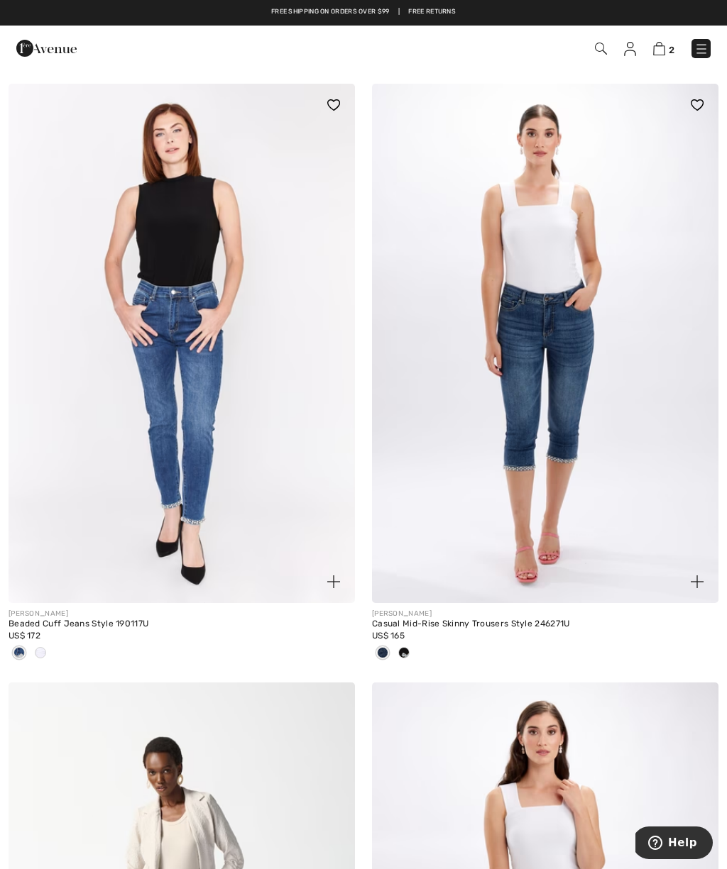
scroll to position [1327, 0]
click at [659, 50] on img at bounding box center [659, 48] width 12 height 13
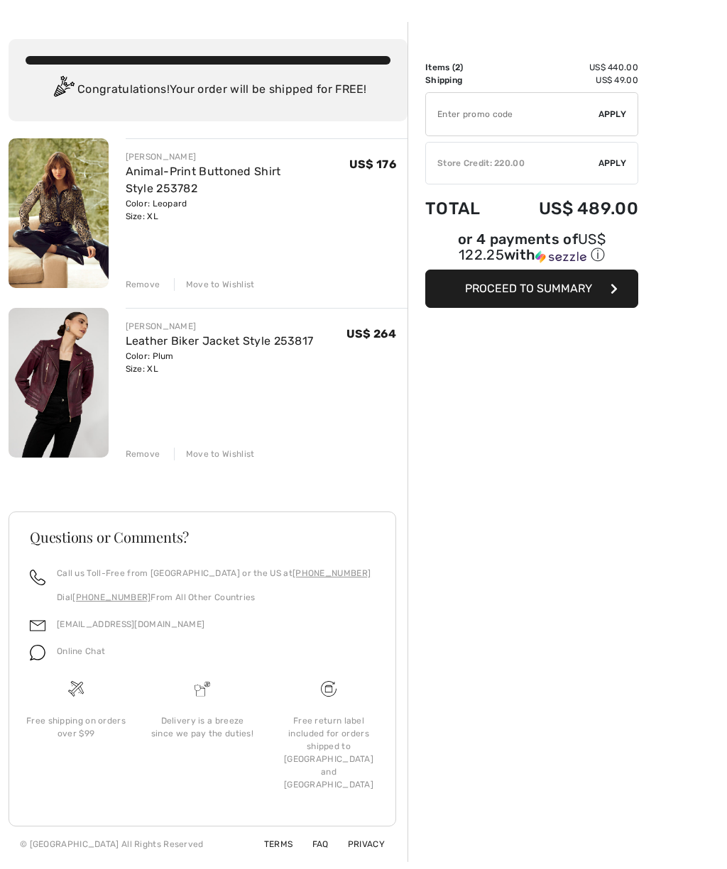
scroll to position [48, 0]
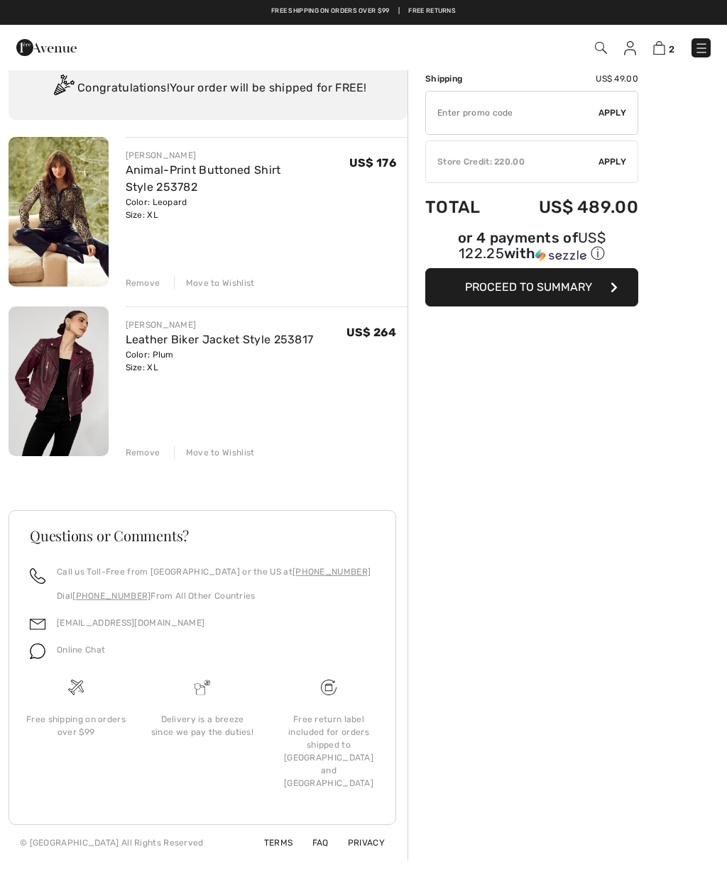
click at [146, 343] on link "Leather Biker Jacket Style 253817" at bounding box center [220, 340] width 188 height 13
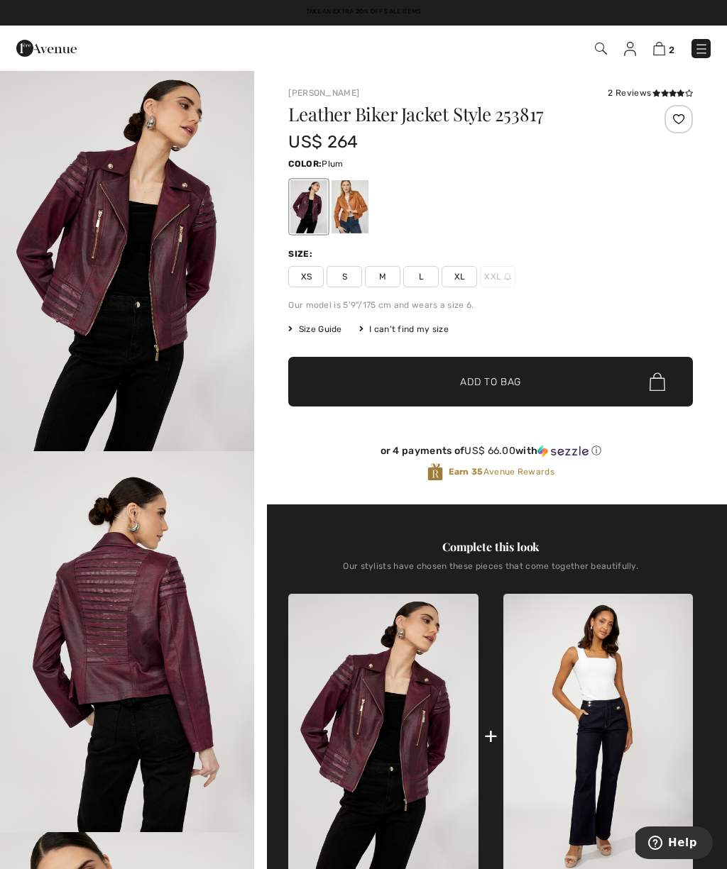
click at [115, 577] on img "2 / 4" at bounding box center [127, 642] width 254 height 382
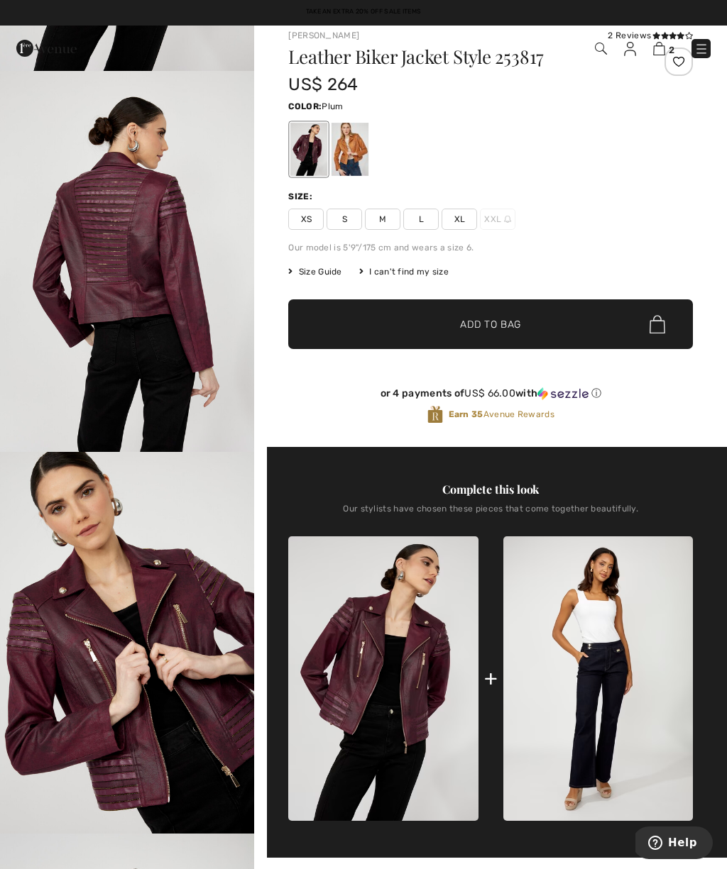
scroll to position [302, 0]
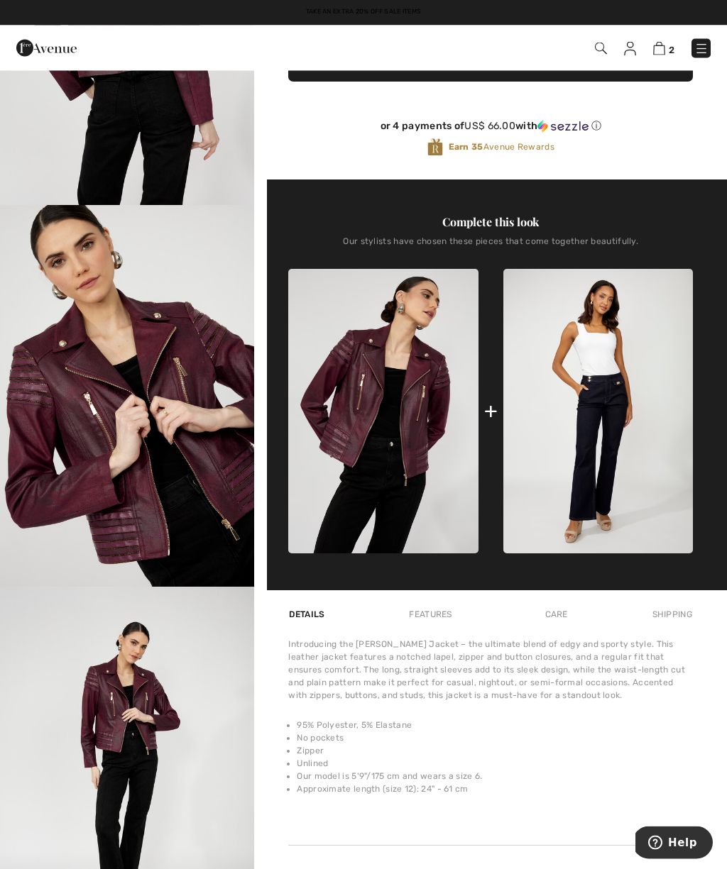
click at [140, 693] on img "4 / 4" at bounding box center [127, 779] width 254 height 382
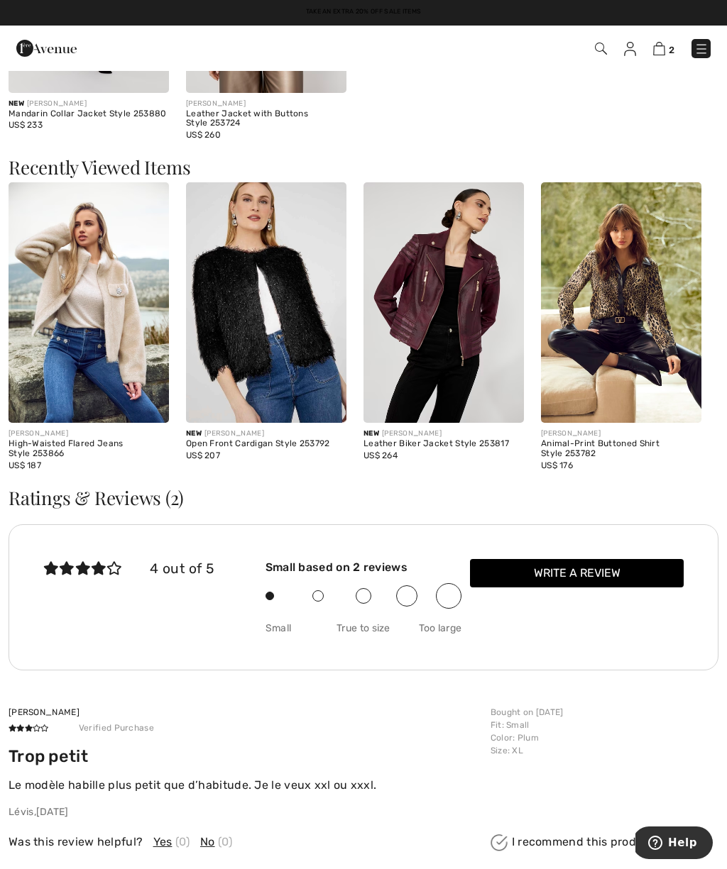
scroll to position [1800, 0]
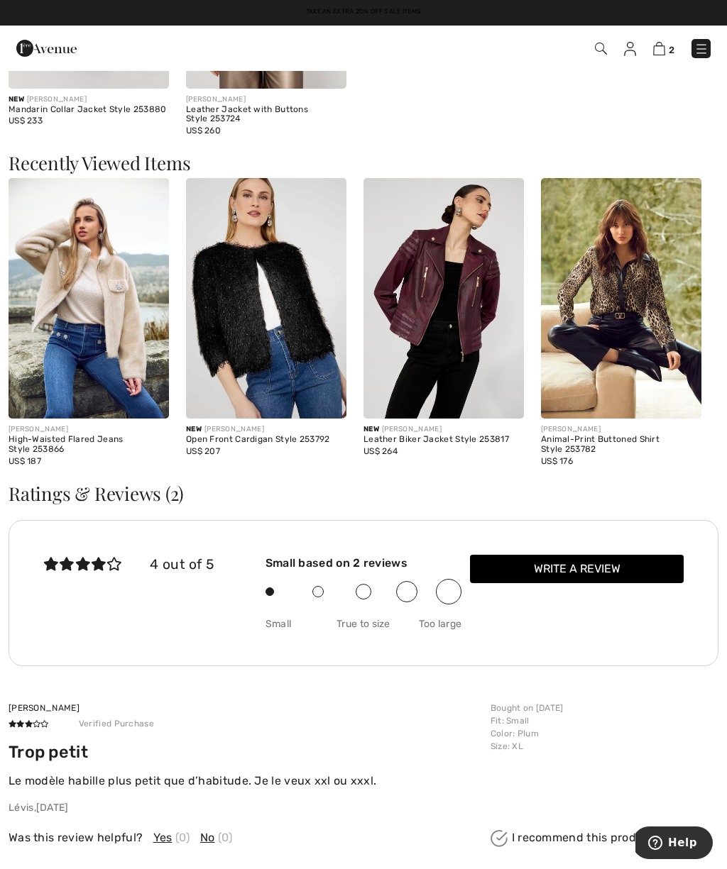
click at [610, 437] on div "Animal-Print Buttoned Shirt Style 253782" at bounding box center [621, 445] width 160 height 20
click at [599, 439] on div "Animal-Print Buttoned Shirt Style 253782" at bounding box center [621, 445] width 160 height 20
click at [636, 274] on img at bounding box center [621, 298] width 160 height 241
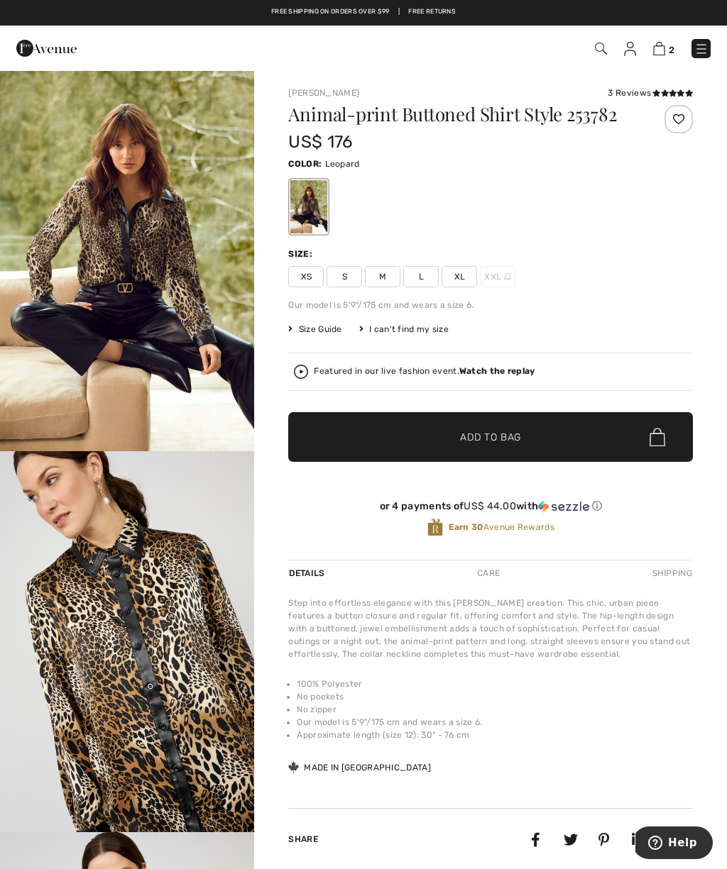
click at [500, 375] on strong "Watch the replay" at bounding box center [497, 371] width 76 height 10
